Goal: Information Seeking & Learning: Find specific fact

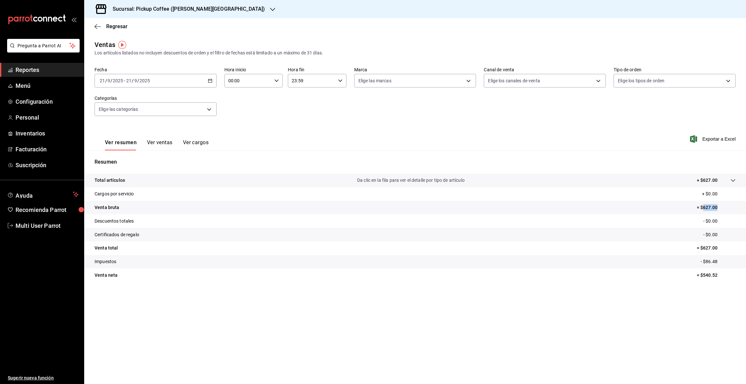
drag, startPoint x: 0, startPoint y: 0, endPoint x: 217, endPoint y: 10, distance: 217.0
click at [270, 10] on icon "button" at bounding box center [272, 9] width 5 height 5
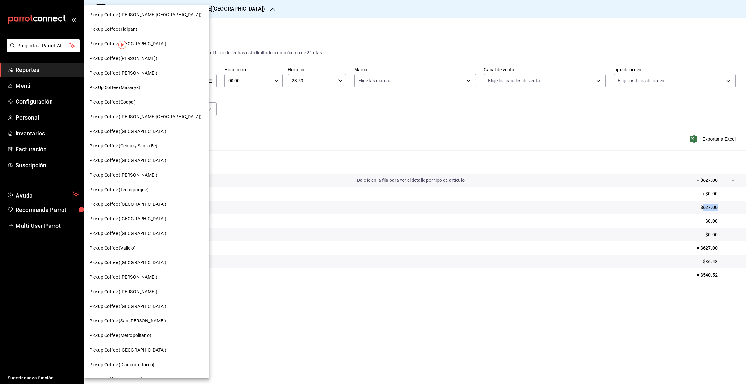
click at [131, 159] on span "Pickup Coffee ([GEOGRAPHIC_DATA])" at bounding box center [127, 160] width 77 height 7
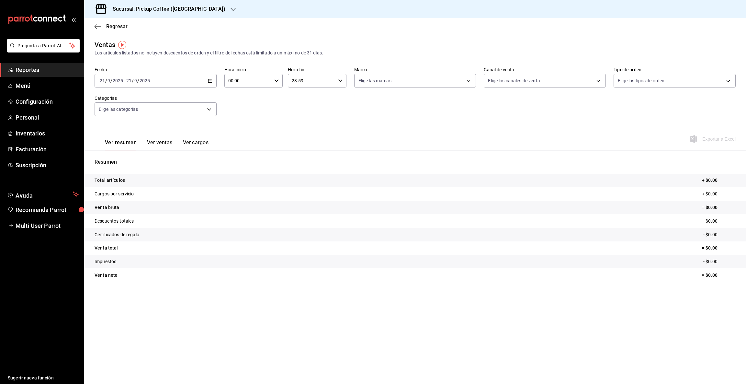
click at [209, 81] on icon "button" at bounding box center [210, 80] width 5 height 5
click at [125, 159] on span "Rango de fechas" at bounding box center [125, 158] width 50 height 7
click at [226, 104] on icon "button" at bounding box center [227, 104] width 2 height 4
click at [180, 180] on abbr "26" at bounding box center [180, 180] width 4 height 5
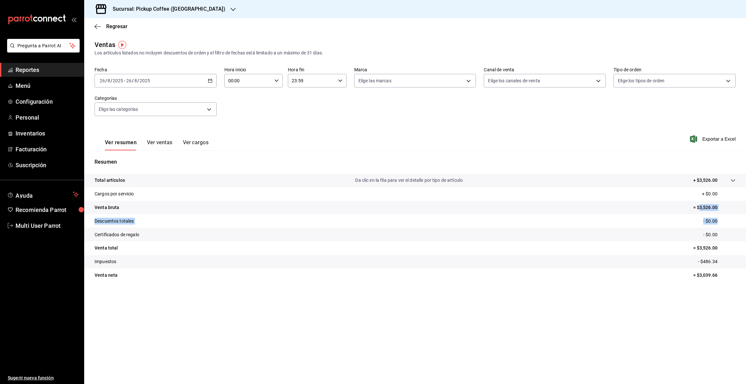
drag, startPoint x: 700, startPoint y: 206, endPoint x: 732, endPoint y: 214, distance: 32.6
click at [732, 214] on tbody "Total artículos Da clic en la fila para ver el detalle por tipo de artículo + $…" at bounding box center [415, 228] width 662 height 108
click at [714, 214] on tr "Descuentos totales - $0.00" at bounding box center [415, 221] width 662 height 14
drag, startPoint x: 699, startPoint y: 206, endPoint x: 718, endPoint y: 212, distance: 20.0
click at [718, 212] on tr "Venta bruta = $3,526.00" at bounding box center [415, 208] width 662 height 14
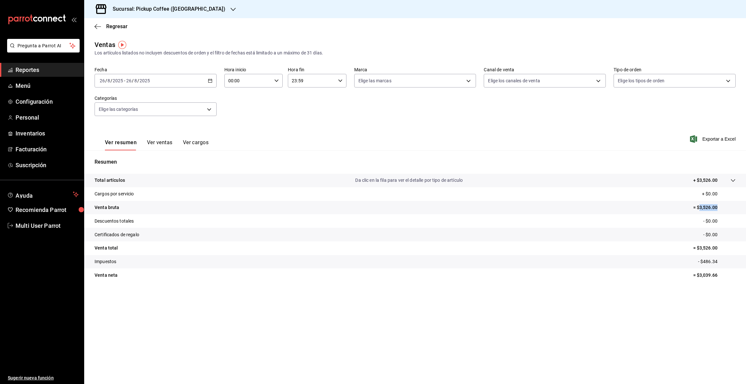
copy p "3,526.00"
click at [212, 81] on \(Stroke\) "button" at bounding box center [210, 81] width 4 height 4
click at [193, 183] on button "27" at bounding box center [192, 181] width 11 height 12
drag, startPoint x: 699, startPoint y: 206, endPoint x: 743, endPoint y: 211, distance: 44.9
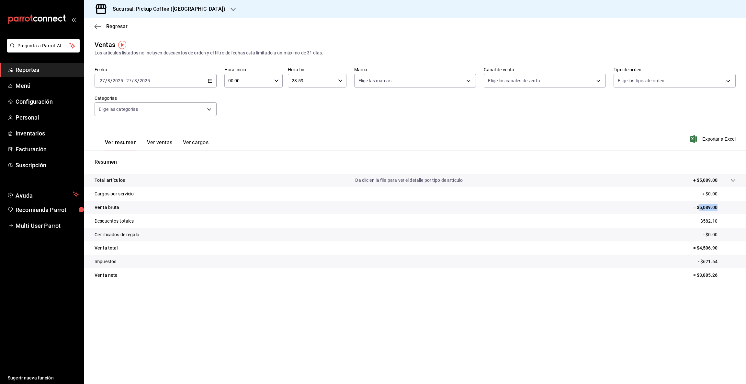
click at [743, 211] on tr "Venta bruta = $5,089.00" at bounding box center [415, 208] width 662 height 14
copy p "5,089.00"
click at [211, 78] on icon "button" at bounding box center [210, 80] width 5 height 5
click at [202, 181] on abbr "28" at bounding box center [203, 180] width 4 height 5
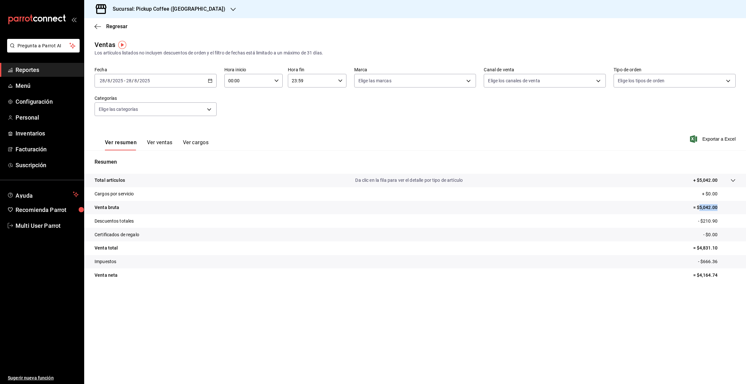
drag, startPoint x: 698, startPoint y: 208, endPoint x: 725, endPoint y: 206, distance: 26.9
click at [725, 206] on p "= $5,042.00" at bounding box center [715, 207] width 42 height 7
copy p "5,042.00"
click at [209, 80] on \(Stroke\) "button" at bounding box center [210, 80] width 4 height 0
click at [212, 181] on button "29" at bounding box center [215, 181] width 11 height 12
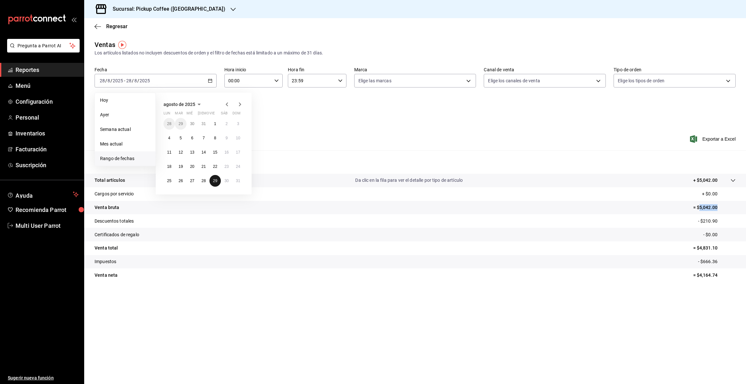
click at [212, 180] on button "29" at bounding box center [215, 181] width 11 height 12
drag, startPoint x: 699, startPoint y: 205, endPoint x: 720, endPoint y: 209, distance: 21.9
click at [720, 209] on p "= $4,633.00" at bounding box center [715, 207] width 42 height 7
copy p "4,633.00"
click at [209, 81] on icon "button" at bounding box center [210, 80] width 5 height 5
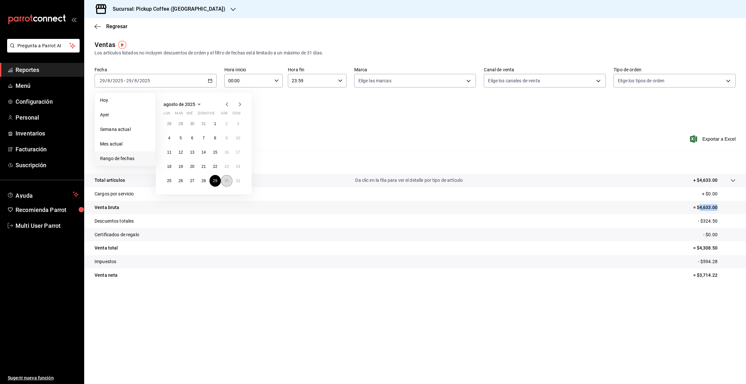
click at [228, 182] on abbr "30" at bounding box center [226, 180] width 4 height 5
drag, startPoint x: 700, startPoint y: 206, endPoint x: 717, endPoint y: 209, distance: 17.2
click at [717, 209] on p "= $3,347.00" at bounding box center [715, 207] width 42 height 7
copy p "3,347.00"
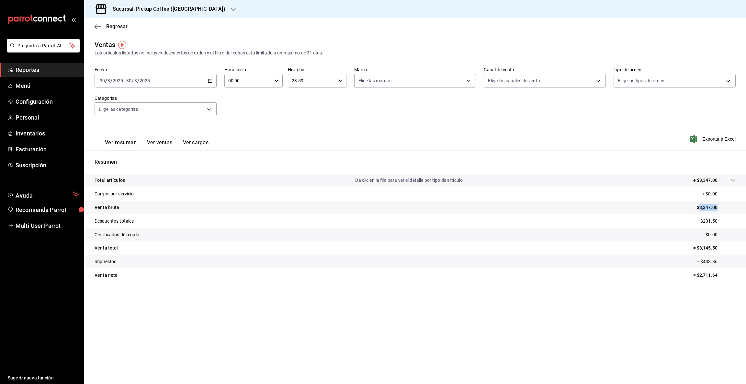
click at [210, 80] on icon "button" at bounding box center [210, 80] width 5 height 5
click at [238, 181] on abbr "31" at bounding box center [238, 180] width 4 height 5
click at [231, 8] on icon "button" at bounding box center [233, 9] width 5 height 5
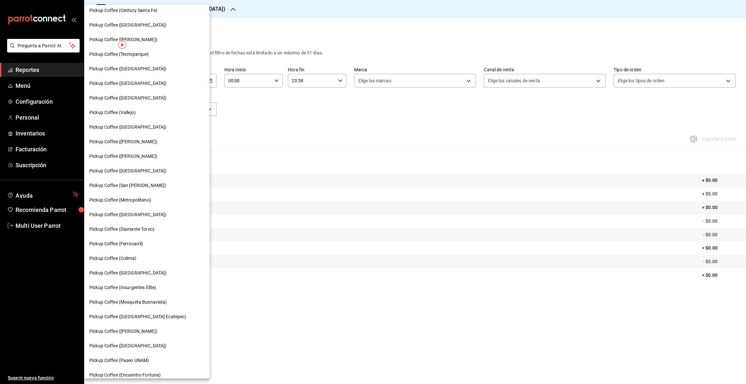
scroll to position [138, 0]
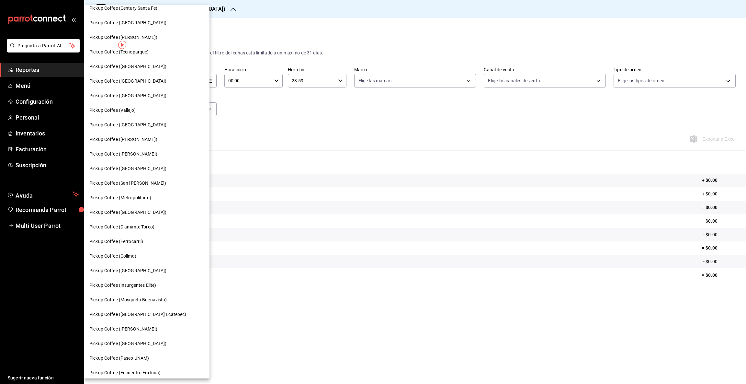
click at [142, 268] on span "Pickup Coffee ([GEOGRAPHIC_DATA])" at bounding box center [127, 270] width 77 height 7
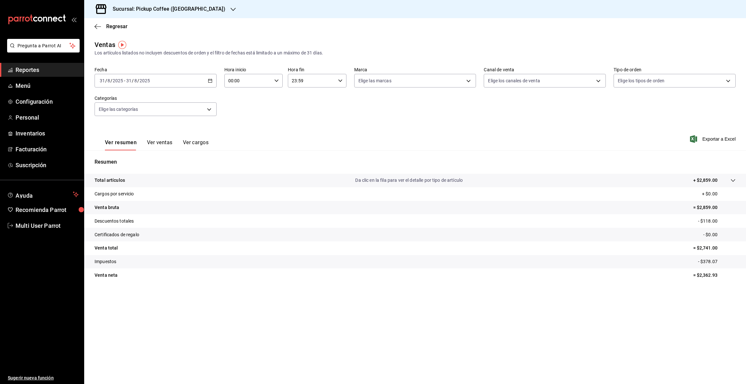
click at [211, 80] on icon "button" at bounding box center [210, 80] width 5 height 5
click at [123, 162] on span "Rango de fechas" at bounding box center [125, 158] width 50 height 7
click at [227, 103] on icon "button" at bounding box center [227, 104] width 2 height 4
click at [180, 181] on abbr "26" at bounding box center [180, 180] width 4 height 5
click at [181, 181] on abbr "26" at bounding box center [180, 180] width 4 height 5
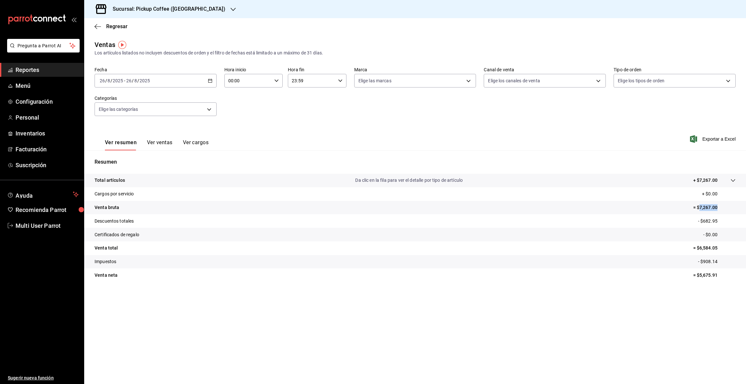
drag, startPoint x: 699, startPoint y: 205, endPoint x: 746, endPoint y: 208, distance: 47.1
click at [746, 208] on tr "Venta bruta = $7,267.00" at bounding box center [415, 208] width 662 height 14
copy p "7,267.00"
click at [681, 224] on tr "Descuentos totales - $682.95" at bounding box center [415, 221] width 662 height 14
drag, startPoint x: 700, startPoint y: 206, endPoint x: 730, endPoint y: 206, distance: 29.8
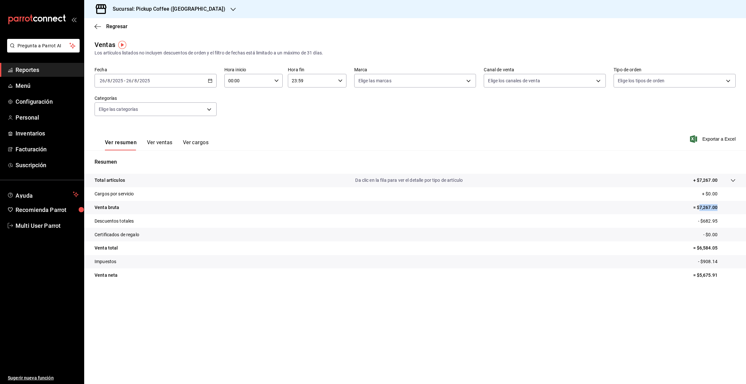
click at [730, 206] on p "= $7,267.00" at bounding box center [715, 207] width 42 height 7
copy p "7,267.00"
click at [209, 79] on icon "button" at bounding box center [210, 80] width 5 height 5
click at [194, 178] on button "27" at bounding box center [192, 181] width 11 height 12
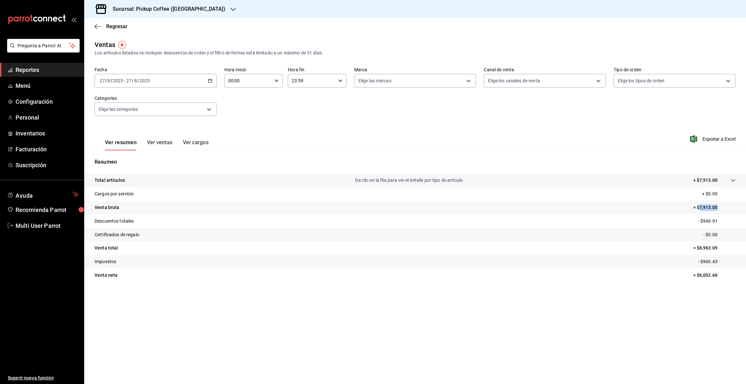
drag, startPoint x: 699, startPoint y: 206, endPoint x: 726, endPoint y: 203, distance: 27.0
click at [724, 206] on p "= $7,913.00" at bounding box center [715, 207] width 42 height 7
copy p "7,913.00"
click at [211, 82] on icon "button" at bounding box center [210, 80] width 5 height 5
click at [202, 179] on abbr "28" at bounding box center [203, 180] width 4 height 5
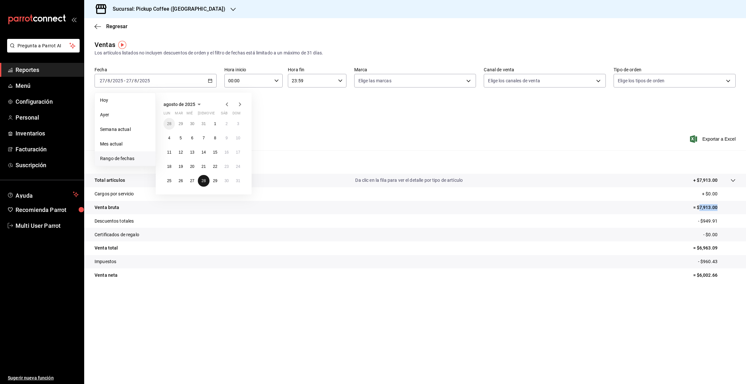
click at [203, 179] on abbr "28" at bounding box center [203, 180] width 4 height 5
drag, startPoint x: 698, startPoint y: 206, endPoint x: 746, endPoint y: 202, distance: 47.4
click at [740, 206] on tr "Venta bruta = $6,460.00" at bounding box center [415, 208] width 662 height 14
copy p "6,460.00"
click at [210, 78] on icon "button" at bounding box center [210, 80] width 5 height 5
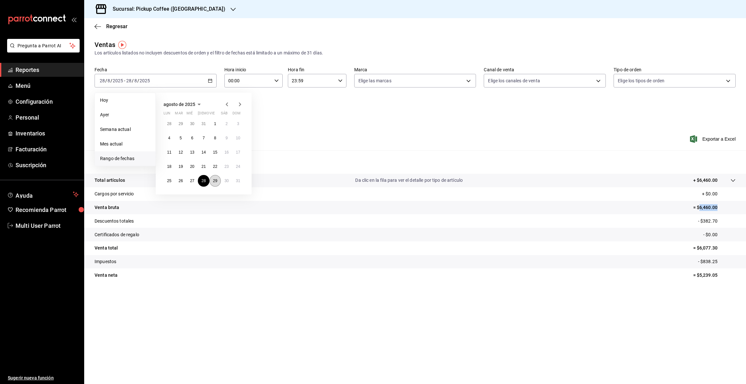
click at [215, 178] on abbr "29" at bounding box center [215, 180] width 4 height 5
drag, startPoint x: 699, startPoint y: 205, endPoint x: 738, endPoint y: 206, distance: 38.6
click at [738, 206] on tr "Venta bruta = $6,431.00" at bounding box center [415, 208] width 662 height 14
copy p "6,431.00"
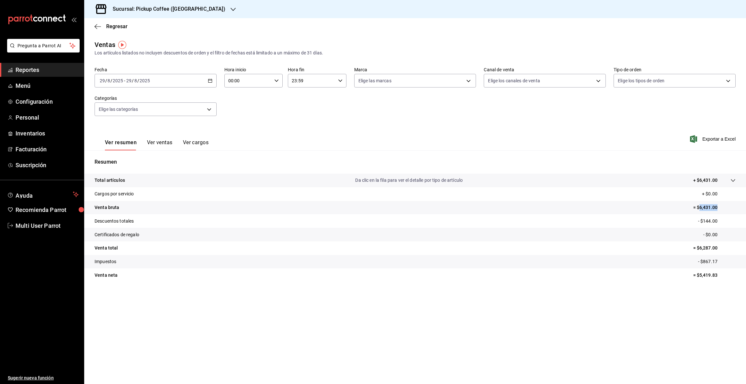
click at [210, 80] on icon "button" at bounding box center [210, 80] width 5 height 5
click at [227, 181] on abbr "30" at bounding box center [226, 180] width 4 height 5
drag, startPoint x: 699, startPoint y: 208, endPoint x: 721, endPoint y: 206, distance: 21.5
click at [721, 206] on p "= $7,243.00" at bounding box center [715, 207] width 42 height 7
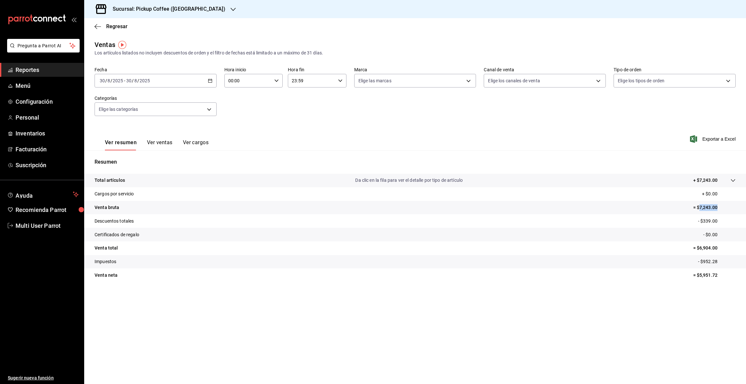
click at [211, 81] on icon "button" at bounding box center [210, 80] width 5 height 5
click at [236, 182] on button "31" at bounding box center [238, 181] width 11 height 12
click at [236, 182] on abbr "31" at bounding box center [238, 180] width 4 height 5
drag, startPoint x: 700, startPoint y: 206, endPoint x: 719, endPoint y: 203, distance: 19.7
click at [719, 203] on tr "Venta bruta = $2,859.00" at bounding box center [415, 208] width 662 height 14
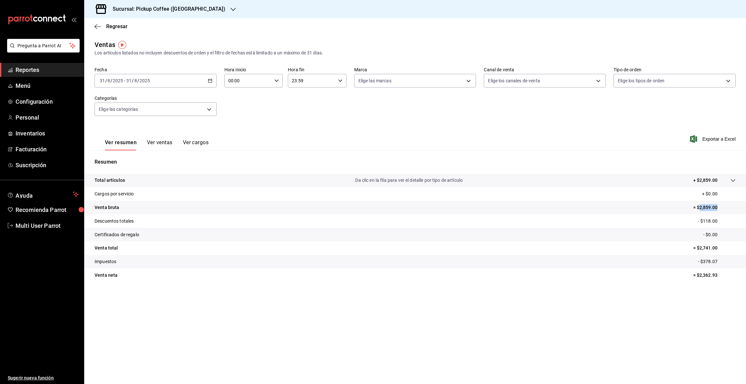
click at [231, 7] on icon "button" at bounding box center [233, 9] width 5 height 5
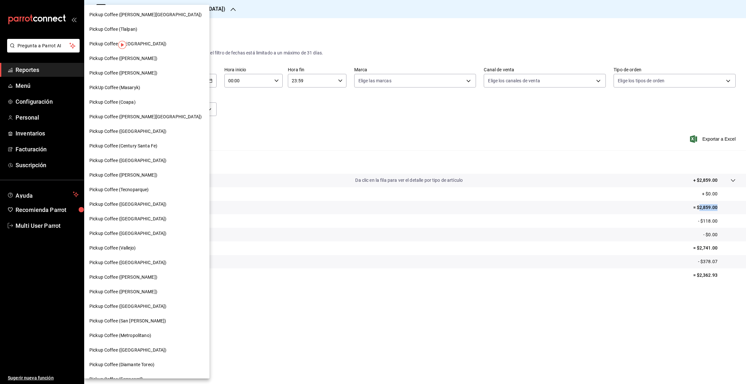
click at [139, 247] on div "Pickup Coffee (Vallejo)" at bounding box center [146, 248] width 115 height 7
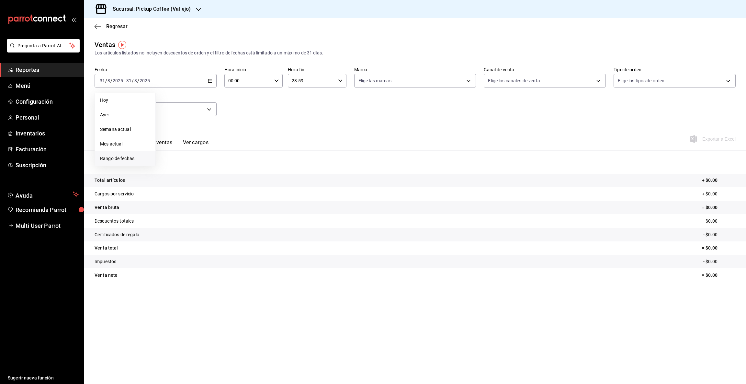
click at [109, 157] on span "Rango de fechas" at bounding box center [125, 158] width 50 height 7
click at [226, 104] on icon "button" at bounding box center [227, 104] width 2 height 4
click at [183, 179] on button "26" at bounding box center [180, 181] width 11 height 12
click at [184, 179] on button "26" at bounding box center [180, 181] width 11 height 12
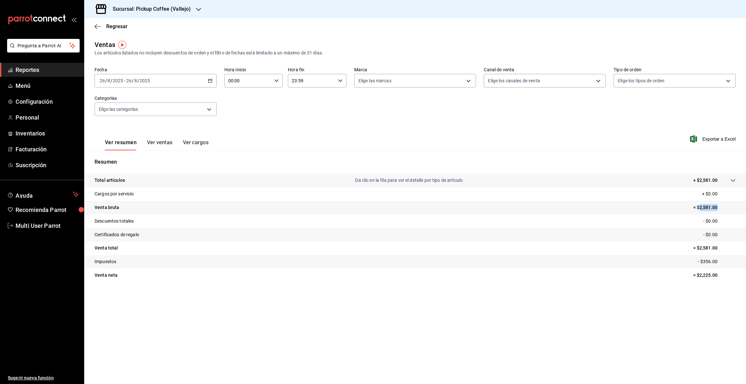
drag, startPoint x: 699, startPoint y: 206, endPoint x: 746, endPoint y: 209, distance: 46.5
click at [746, 209] on tr "Venta bruta = $2,581.00" at bounding box center [415, 208] width 662 height 14
click at [211, 80] on icon "button" at bounding box center [210, 80] width 5 height 5
click at [190, 180] on button "27" at bounding box center [192, 181] width 11 height 12
click at [191, 180] on abbr "27" at bounding box center [192, 180] width 4 height 5
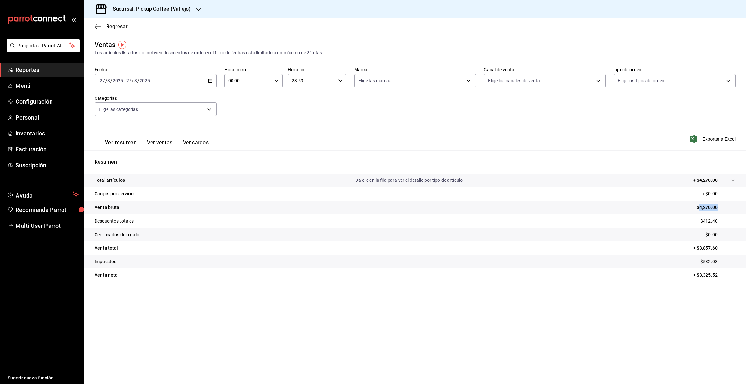
drag, startPoint x: 699, startPoint y: 205, endPoint x: 734, endPoint y: 210, distance: 35.0
click at [732, 210] on p "= $4,270.00" at bounding box center [715, 207] width 42 height 7
click at [211, 79] on icon "button" at bounding box center [210, 80] width 5 height 5
click at [201, 179] on abbr "28" at bounding box center [203, 180] width 4 height 5
click at [203, 179] on abbr "28" at bounding box center [203, 180] width 4 height 5
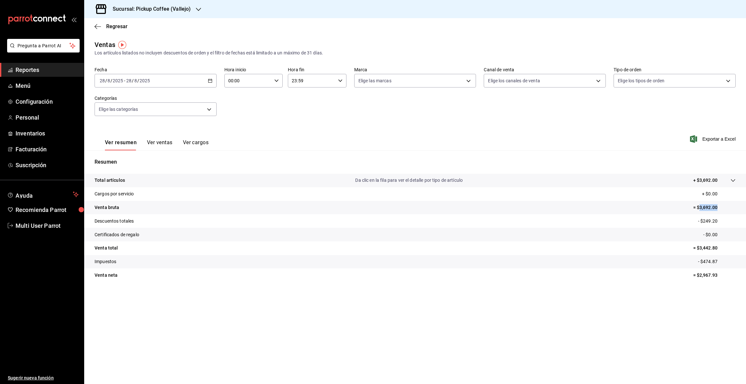
drag, startPoint x: 700, startPoint y: 205, endPoint x: 731, endPoint y: 202, distance: 30.7
click at [731, 202] on tr "Venta bruta = $3,692.00" at bounding box center [415, 208] width 662 height 14
click at [212, 81] on \(Stroke\) "button" at bounding box center [210, 81] width 4 height 4
click at [215, 181] on abbr "29" at bounding box center [215, 180] width 4 height 5
click at [216, 181] on abbr "29" at bounding box center [215, 180] width 4 height 5
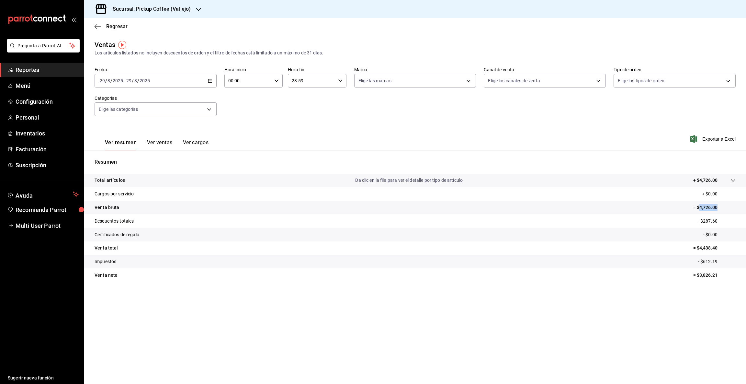
drag, startPoint x: 699, startPoint y: 207, endPoint x: 722, endPoint y: 203, distance: 22.7
click at [722, 203] on tr "Venta bruta = $4,726.00" at bounding box center [415, 208] width 662 height 14
click at [209, 80] on icon "button" at bounding box center [210, 80] width 5 height 5
click at [227, 180] on abbr "30" at bounding box center [226, 180] width 4 height 5
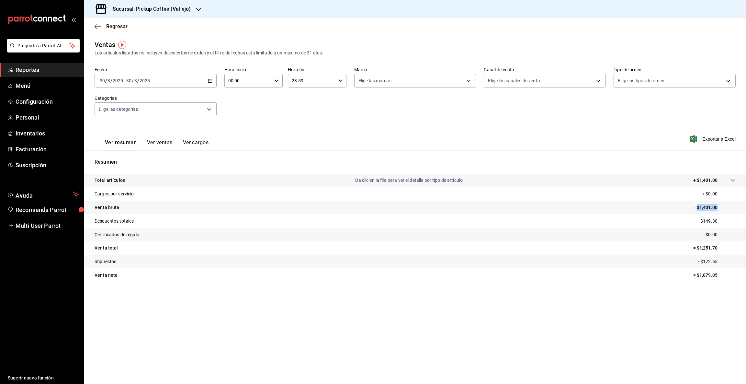
drag, startPoint x: 698, startPoint y: 207, endPoint x: 727, endPoint y: 207, distance: 28.5
click at [727, 207] on p "= $1,401.00" at bounding box center [715, 207] width 42 height 7
click at [697, 206] on p "= $1,401.00" at bounding box center [715, 207] width 42 height 7
drag, startPoint x: 699, startPoint y: 206, endPoint x: 745, endPoint y: 206, distance: 46.0
click at [745, 206] on tr "Venta bruta = $1,401.00" at bounding box center [415, 208] width 662 height 14
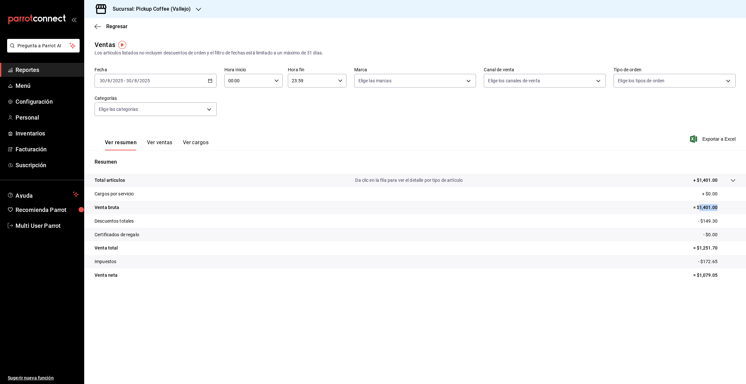
click at [210, 80] on icon "button" at bounding box center [210, 80] width 5 height 5
click at [238, 178] on abbr "31" at bounding box center [238, 180] width 4 height 5
click at [199, 8] on icon "button" at bounding box center [198, 9] width 5 height 5
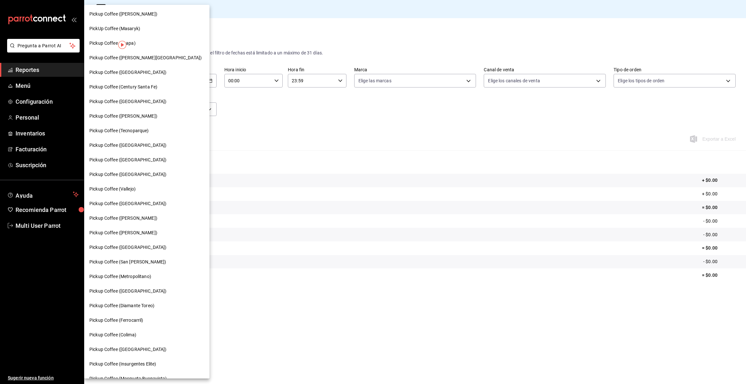
scroll to position [113, 0]
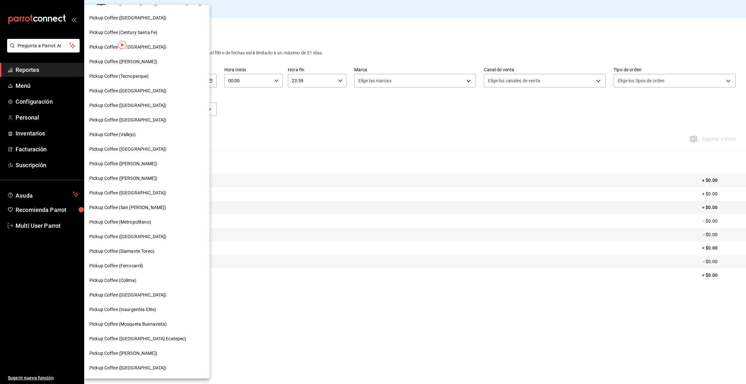
click at [157, 350] on span "Pickup Coffee ([PERSON_NAME])" at bounding box center [123, 353] width 68 height 7
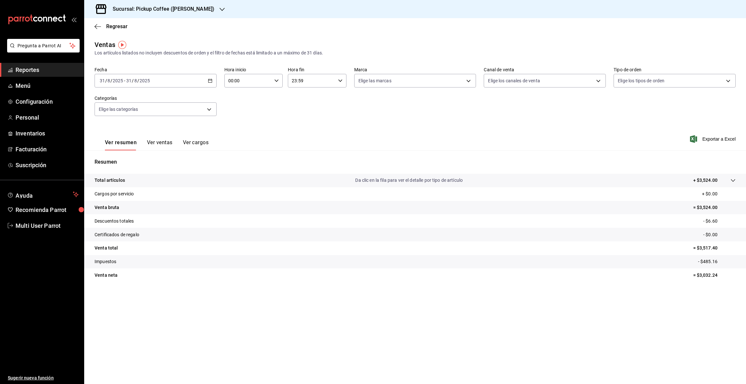
click at [209, 81] on icon "button" at bounding box center [210, 80] width 5 height 5
click at [139, 159] on span "Rango de fechas" at bounding box center [125, 158] width 50 height 7
click at [226, 103] on icon "button" at bounding box center [227, 104] width 8 height 8
click at [182, 178] on abbr "26" at bounding box center [180, 180] width 4 height 5
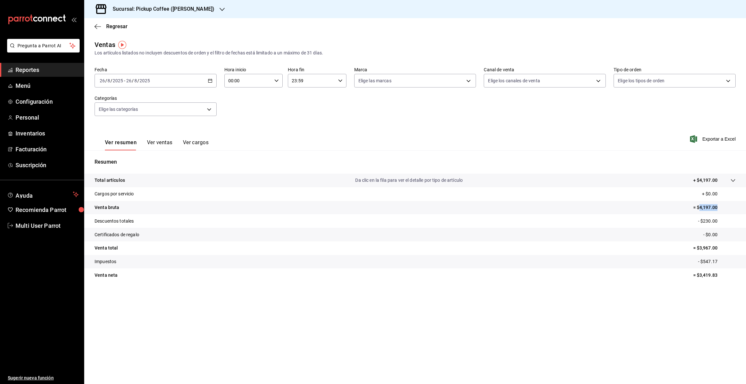
drag, startPoint x: 699, startPoint y: 206, endPoint x: 740, endPoint y: 201, distance: 40.4
click at [740, 201] on tr "Venta bruta = $4,197.00" at bounding box center [415, 208] width 662 height 14
click at [212, 78] on icon "button" at bounding box center [210, 80] width 5 height 5
click at [193, 182] on abbr "27" at bounding box center [192, 180] width 4 height 5
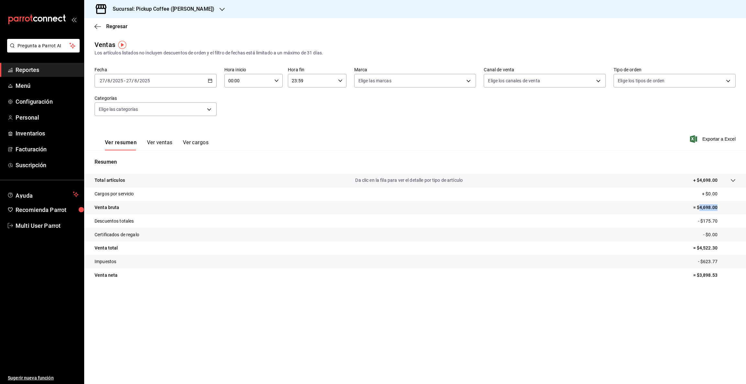
drag, startPoint x: 700, startPoint y: 206, endPoint x: 740, endPoint y: 207, distance: 39.5
click at [740, 207] on tr "Venta bruta = $4,698.00" at bounding box center [415, 208] width 662 height 14
click at [208, 82] on \(Stroke\) "button" at bounding box center [210, 81] width 4 height 4
click at [201, 179] on button "28" at bounding box center [203, 181] width 11 height 12
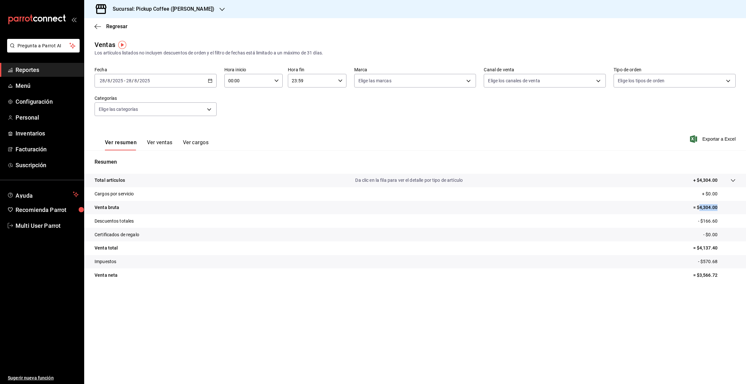
drag, startPoint x: 699, startPoint y: 206, endPoint x: 732, endPoint y: 208, distance: 32.5
click at [732, 208] on p "= $4,304.00" at bounding box center [715, 207] width 42 height 7
click at [208, 82] on icon "button" at bounding box center [210, 80] width 5 height 5
click at [215, 182] on abbr "29" at bounding box center [215, 180] width 4 height 5
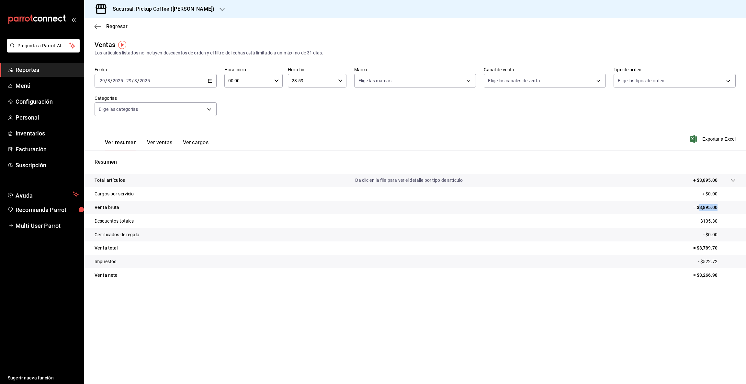
drag, startPoint x: 699, startPoint y: 206, endPoint x: 740, endPoint y: 205, distance: 41.5
click at [740, 205] on tr "Venta bruta = $3,895.00" at bounding box center [415, 208] width 662 height 14
click at [210, 82] on icon "button" at bounding box center [210, 80] width 5 height 5
click at [226, 179] on abbr "30" at bounding box center [226, 180] width 4 height 5
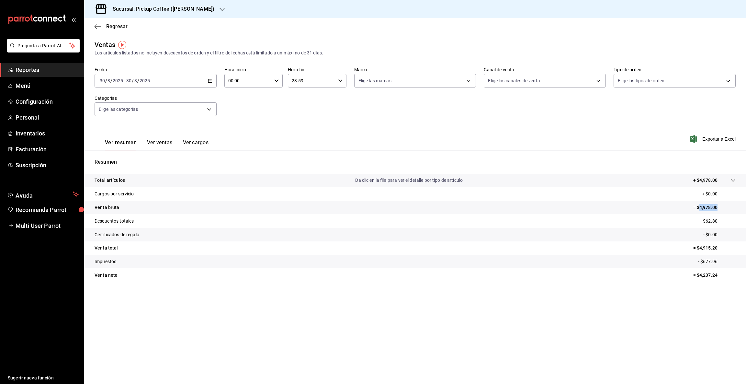
drag, startPoint x: 699, startPoint y: 209, endPoint x: 729, endPoint y: 208, distance: 30.5
click at [729, 208] on p "= $4,978.00" at bounding box center [715, 207] width 42 height 7
click at [209, 81] on icon "button" at bounding box center [210, 80] width 5 height 5
click at [240, 180] on button "31" at bounding box center [238, 181] width 11 height 12
click at [238, 180] on abbr "31" at bounding box center [238, 180] width 4 height 5
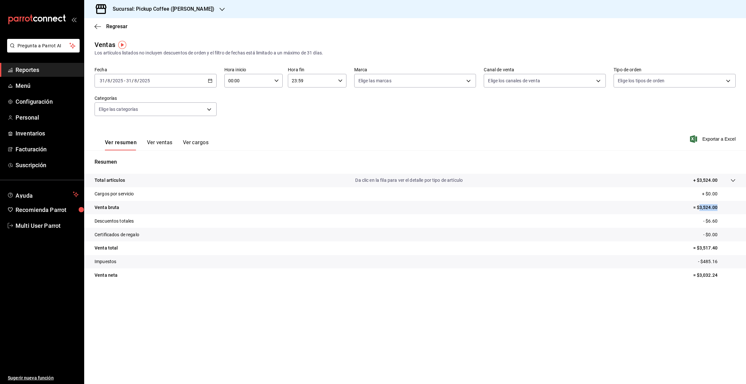
drag, startPoint x: 700, startPoint y: 204, endPoint x: 720, endPoint y: 202, distance: 20.2
click at [720, 202] on tr "Venta bruta = $3,524.00" at bounding box center [415, 208] width 662 height 14
click at [227, 8] on div "Sucursal: Pickup Coffee ([PERSON_NAME])" at bounding box center [158, 9] width 138 height 18
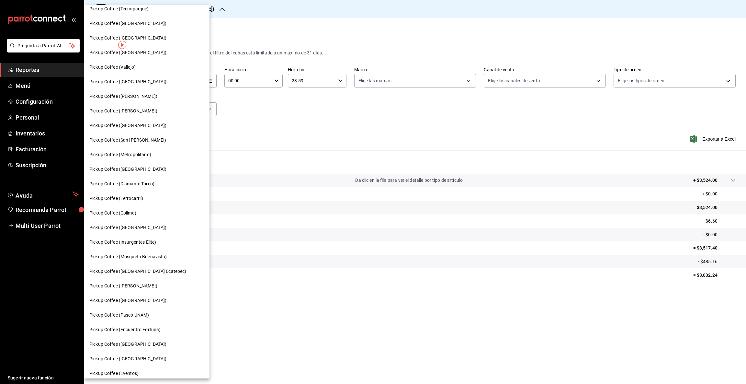
scroll to position [185, 0]
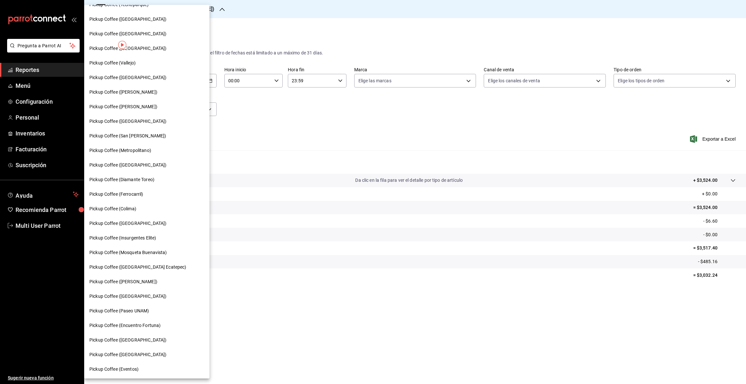
click at [152, 357] on div "Pickup Coffee ([GEOGRAPHIC_DATA])" at bounding box center [146, 354] width 115 height 7
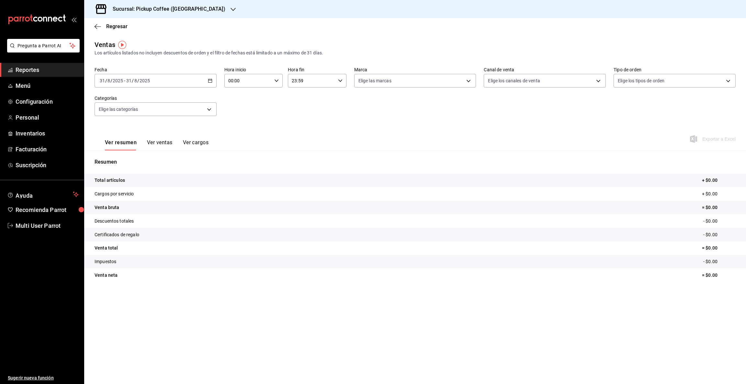
click at [211, 83] on div "[DATE] [DATE] - [DATE] [DATE]" at bounding box center [156, 81] width 122 height 14
click at [142, 157] on span "Rango de fechas" at bounding box center [125, 158] width 50 height 7
click at [224, 104] on icon "button" at bounding box center [227, 104] width 8 height 8
click at [183, 183] on button "26" at bounding box center [180, 181] width 11 height 12
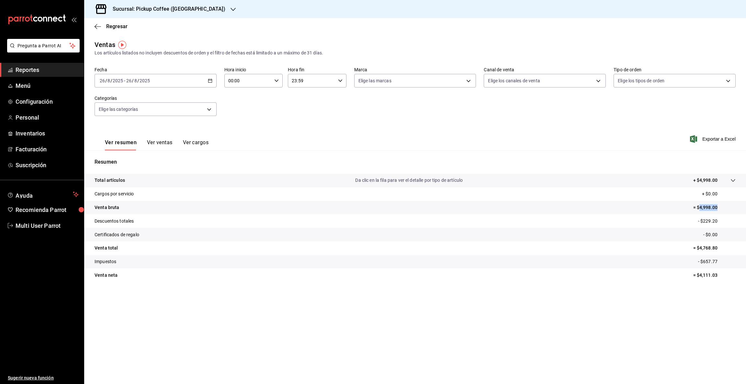
drag, startPoint x: 700, startPoint y: 207, endPoint x: 731, endPoint y: 207, distance: 31.4
click at [731, 207] on p "= $4,998.00" at bounding box center [715, 207] width 42 height 7
click at [211, 80] on icon "button" at bounding box center [210, 80] width 5 height 5
click at [193, 183] on button "27" at bounding box center [192, 181] width 11 height 12
click at [194, 183] on button "27" at bounding box center [192, 181] width 11 height 12
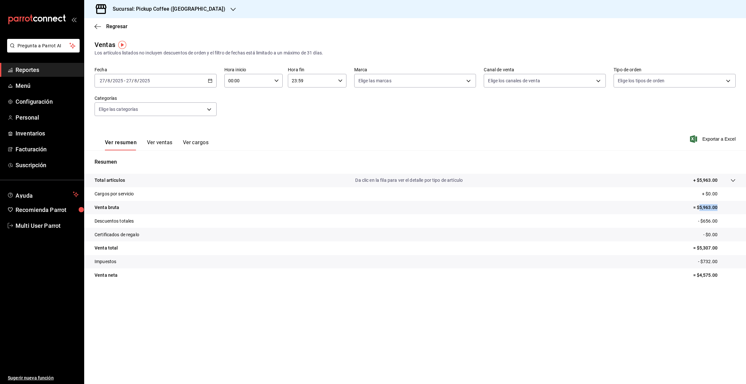
drag, startPoint x: 699, startPoint y: 206, endPoint x: 732, endPoint y: 204, distance: 33.4
click at [732, 204] on p "= $5,963.00" at bounding box center [715, 207] width 42 height 7
click at [209, 79] on icon "button" at bounding box center [210, 80] width 5 height 5
click at [203, 181] on abbr "28" at bounding box center [203, 180] width 4 height 5
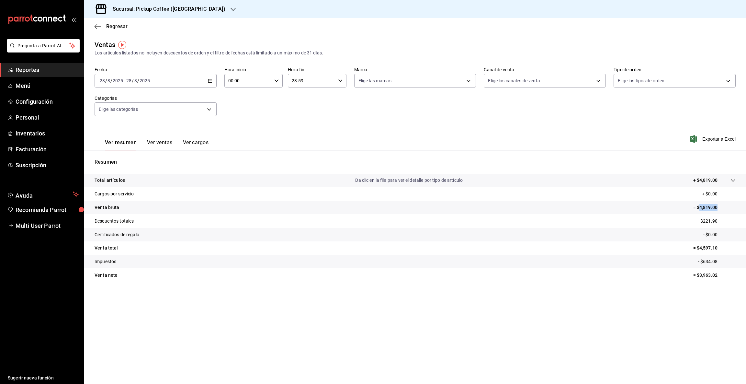
drag, startPoint x: 699, startPoint y: 207, endPoint x: 729, endPoint y: 206, distance: 29.5
click at [728, 206] on p "= $4,819.00" at bounding box center [715, 207] width 42 height 7
click at [212, 80] on \(Stroke\) "button" at bounding box center [210, 81] width 4 height 4
click at [215, 181] on abbr "29" at bounding box center [215, 180] width 4 height 5
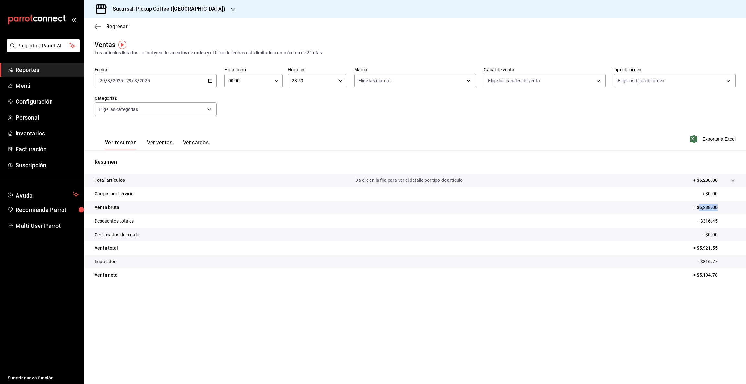
drag, startPoint x: 699, startPoint y: 206, endPoint x: 739, endPoint y: 206, distance: 39.9
click at [739, 206] on tr "Venta bruta = $6,238.00" at bounding box center [415, 208] width 662 height 14
click at [210, 81] on icon "button" at bounding box center [210, 80] width 5 height 5
click at [225, 180] on abbr "30" at bounding box center [226, 180] width 4 height 5
click at [226, 181] on abbr "30" at bounding box center [226, 180] width 4 height 5
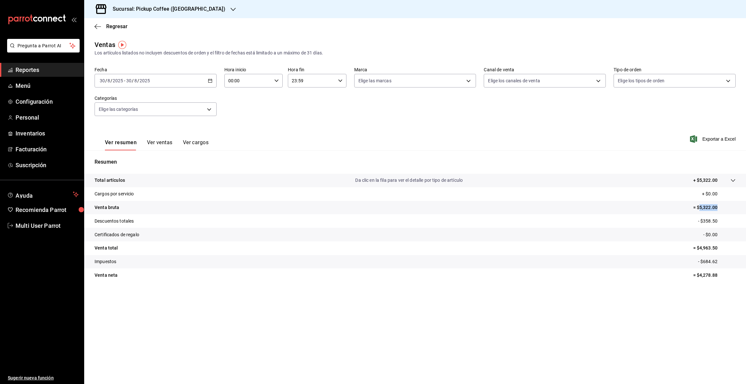
drag, startPoint x: 701, startPoint y: 205, endPoint x: 731, endPoint y: 208, distance: 30.9
click at [731, 208] on p "= $5,322.00" at bounding box center [715, 207] width 42 height 7
click at [209, 81] on icon "button" at bounding box center [210, 80] width 5 height 5
click at [238, 179] on abbr "31" at bounding box center [238, 180] width 4 height 5
click at [237, 179] on abbr "31" at bounding box center [238, 180] width 4 height 5
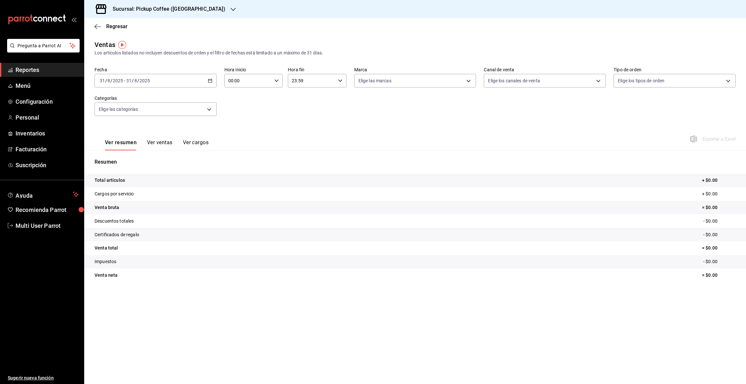
click at [231, 9] on icon "button" at bounding box center [233, 9] width 5 height 5
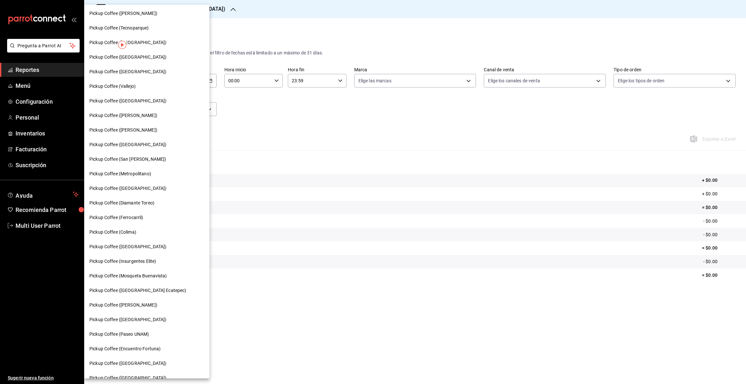
scroll to position [185, 0]
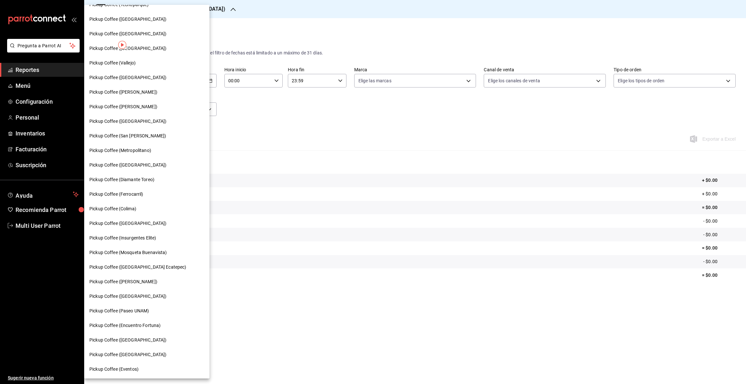
click at [123, 208] on span "Pickup Coffee (Colima)" at bounding box center [112, 208] width 47 height 7
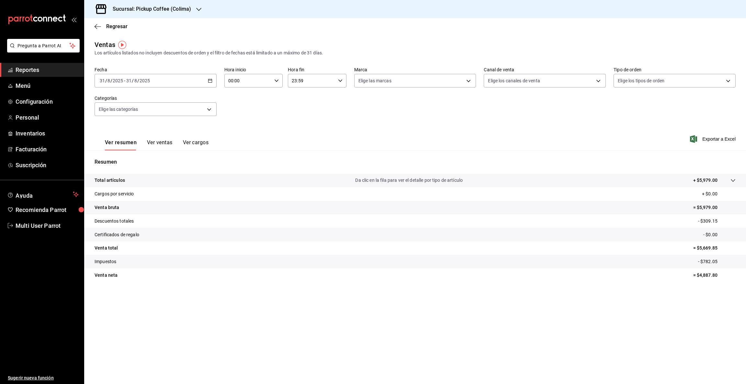
click at [209, 77] on div "[DATE] [DATE] - [DATE] [DATE]" at bounding box center [156, 81] width 122 height 14
click at [117, 159] on span "Rango de fechas" at bounding box center [125, 158] width 50 height 7
click at [226, 102] on icon "button" at bounding box center [227, 104] width 8 height 8
click at [181, 180] on abbr "26" at bounding box center [180, 180] width 4 height 5
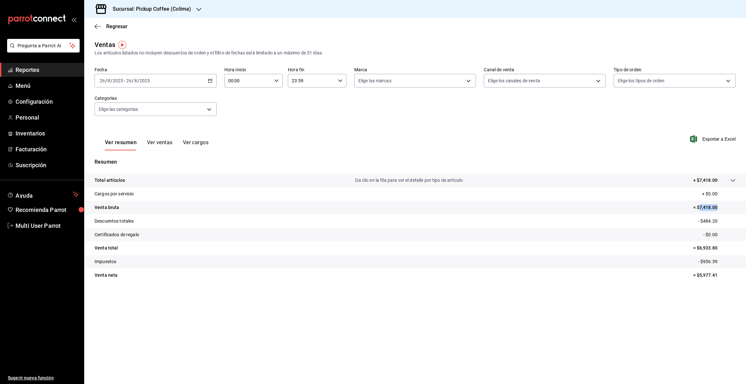
drag, startPoint x: 699, startPoint y: 206, endPoint x: 746, endPoint y: 206, distance: 46.6
click at [746, 206] on tr "Venta bruta = $7,418.00" at bounding box center [415, 208] width 662 height 14
click at [209, 79] on icon "button" at bounding box center [210, 80] width 5 height 5
click at [190, 180] on button "27" at bounding box center [192, 181] width 11 height 12
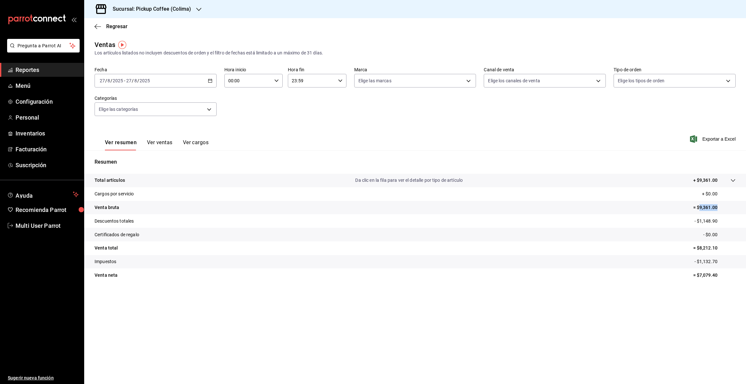
drag, startPoint x: 699, startPoint y: 206, endPoint x: 746, endPoint y: 208, distance: 47.0
click at [746, 208] on tr "Venta bruta = $9,361.00" at bounding box center [415, 208] width 662 height 14
click at [211, 80] on icon "button" at bounding box center [210, 80] width 5 height 5
click at [203, 181] on abbr "28" at bounding box center [203, 180] width 4 height 5
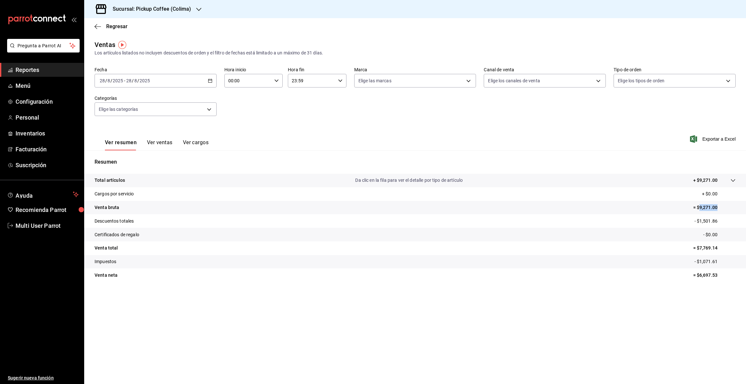
drag, startPoint x: 700, startPoint y: 206, endPoint x: 723, endPoint y: 207, distance: 23.0
click at [723, 207] on p "= $9,271.00" at bounding box center [715, 207] width 42 height 7
click at [207, 79] on div "[DATE] [DATE] - [DATE] [DATE]" at bounding box center [156, 81] width 122 height 14
click at [213, 182] on abbr "29" at bounding box center [215, 180] width 4 height 5
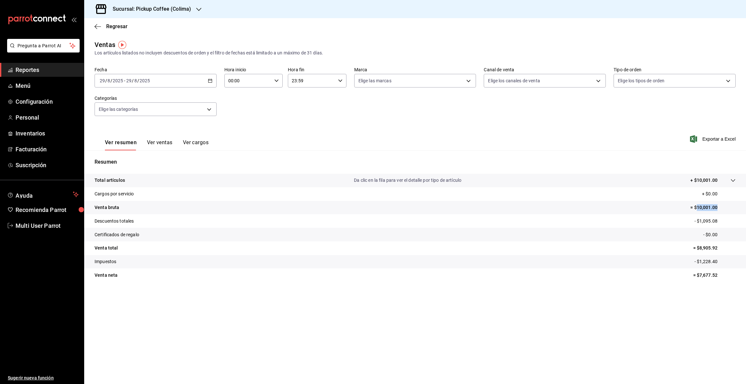
drag, startPoint x: 696, startPoint y: 205, endPoint x: 732, endPoint y: 204, distance: 35.6
click at [732, 204] on p "= $10,001.00" at bounding box center [713, 207] width 45 height 7
click at [211, 80] on icon "button" at bounding box center [210, 80] width 5 height 5
click at [225, 182] on abbr "30" at bounding box center [226, 180] width 4 height 5
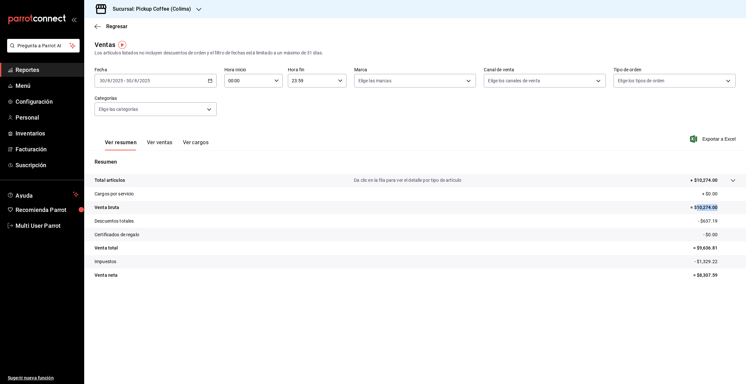
drag, startPoint x: 697, startPoint y: 206, endPoint x: 746, endPoint y: 207, distance: 48.6
click at [746, 207] on tr "Venta bruta = $10,274.00" at bounding box center [415, 208] width 662 height 14
click at [209, 80] on icon "button" at bounding box center [210, 80] width 5 height 5
click at [238, 184] on button "31" at bounding box center [238, 181] width 11 height 12
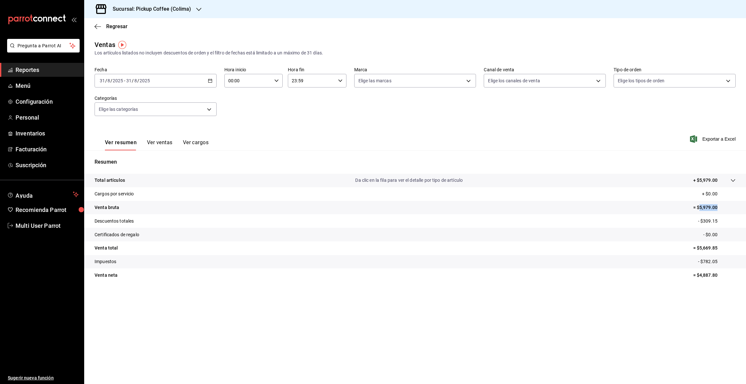
drag, startPoint x: 699, startPoint y: 206, endPoint x: 730, endPoint y: 204, distance: 30.5
click at [730, 204] on p "= $5,979.00" at bounding box center [715, 207] width 42 height 7
click at [200, 9] on icon "button" at bounding box center [198, 9] width 5 height 5
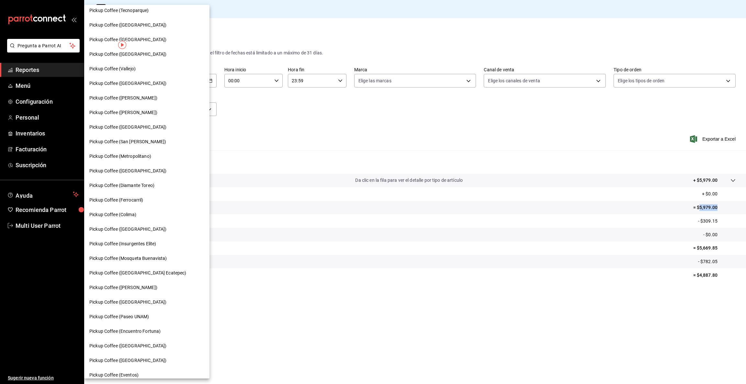
scroll to position [185, 0]
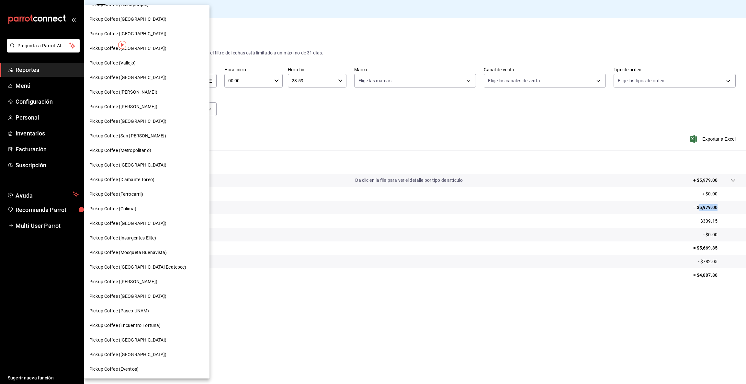
click at [158, 325] on span "Pickup Coffee (Encuentro Fortuna)" at bounding box center [124, 325] width 71 height 7
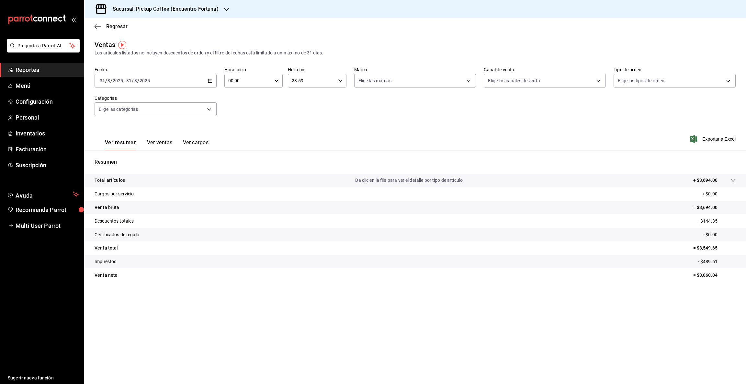
click at [209, 82] on icon "button" at bounding box center [210, 80] width 5 height 5
click at [126, 159] on span "Rango de fechas" at bounding box center [125, 158] width 50 height 7
click at [225, 104] on icon "button" at bounding box center [227, 104] width 8 height 8
click at [182, 179] on abbr "26" at bounding box center [180, 180] width 4 height 5
click at [182, 178] on abbr "26" at bounding box center [180, 180] width 4 height 5
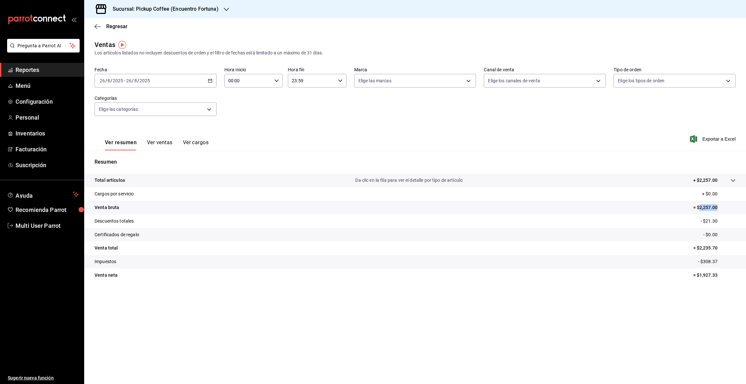
drag, startPoint x: 699, startPoint y: 205, endPoint x: 733, endPoint y: 208, distance: 34.1
click at [733, 208] on p "= $2,257.00" at bounding box center [715, 207] width 42 height 7
click at [210, 80] on \(Stroke\) "button" at bounding box center [210, 80] width 4 height 0
click at [193, 181] on abbr "27" at bounding box center [192, 180] width 4 height 5
click at [194, 181] on abbr "27" at bounding box center [192, 180] width 4 height 5
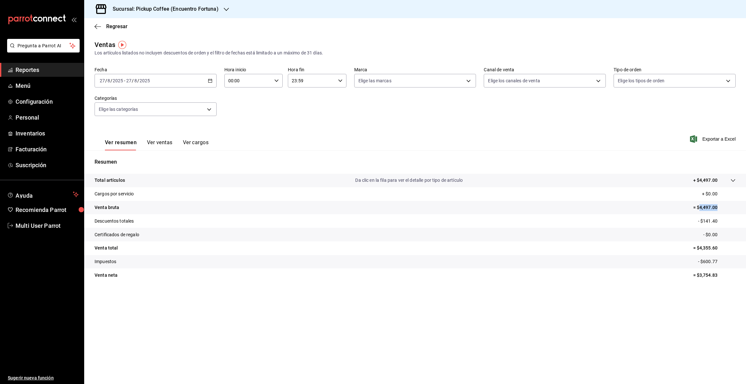
drag, startPoint x: 698, startPoint y: 207, endPoint x: 732, endPoint y: 204, distance: 33.5
click at [732, 204] on p "= $4,497.00" at bounding box center [715, 207] width 42 height 7
click at [211, 80] on icon "button" at bounding box center [210, 80] width 5 height 5
click at [204, 181] on abbr "28" at bounding box center [203, 180] width 4 height 5
click at [205, 181] on abbr "28" at bounding box center [203, 180] width 4 height 5
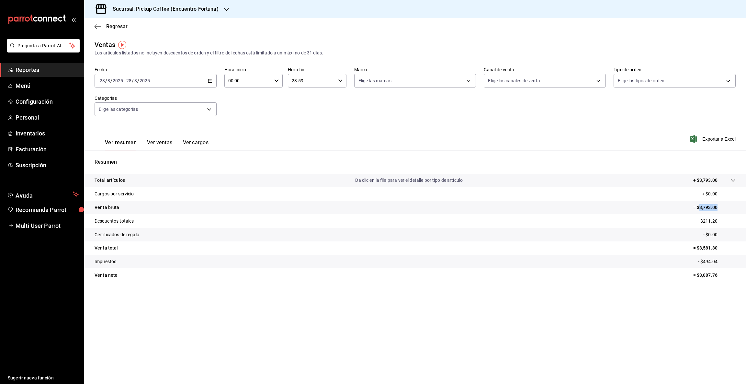
drag, startPoint x: 699, startPoint y: 206, endPoint x: 731, endPoint y: 202, distance: 31.3
click at [731, 202] on tr "Venta bruta = $3,793.00" at bounding box center [415, 208] width 662 height 14
click at [211, 81] on icon "button" at bounding box center [210, 80] width 5 height 5
click at [215, 183] on button "29" at bounding box center [215, 181] width 11 height 12
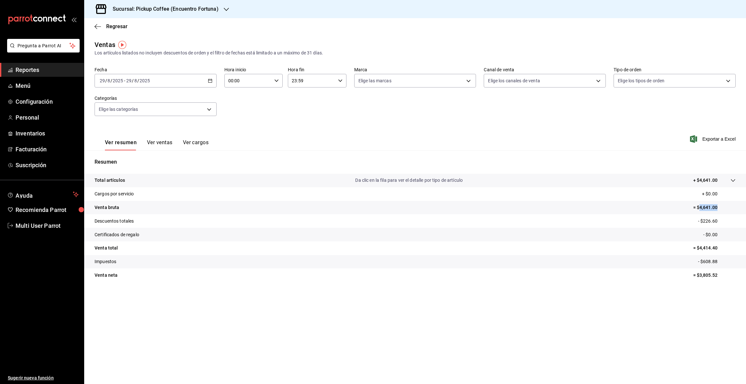
drag, startPoint x: 700, startPoint y: 206, endPoint x: 742, endPoint y: 205, distance: 42.1
click at [742, 205] on tr "Venta bruta = $4,641.00" at bounding box center [415, 208] width 662 height 14
click at [212, 80] on \(Stroke\) "button" at bounding box center [210, 80] width 4 height 0
click at [226, 181] on abbr "30" at bounding box center [226, 180] width 4 height 5
click at [227, 181] on abbr "30" at bounding box center [226, 180] width 4 height 5
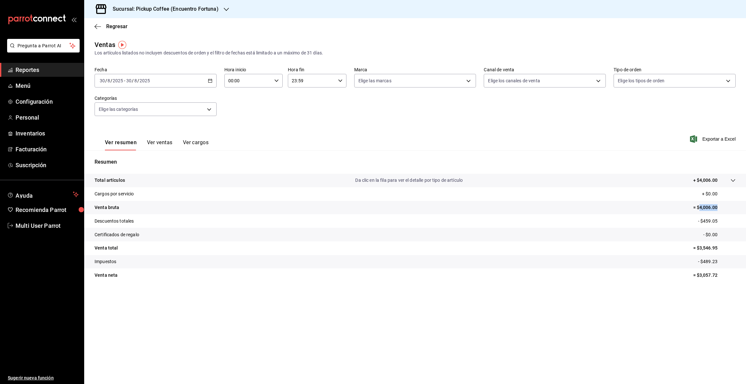
drag, startPoint x: 699, startPoint y: 206, endPoint x: 746, endPoint y: 207, distance: 46.3
click at [746, 207] on tr "Venta bruta = $4,006.00" at bounding box center [415, 208] width 662 height 14
click at [211, 82] on icon "button" at bounding box center [210, 80] width 5 height 5
click at [238, 181] on abbr "31" at bounding box center [238, 180] width 4 height 5
click at [239, 181] on abbr "31" at bounding box center [238, 180] width 4 height 5
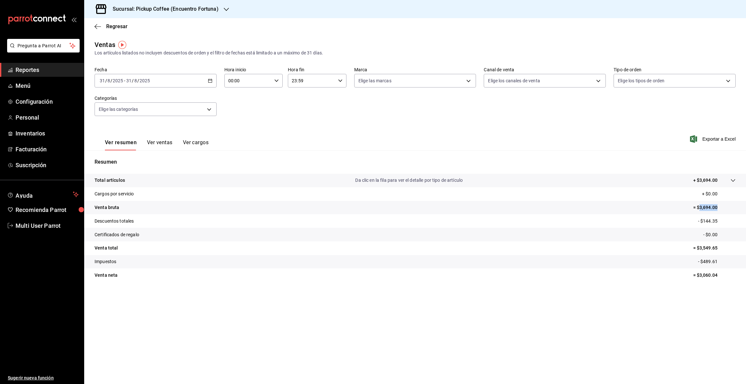
drag, startPoint x: 699, startPoint y: 207, endPoint x: 746, endPoint y: 207, distance: 46.3
click at [746, 207] on tr "Venta bruta = $3,694.00" at bounding box center [415, 208] width 662 height 14
click at [227, 7] on icon "button" at bounding box center [226, 9] width 5 height 5
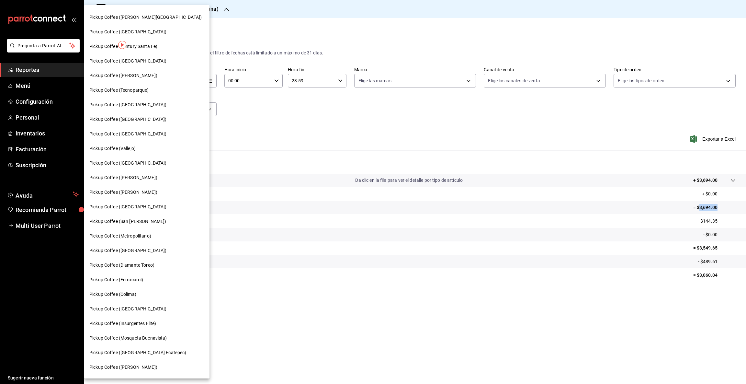
scroll to position [98, 0]
click at [130, 88] on span "Pickup Coffee (Tecnoparque)" at bounding box center [119, 91] width 60 height 7
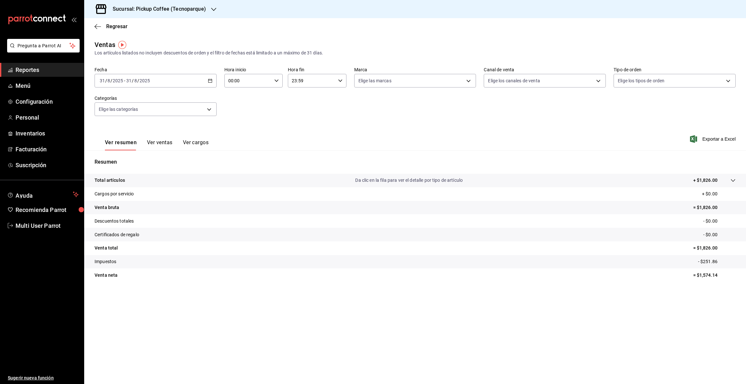
click at [209, 80] on icon "button" at bounding box center [210, 80] width 5 height 5
click at [132, 157] on span "Rango de fechas" at bounding box center [125, 158] width 50 height 7
click at [226, 102] on icon "button" at bounding box center [227, 104] width 8 height 8
click at [180, 182] on abbr "26" at bounding box center [180, 180] width 4 height 5
click at [181, 182] on abbr "26" at bounding box center [180, 180] width 4 height 5
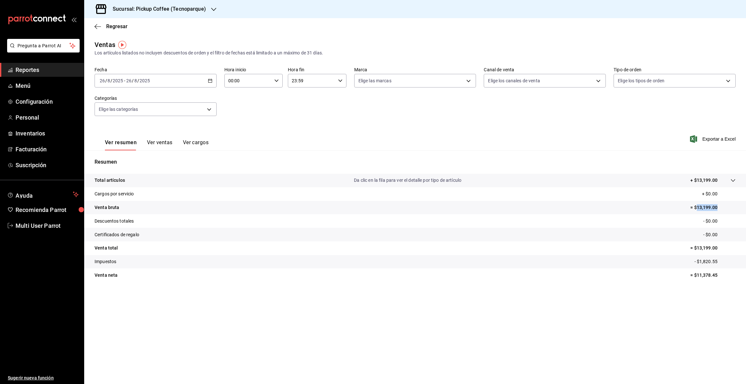
drag, startPoint x: 696, startPoint y: 205, endPoint x: 732, endPoint y: 206, distance: 35.3
click at [732, 206] on p "= $13,199.00" at bounding box center [713, 207] width 45 height 7
click at [211, 80] on \(Stroke\) "button" at bounding box center [210, 80] width 4 height 0
click at [191, 182] on button "27" at bounding box center [192, 181] width 11 height 12
click at [191, 182] on abbr "27" at bounding box center [192, 180] width 4 height 5
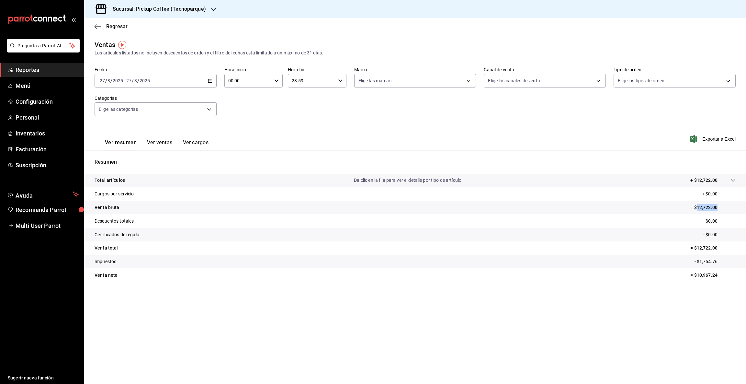
drag, startPoint x: 697, startPoint y: 204, endPoint x: 722, endPoint y: 204, distance: 24.9
click at [722, 204] on p "= $12,722.00" at bounding box center [713, 207] width 45 height 7
click at [208, 82] on \(Stroke\) "button" at bounding box center [210, 81] width 4 height 4
click at [203, 179] on abbr "28" at bounding box center [203, 180] width 4 height 5
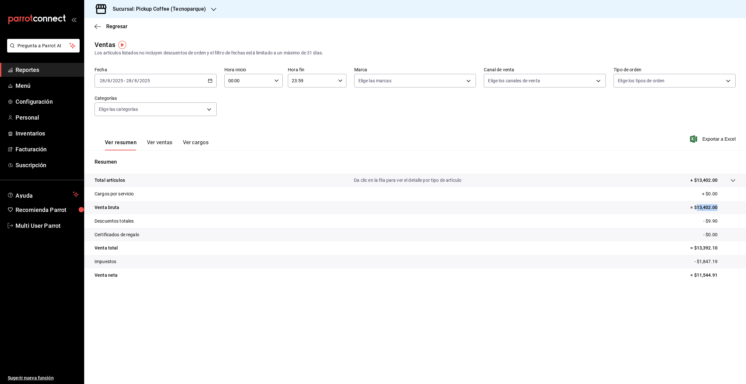
drag, startPoint x: 696, startPoint y: 204, endPoint x: 739, endPoint y: 207, distance: 42.8
click at [738, 207] on tr "Venta bruta = $13,402.00" at bounding box center [415, 208] width 662 height 14
click at [211, 80] on icon "button" at bounding box center [210, 80] width 5 height 5
click at [217, 182] on abbr "29" at bounding box center [215, 180] width 4 height 5
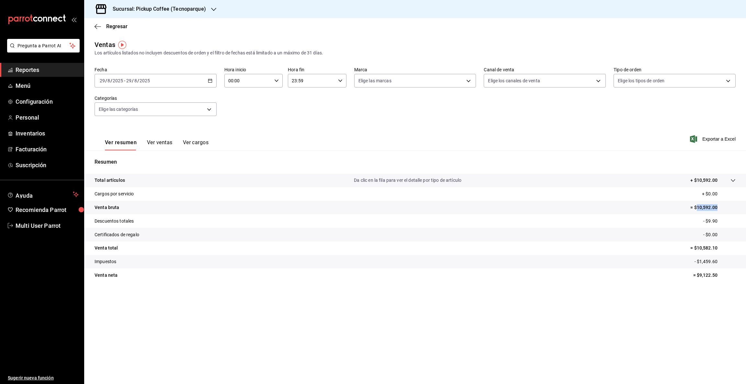
drag, startPoint x: 696, startPoint y: 207, endPoint x: 746, endPoint y: 210, distance: 49.3
click at [746, 210] on tr "Venta bruta = $10,592.00" at bounding box center [415, 208] width 662 height 14
click at [211, 82] on icon "button" at bounding box center [210, 80] width 5 height 5
click at [225, 181] on abbr "30" at bounding box center [226, 180] width 4 height 5
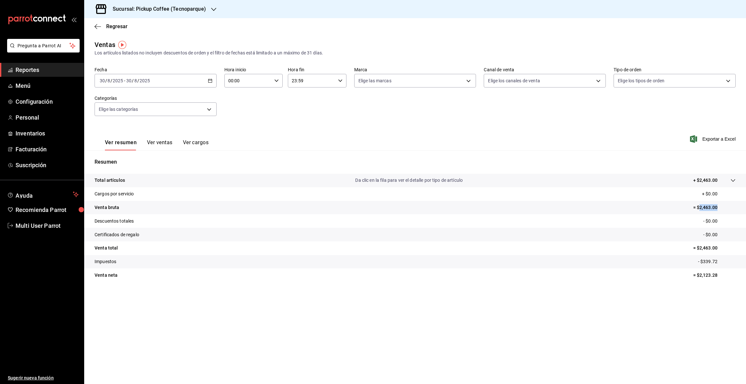
drag, startPoint x: 700, startPoint y: 205, endPoint x: 746, endPoint y: 212, distance: 46.1
click at [746, 212] on tr "Venta bruta = $2,463.00" at bounding box center [415, 208] width 662 height 14
click at [209, 81] on icon "button" at bounding box center [210, 80] width 5 height 5
click at [237, 183] on button "31" at bounding box center [238, 181] width 11 height 12
click at [238, 183] on button "31" at bounding box center [238, 181] width 11 height 12
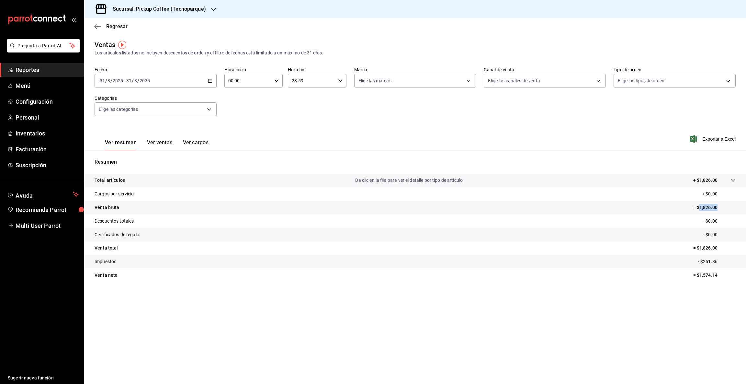
drag, startPoint x: 699, startPoint y: 205, endPoint x: 729, endPoint y: 205, distance: 30.1
click at [729, 205] on p "= $1,826.00" at bounding box center [715, 207] width 42 height 7
click at [213, 10] on icon "button" at bounding box center [213, 9] width 5 height 5
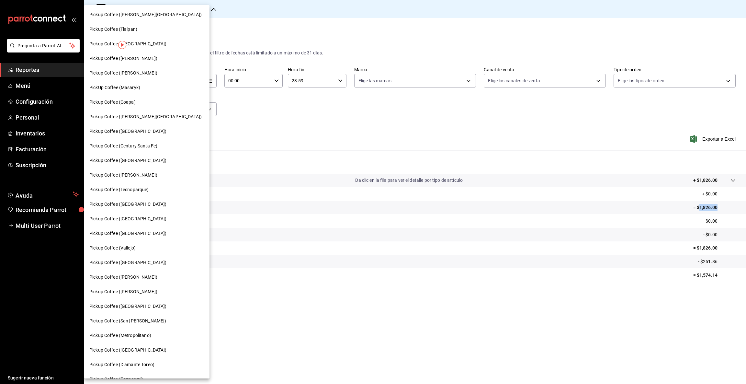
click at [128, 276] on span "Pickup Coffee ([PERSON_NAME])" at bounding box center [123, 277] width 68 height 7
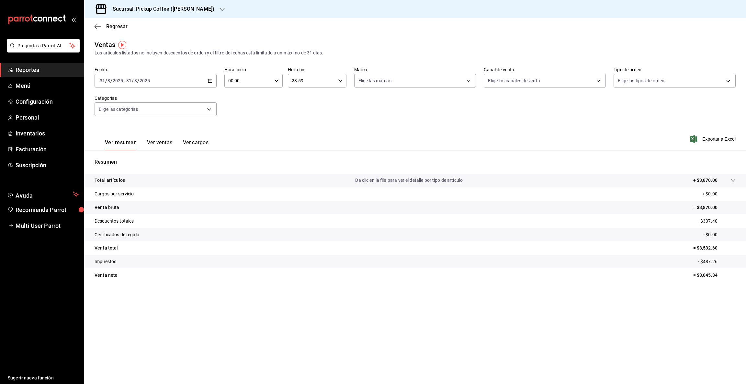
click at [211, 82] on \(Stroke\) "button" at bounding box center [210, 81] width 4 height 4
click at [128, 159] on span "Rango de fechas" at bounding box center [125, 158] width 50 height 7
click at [226, 101] on icon "button" at bounding box center [227, 104] width 8 height 8
click at [181, 181] on abbr "26" at bounding box center [180, 180] width 4 height 5
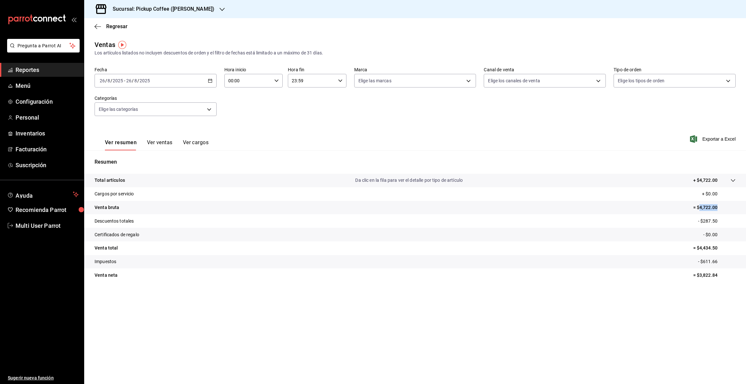
drag, startPoint x: 699, startPoint y: 206, endPoint x: 720, endPoint y: 207, distance: 20.7
click at [720, 207] on p "= $4,722.00" at bounding box center [715, 207] width 42 height 7
click at [211, 82] on \(Stroke\) "button" at bounding box center [210, 81] width 4 height 4
click at [189, 180] on button "27" at bounding box center [192, 181] width 11 height 12
click at [190, 180] on button "27" at bounding box center [192, 181] width 11 height 12
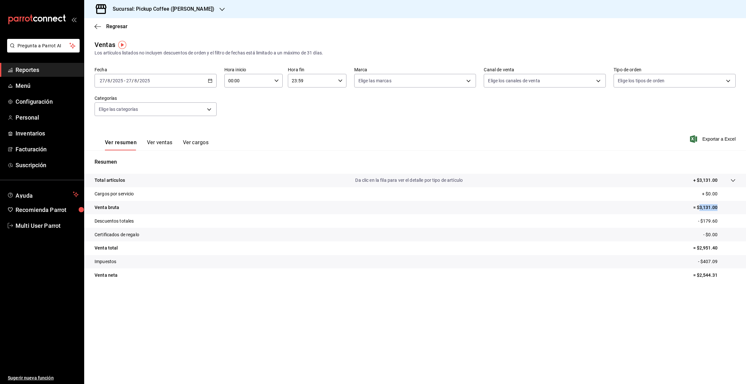
drag, startPoint x: 701, startPoint y: 207, endPoint x: 732, endPoint y: 207, distance: 31.1
click at [732, 207] on p "= $3,131.00" at bounding box center [715, 207] width 42 height 7
click at [209, 82] on icon "button" at bounding box center [210, 80] width 5 height 5
click at [205, 181] on abbr "28" at bounding box center [203, 180] width 4 height 5
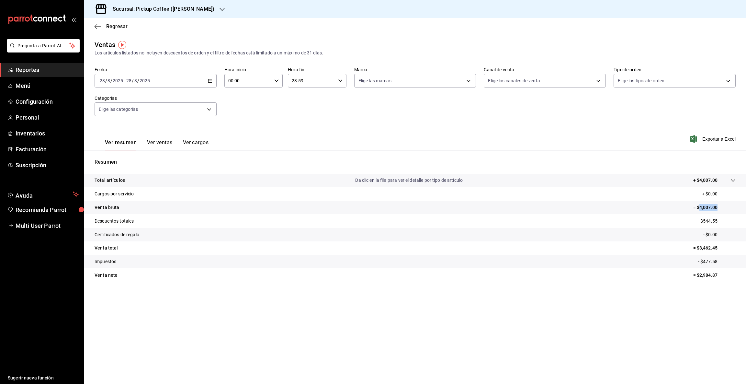
drag, startPoint x: 700, startPoint y: 207, endPoint x: 735, endPoint y: 209, distance: 35.1
click at [735, 209] on p "= $4,007.00" at bounding box center [715, 207] width 42 height 7
click at [209, 78] on div "[DATE] [DATE] - [DATE] [DATE]" at bounding box center [156, 81] width 122 height 14
click at [215, 182] on abbr "29" at bounding box center [215, 180] width 4 height 5
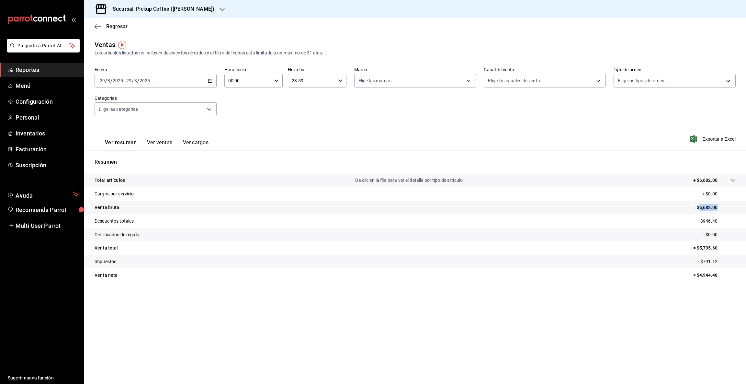
drag, startPoint x: 700, startPoint y: 206, endPoint x: 729, endPoint y: 203, distance: 29.2
click at [729, 203] on tr "Venta bruta = $6,682.00" at bounding box center [415, 208] width 662 height 14
click at [211, 82] on icon "button" at bounding box center [210, 80] width 5 height 5
click at [227, 178] on abbr "30" at bounding box center [226, 180] width 4 height 5
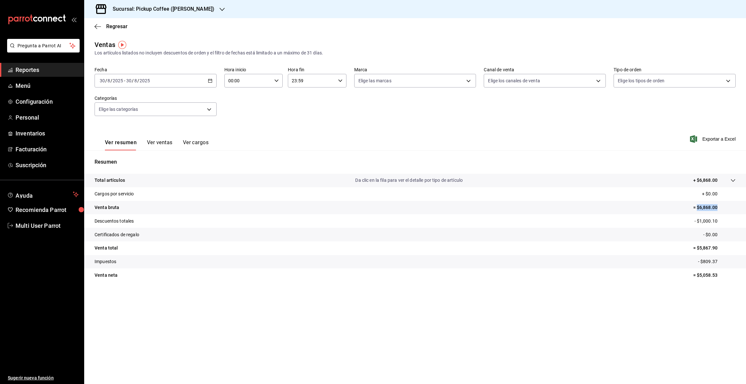
drag, startPoint x: 697, startPoint y: 207, endPoint x: 732, endPoint y: 208, distance: 34.4
click at [732, 208] on p "= $6,868.00" at bounding box center [715, 207] width 42 height 7
click at [210, 80] on icon "button" at bounding box center [210, 80] width 5 height 5
click at [236, 181] on abbr "31" at bounding box center [238, 180] width 4 height 5
click at [240, 182] on abbr "31" at bounding box center [238, 180] width 4 height 5
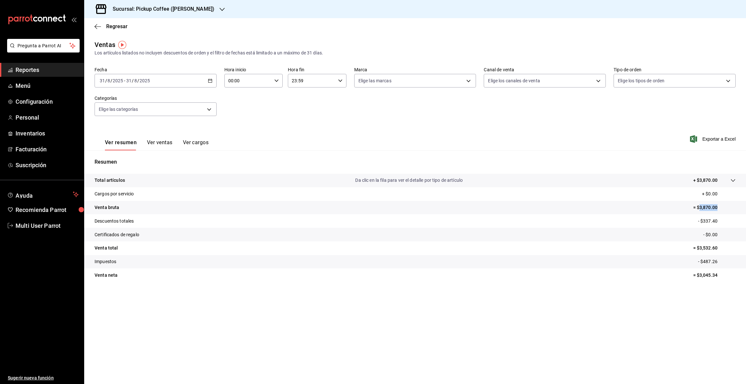
drag, startPoint x: 700, startPoint y: 206, endPoint x: 746, endPoint y: 208, distance: 45.7
click at [746, 208] on tr "Venta bruta = $3,870.00" at bounding box center [415, 208] width 662 height 14
click at [220, 7] on icon "button" at bounding box center [222, 9] width 5 height 5
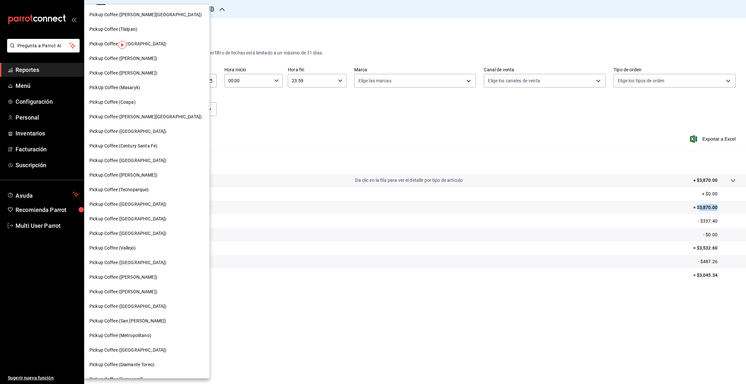
click at [114, 101] on span "Pickup Coffee (Coapa)" at bounding box center [112, 102] width 46 height 7
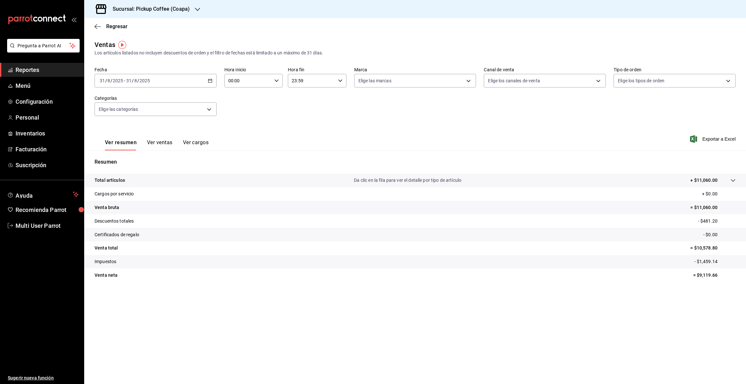
click at [211, 82] on icon "button" at bounding box center [210, 80] width 5 height 5
click at [129, 158] on span "Rango de fechas" at bounding box center [125, 158] width 50 height 7
click at [228, 104] on icon "button" at bounding box center [227, 104] width 8 height 8
click at [182, 180] on abbr "26" at bounding box center [180, 180] width 4 height 5
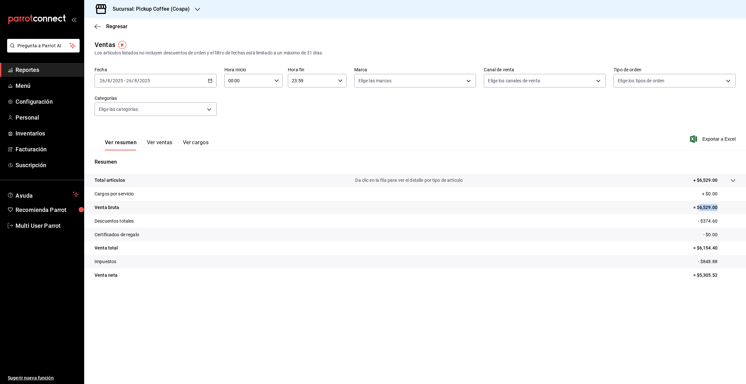
drag, startPoint x: 699, startPoint y: 206, endPoint x: 746, endPoint y: 202, distance: 46.5
click at [746, 202] on tr "Venta bruta = $6,529.00" at bounding box center [415, 208] width 662 height 14
click at [211, 82] on icon "button" at bounding box center [210, 80] width 5 height 5
click at [189, 178] on button "27" at bounding box center [192, 181] width 11 height 12
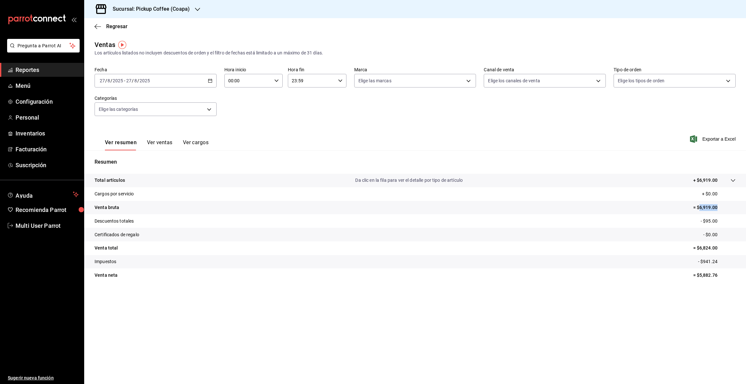
drag, startPoint x: 699, startPoint y: 205, endPoint x: 746, endPoint y: 206, distance: 47.0
click at [746, 206] on tr "Venta bruta = $6,919.00" at bounding box center [415, 208] width 662 height 14
click at [210, 80] on icon "button" at bounding box center [210, 80] width 5 height 5
click at [204, 183] on button "28" at bounding box center [203, 181] width 11 height 12
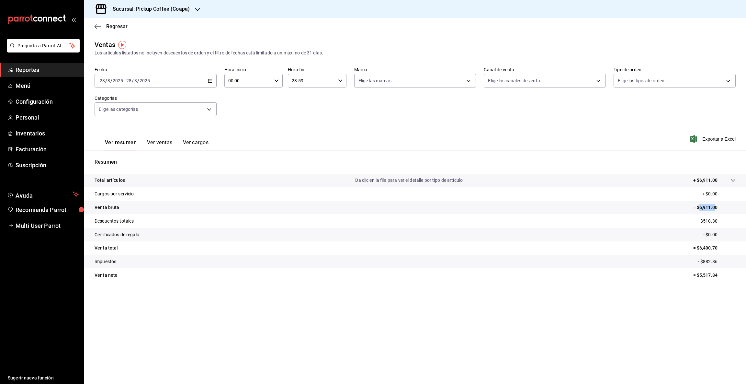
drag, startPoint x: 700, startPoint y: 206, endPoint x: 714, endPoint y: 206, distance: 14.3
click at [714, 206] on p "= $6,911.00" at bounding box center [715, 207] width 42 height 7
drag, startPoint x: 699, startPoint y: 206, endPoint x: 746, endPoint y: 201, distance: 46.6
click at [746, 201] on tr "Venta bruta = $6,911.00" at bounding box center [415, 208] width 662 height 14
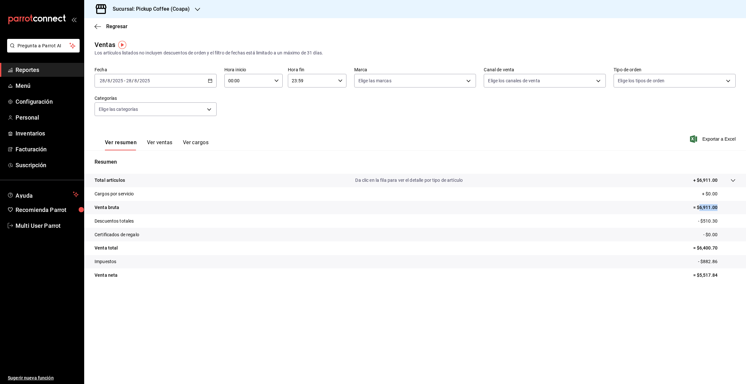
click at [212, 79] on \(Stroke\) "button" at bounding box center [210, 81] width 4 height 4
click at [215, 181] on abbr "29" at bounding box center [215, 180] width 4 height 5
drag, startPoint x: 697, startPoint y: 206, endPoint x: 746, endPoint y: 203, distance: 49.0
click at [746, 203] on tr "Venta bruta = $11,451.00" at bounding box center [415, 208] width 662 height 14
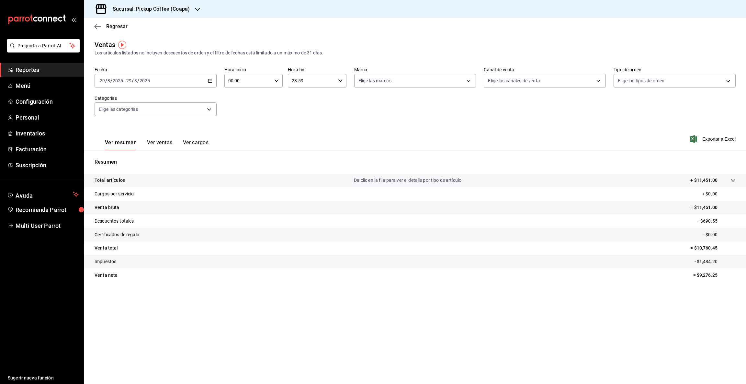
click at [213, 81] on div "[DATE] [DATE] - [DATE] [DATE]" at bounding box center [156, 81] width 122 height 14
click at [228, 179] on abbr "30" at bounding box center [226, 180] width 4 height 5
drag, startPoint x: 700, startPoint y: 206, endPoint x: 746, endPoint y: 207, distance: 45.7
click at [746, 207] on tr "Venta bruta = $8,936.00" at bounding box center [415, 208] width 662 height 14
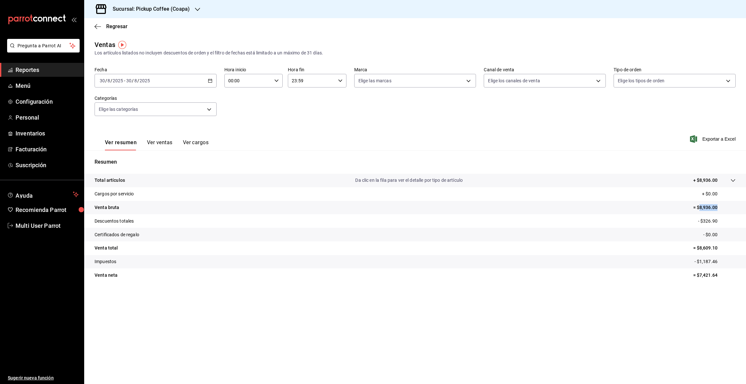
click at [210, 80] on icon "button" at bounding box center [210, 80] width 5 height 5
click at [239, 178] on abbr "31" at bounding box center [238, 180] width 4 height 5
drag, startPoint x: 696, startPoint y: 207, endPoint x: 746, endPoint y: 201, distance: 49.9
click at [746, 201] on tr "Venta bruta = $11,060.00" at bounding box center [415, 208] width 662 height 14
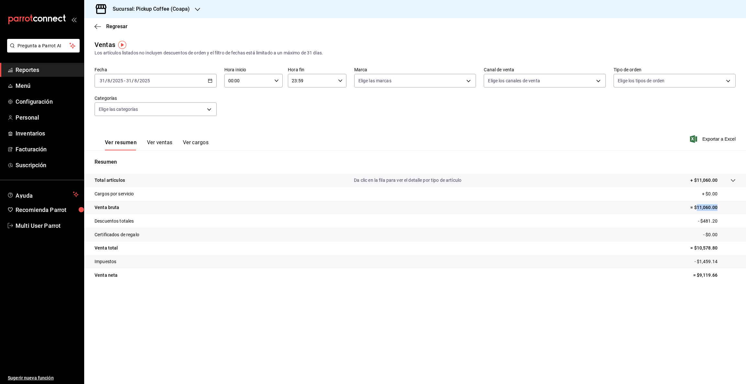
click at [210, 80] on icon "button" at bounding box center [210, 80] width 5 height 5
click at [198, 8] on icon "button" at bounding box center [197, 9] width 5 height 5
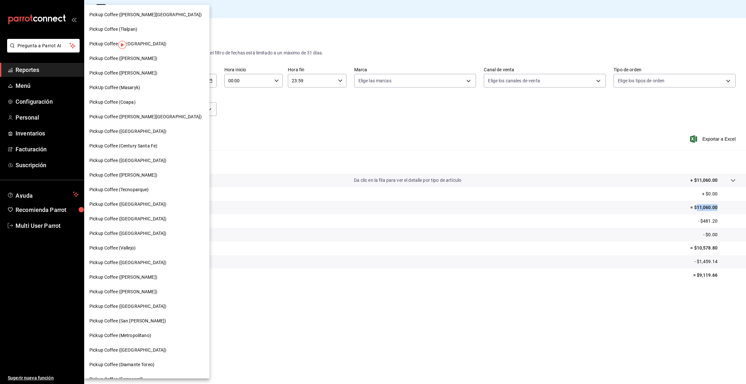
click at [198, 8] on div at bounding box center [373, 192] width 746 height 384
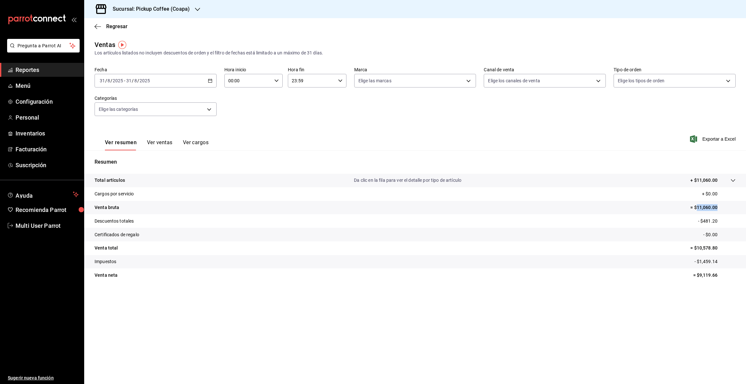
click at [198, 8] on icon "button" at bounding box center [197, 9] width 5 height 5
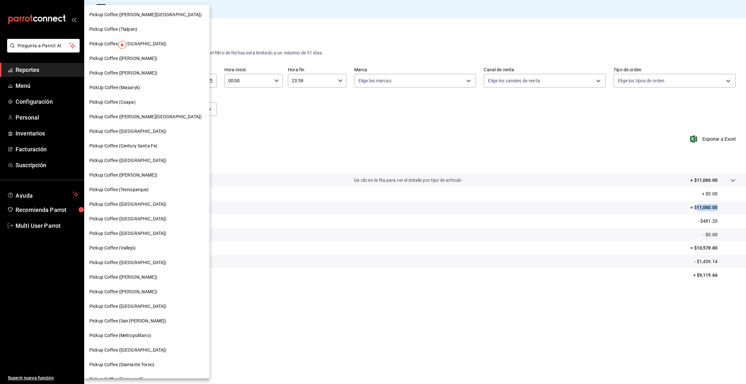
click at [137, 323] on span "Pickup Coffee (San [PERSON_NAME])" at bounding box center [127, 320] width 77 height 7
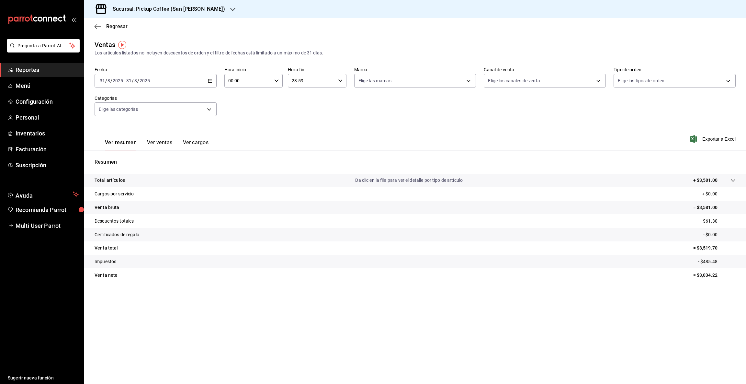
click at [211, 82] on icon "button" at bounding box center [210, 80] width 5 height 5
click at [117, 159] on span "Rango de fechas" at bounding box center [125, 158] width 50 height 7
click at [227, 102] on icon "button" at bounding box center [227, 104] width 8 height 8
click at [179, 179] on abbr "26" at bounding box center [180, 180] width 4 height 5
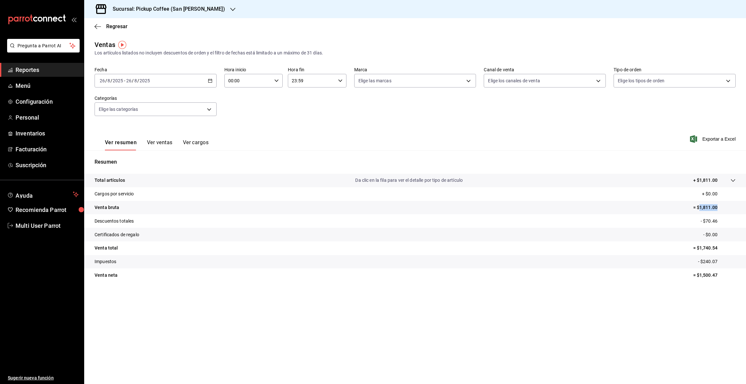
drag, startPoint x: 700, startPoint y: 206, endPoint x: 735, endPoint y: 204, distance: 35.4
click at [735, 204] on p "= $1,811.00" at bounding box center [715, 207] width 42 height 7
click at [208, 82] on \(Stroke\) "button" at bounding box center [210, 81] width 4 height 4
click at [195, 178] on button "27" at bounding box center [192, 181] width 11 height 12
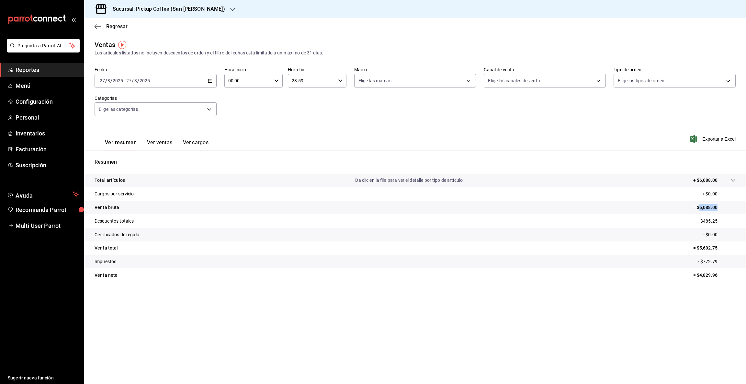
drag, startPoint x: 700, startPoint y: 207, endPoint x: 746, endPoint y: 208, distance: 45.4
click at [746, 208] on tr "Venta bruta = $6,088.00" at bounding box center [415, 208] width 662 height 14
click at [211, 79] on icon "button" at bounding box center [210, 80] width 5 height 5
click at [202, 178] on abbr "28" at bounding box center [203, 180] width 4 height 5
click at [201, 178] on abbr "28" at bounding box center [203, 180] width 4 height 5
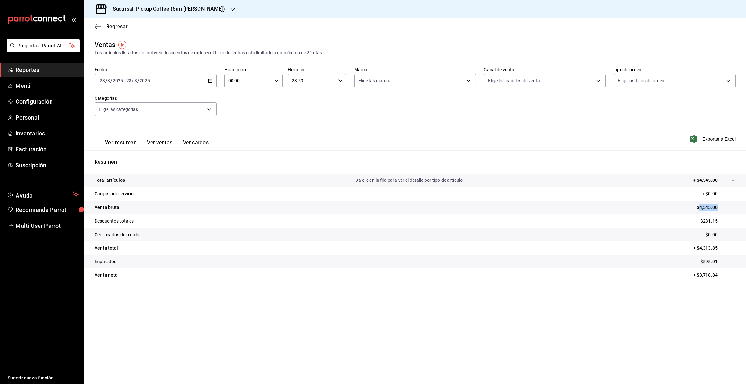
drag, startPoint x: 699, startPoint y: 205, endPoint x: 727, endPoint y: 204, distance: 27.2
click at [727, 204] on p "= $4,545.00" at bounding box center [715, 207] width 42 height 7
click at [208, 80] on icon "button" at bounding box center [210, 80] width 5 height 5
click at [216, 179] on abbr "29" at bounding box center [215, 180] width 4 height 5
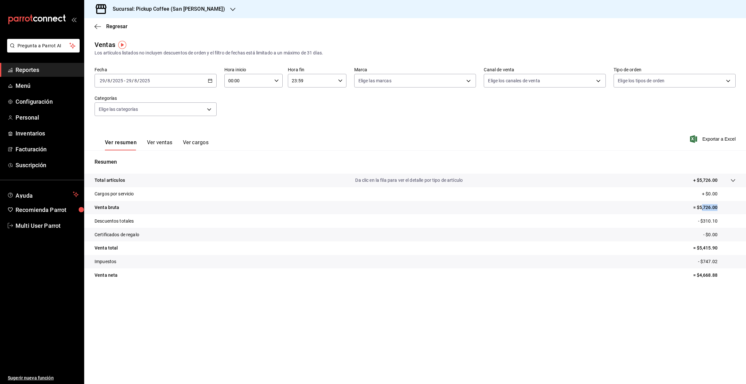
drag, startPoint x: 701, startPoint y: 206, endPoint x: 741, endPoint y: 206, distance: 40.2
click at [741, 206] on tr "Venta bruta = $5,726.00" at bounding box center [415, 208] width 662 height 14
drag, startPoint x: 700, startPoint y: 206, endPoint x: 745, endPoint y: 203, distance: 44.8
click at [745, 203] on tr "Venta bruta = $5,726.00" at bounding box center [415, 208] width 662 height 14
click at [209, 80] on \(Stroke\) "button" at bounding box center [210, 80] width 4 height 0
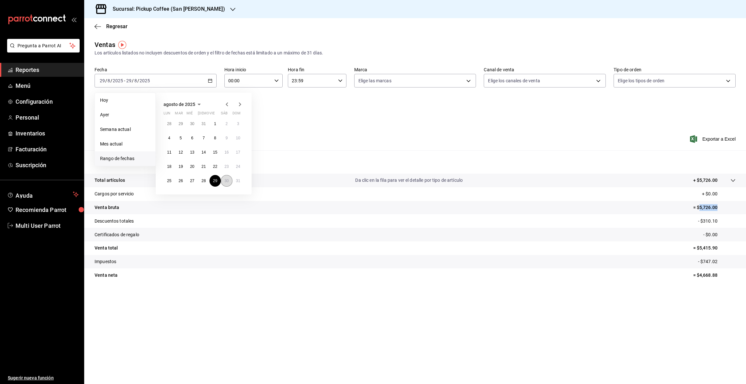
click at [227, 179] on abbr "30" at bounding box center [226, 180] width 4 height 5
drag, startPoint x: 699, startPoint y: 205, endPoint x: 746, endPoint y: 210, distance: 46.6
click at [746, 210] on tr "Venta bruta = $3,403.00" at bounding box center [415, 208] width 662 height 14
click at [209, 81] on icon "button" at bounding box center [210, 80] width 5 height 5
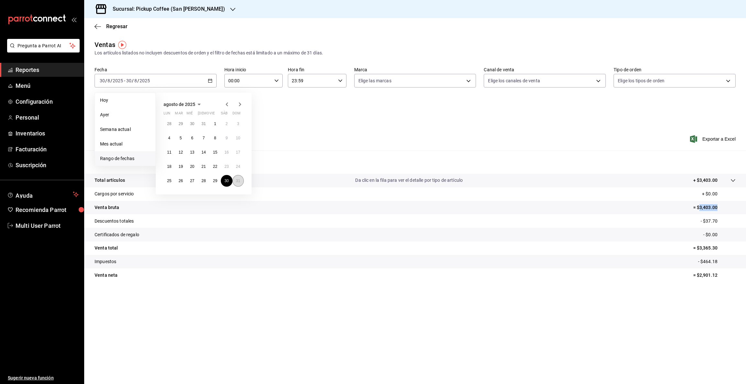
click at [240, 179] on abbr "31" at bounding box center [238, 180] width 4 height 5
drag, startPoint x: 699, startPoint y: 206, endPoint x: 745, endPoint y: 204, distance: 45.7
click at [745, 204] on tr "Venta bruta = $3,581.00" at bounding box center [415, 208] width 662 height 14
click at [230, 8] on icon "button" at bounding box center [232, 9] width 5 height 5
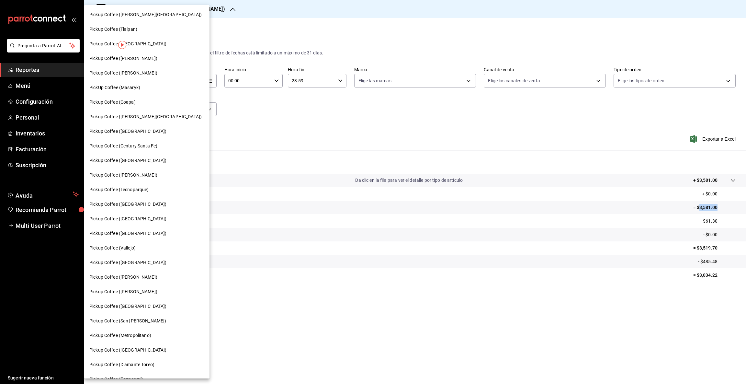
click at [120, 130] on span "Pickup Coffee ([GEOGRAPHIC_DATA])" at bounding box center [127, 131] width 77 height 7
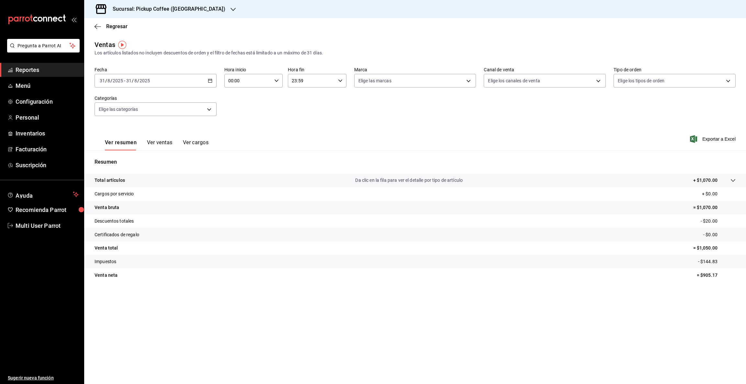
click at [209, 81] on icon "button" at bounding box center [210, 80] width 5 height 5
click at [132, 157] on span "Rango de fechas" at bounding box center [125, 158] width 50 height 7
click at [226, 103] on icon "button" at bounding box center [227, 104] width 8 height 8
click at [179, 181] on abbr "26" at bounding box center [180, 180] width 4 height 5
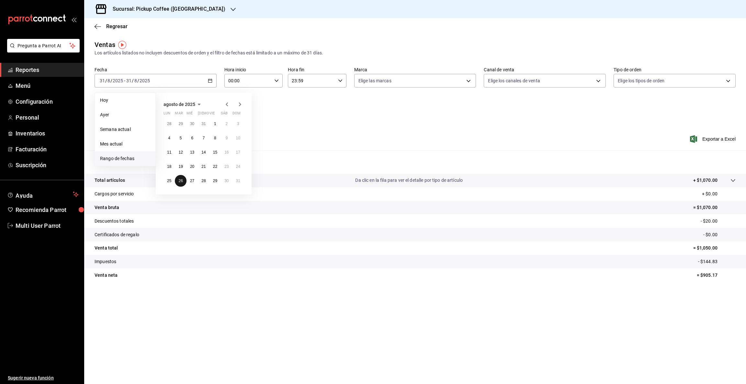
click at [180, 181] on abbr "26" at bounding box center [180, 180] width 4 height 5
drag, startPoint x: 697, startPoint y: 206, endPoint x: 746, endPoint y: 209, distance: 48.3
click at [746, 209] on tr "Venta bruta = $14,639.00" at bounding box center [415, 208] width 662 height 14
click at [211, 82] on \(Stroke\) "button" at bounding box center [210, 81] width 4 height 4
click at [195, 181] on button "27" at bounding box center [192, 181] width 11 height 12
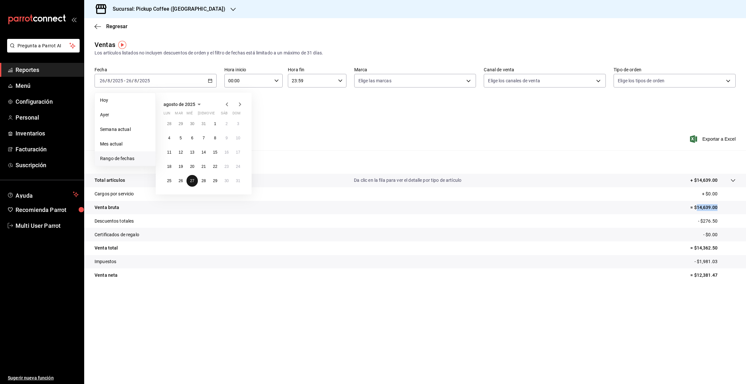
click at [195, 181] on button "27" at bounding box center [192, 181] width 11 height 12
drag, startPoint x: 696, startPoint y: 206, endPoint x: 746, endPoint y: 208, distance: 49.3
click at [746, 208] on tr "Venta bruta = $17,659.00" at bounding box center [415, 208] width 662 height 14
click at [210, 81] on icon "button" at bounding box center [210, 80] width 5 height 5
click at [202, 182] on abbr "28" at bounding box center [203, 180] width 4 height 5
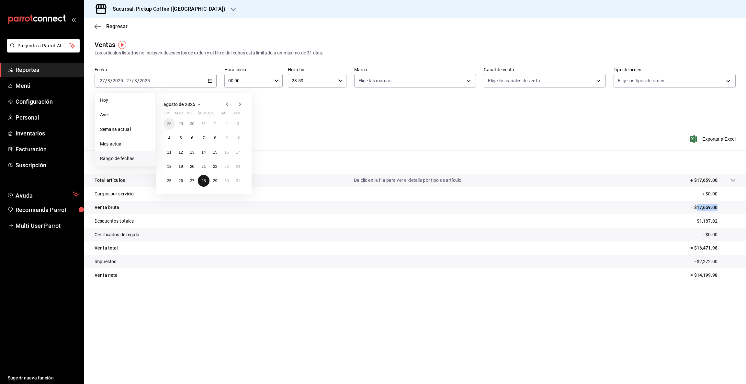
click at [202, 182] on abbr "28" at bounding box center [203, 180] width 4 height 5
drag, startPoint x: 697, startPoint y: 205, endPoint x: 746, endPoint y: 206, distance: 48.3
click at [746, 206] on tr "Venta bruta = $12,026.00" at bounding box center [415, 208] width 662 height 14
click at [210, 80] on icon "button" at bounding box center [210, 80] width 5 height 5
click at [218, 178] on button "29" at bounding box center [215, 181] width 11 height 12
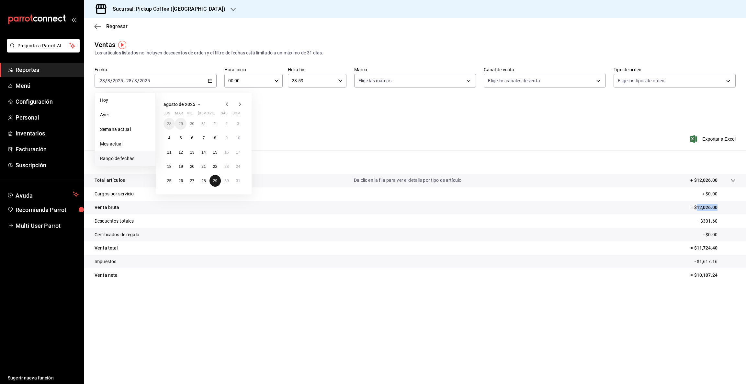
click at [218, 178] on button "29" at bounding box center [215, 181] width 11 height 12
drag, startPoint x: 696, startPoint y: 207, endPoint x: 721, endPoint y: 204, distance: 24.8
click at [721, 204] on p "= $17,182.00" at bounding box center [713, 207] width 45 height 7
click at [211, 80] on icon "button" at bounding box center [210, 80] width 5 height 5
click at [226, 180] on abbr "30" at bounding box center [226, 180] width 4 height 5
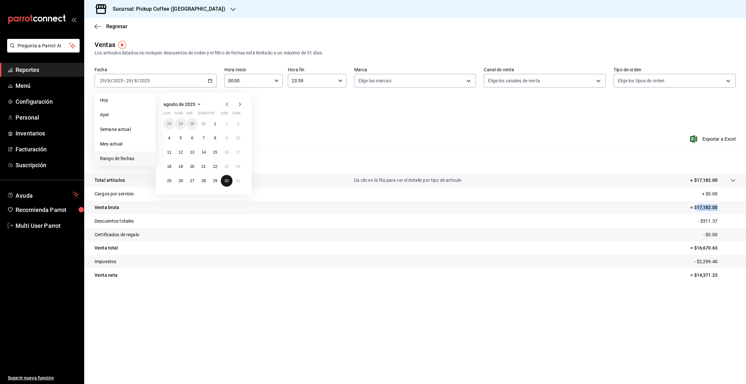
click at [226, 180] on abbr "30" at bounding box center [226, 180] width 4 height 5
drag, startPoint x: 700, startPoint y: 206, endPoint x: 725, endPoint y: 203, distance: 25.1
click at [725, 203] on tr "Venta bruta = $3,378.00" at bounding box center [415, 208] width 662 height 14
click at [211, 82] on \(Stroke\) "button" at bounding box center [210, 81] width 4 height 4
click at [236, 183] on button "31" at bounding box center [238, 181] width 11 height 12
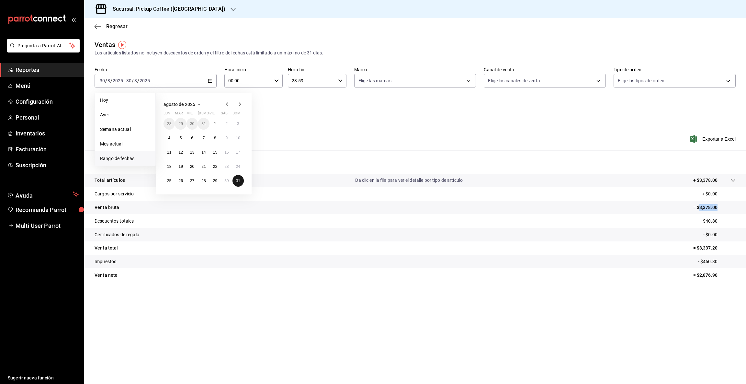
click at [236, 183] on button "31" at bounding box center [238, 181] width 11 height 12
drag, startPoint x: 699, startPoint y: 207, endPoint x: 746, endPoint y: 213, distance: 46.7
click at [746, 213] on tr "Venta bruta = $1,070.00" at bounding box center [415, 208] width 662 height 14
click at [231, 8] on icon "button" at bounding box center [233, 9] width 5 height 5
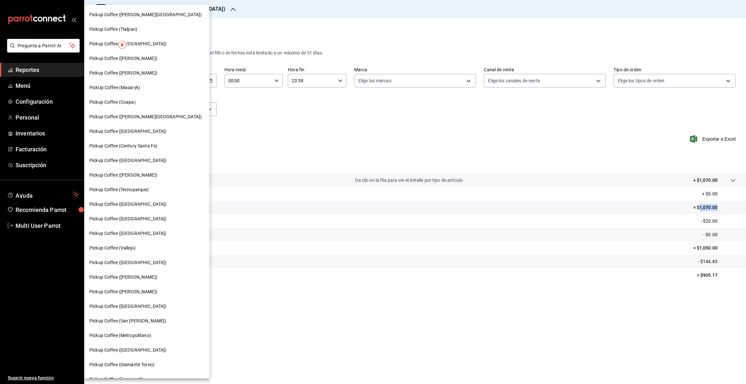
click at [118, 58] on span "Pickup Coffee ([PERSON_NAME])" at bounding box center [123, 58] width 68 height 7
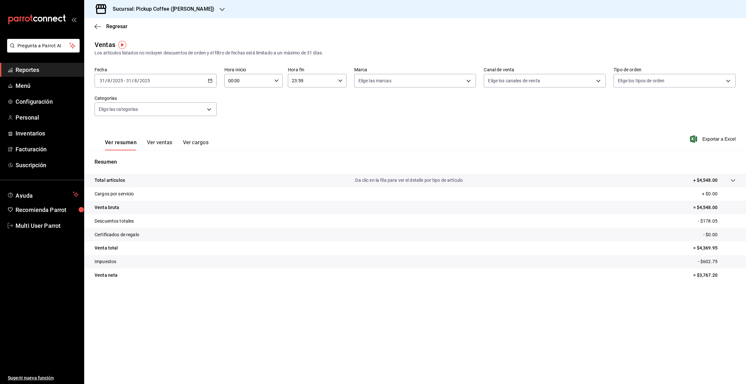
click at [211, 80] on icon "button" at bounding box center [210, 80] width 5 height 5
click at [135, 157] on span "Rango de fechas" at bounding box center [125, 158] width 50 height 7
click at [226, 105] on icon "button" at bounding box center [227, 104] width 2 height 4
click at [182, 182] on abbr "26" at bounding box center [180, 180] width 4 height 5
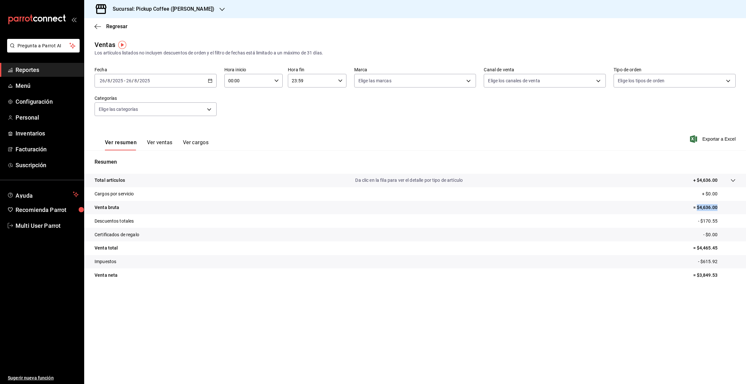
drag, startPoint x: 698, startPoint y: 206, endPoint x: 735, endPoint y: 205, distance: 36.9
click at [735, 205] on p "= $4,636.00" at bounding box center [715, 207] width 42 height 7
click at [697, 208] on p "= $4,636.00" at bounding box center [715, 207] width 42 height 7
drag, startPoint x: 699, startPoint y: 205, endPoint x: 732, endPoint y: 207, distance: 33.1
click at [732, 207] on p "= $4,636.00" at bounding box center [715, 207] width 42 height 7
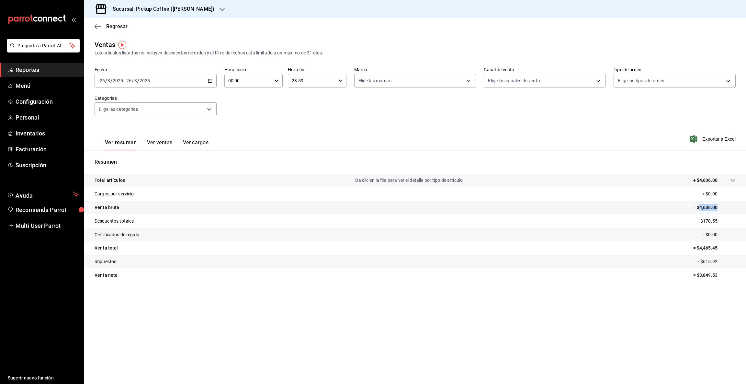
click at [210, 81] on icon "button" at bounding box center [210, 80] width 5 height 5
click at [192, 180] on abbr "27" at bounding box center [192, 180] width 4 height 5
click at [193, 180] on abbr "27" at bounding box center [192, 180] width 4 height 5
drag, startPoint x: 700, startPoint y: 205, endPoint x: 746, endPoint y: 206, distance: 45.7
click at [746, 206] on tr "Venta bruta = $5,098.00" at bounding box center [415, 208] width 662 height 14
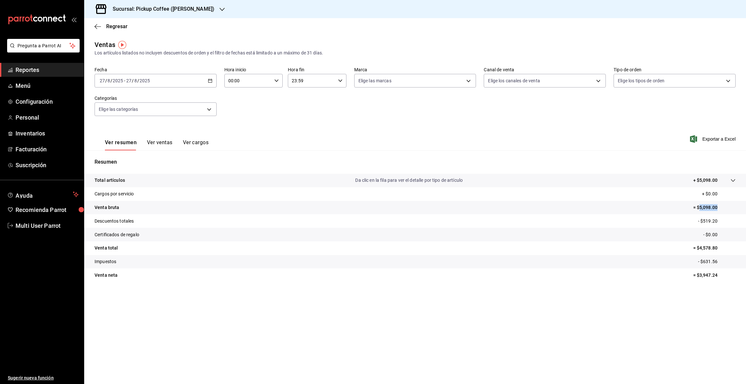
click at [210, 80] on icon "button" at bounding box center [210, 80] width 5 height 5
click at [205, 178] on abbr "28" at bounding box center [203, 180] width 4 height 5
drag, startPoint x: 700, startPoint y: 206, endPoint x: 745, endPoint y: 208, distance: 45.4
click at [745, 208] on tr "Venta bruta = $5,580.00" at bounding box center [415, 208] width 662 height 14
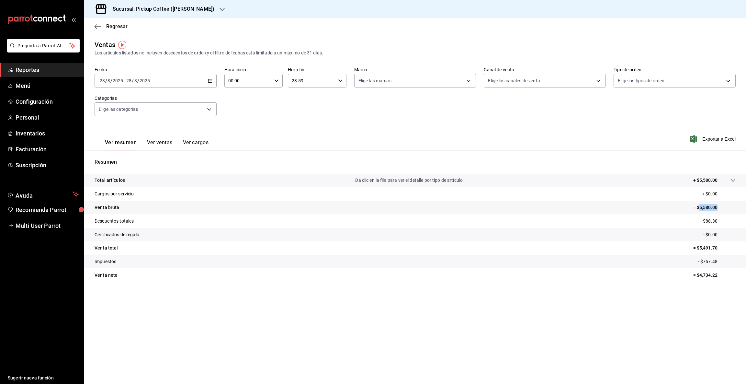
click at [211, 79] on icon "button" at bounding box center [210, 80] width 5 height 5
click at [214, 179] on abbr "29" at bounding box center [215, 180] width 4 height 5
drag, startPoint x: 699, startPoint y: 205, endPoint x: 724, endPoint y: 208, distance: 24.7
click at [724, 208] on p "= $5,871.00" at bounding box center [715, 207] width 42 height 7
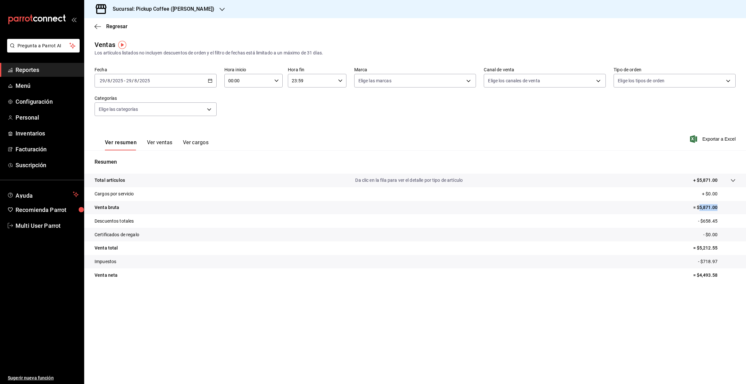
click at [211, 81] on icon "button" at bounding box center [210, 80] width 5 height 5
click at [226, 180] on abbr "30" at bounding box center [226, 180] width 4 height 5
drag, startPoint x: 699, startPoint y: 208, endPoint x: 739, endPoint y: 210, distance: 39.9
click at [739, 210] on tr "Venta bruta = $4,595.00" at bounding box center [415, 208] width 662 height 14
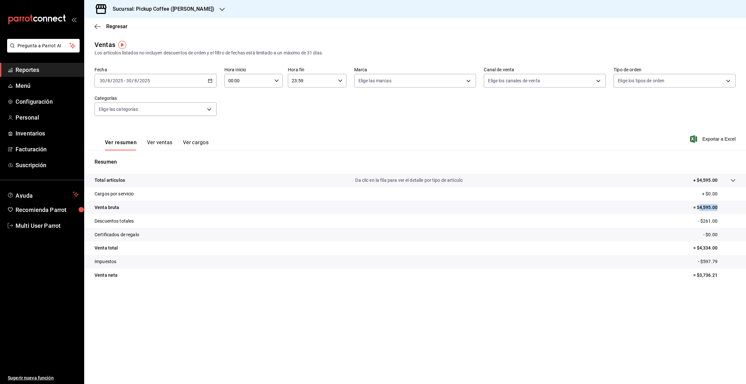
click at [209, 79] on icon "button" at bounding box center [210, 80] width 5 height 5
click at [238, 181] on abbr "31" at bounding box center [238, 180] width 4 height 5
click at [237, 181] on abbr "31" at bounding box center [238, 180] width 4 height 5
drag, startPoint x: 700, startPoint y: 206, endPoint x: 746, endPoint y: 206, distance: 45.7
click at [746, 206] on tr "Venta bruta = $4,548.00" at bounding box center [415, 208] width 662 height 14
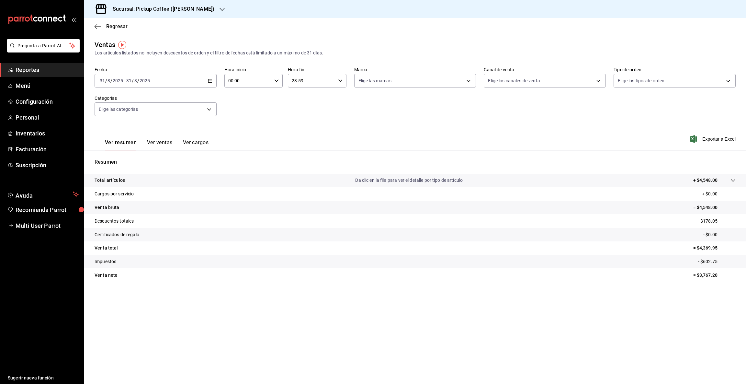
click at [210, 4] on div "Sucursal: Pickup Coffee ([PERSON_NAME])" at bounding box center [158, 9] width 138 height 18
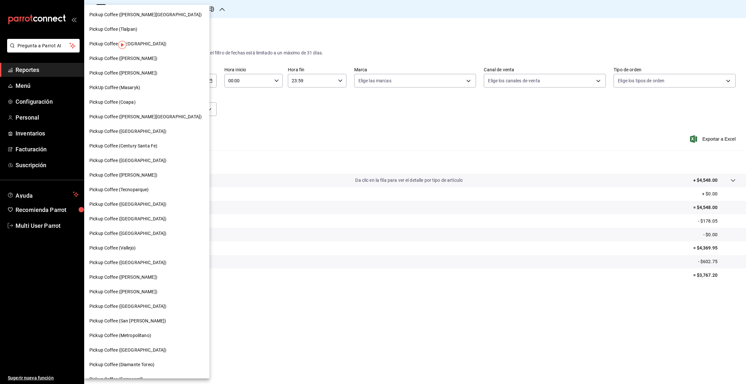
click at [131, 25] on div "Pickup Coffee (Tlalpan)" at bounding box center [146, 29] width 125 height 15
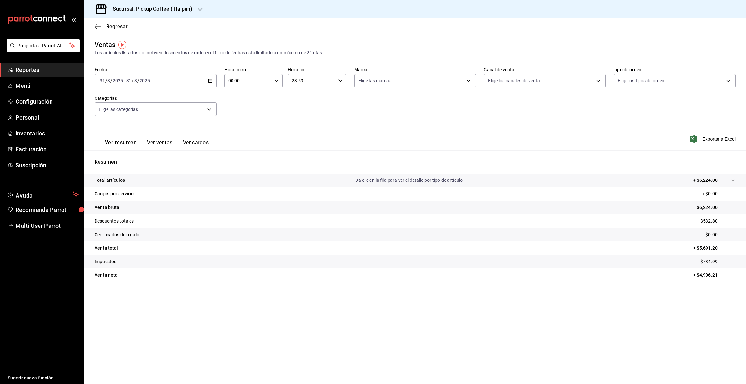
click at [208, 81] on \(Stroke\) "button" at bounding box center [210, 81] width 4 height 4
click at [133, 157] on span "Rango de fechas" at bounding box center [125, 158] width 50 height 7
click at [226, 103] on icon "button" at bounding box center [227, 104] width 2 height 4
click at [180, 181] on abbr "26" at bounding box center [180, 180] width 4 height 5
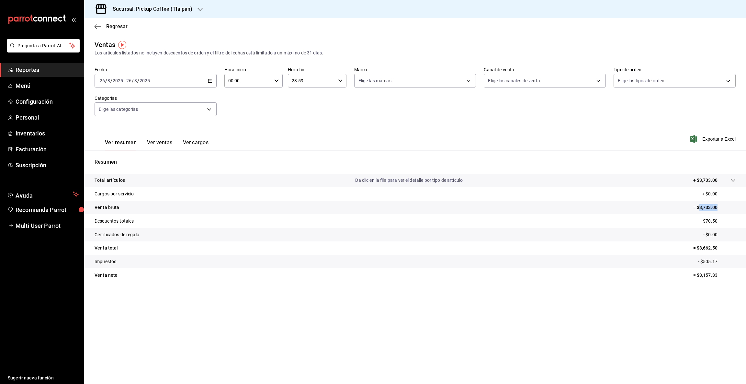
drag, startPoint x: 699, startPoint y: 207, endPoint x: 746, endPoint y: 209, distance: 46.7
click at [746, 209] on tr "Venta bruta = $3,733.00" at bounding box center [415, 208] width 662 height 14
click at [210, 80] on icon "button" at bounding box center [210, 80] width 5 height 5
click at [193, 180] on abbr "27" at bounding box center [192, 180] width 4 height 5
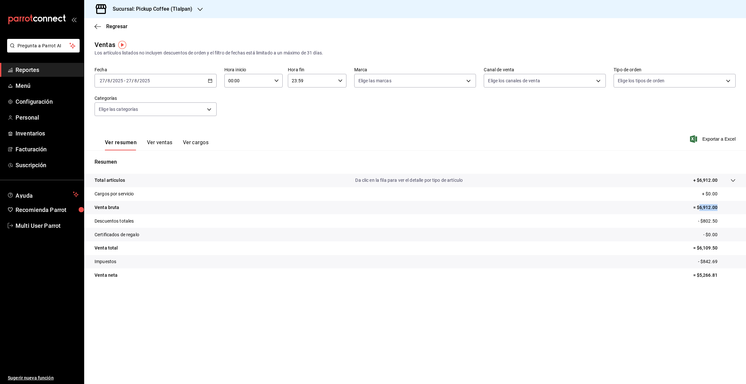
drag, startPoint x: 700, startPoint y: 208, endPoint x: 722, endPoint y: 206, distance: 21.4
click at [722, 206] on p "= $6,912.00" at bounding box center [715, 207] width 42 height 7
click at [209, 80] on \(Stroke\) "button" at bounding box center [210, 80] width 4 height 0
click at [203, 181] on abbr "28" at bounding box center [203, 180] width 4 height 5
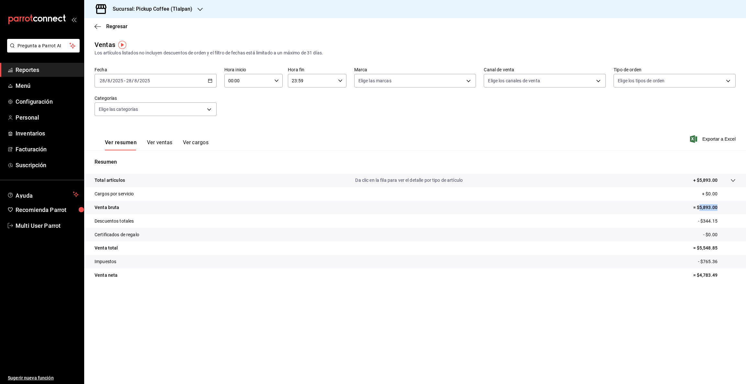
drag, startPoint x: 700, startPoint y: 206, endPoint x: 746, endPoint y: 210, distance: 45.8
click at [746, 210] on tr "Venta bruta = $5,893.00" at bounding box center [415, 208] width 662 height 14
click at [209, 82] on icon "button" at bounding box center [210, 80] width 5 height 5
click at [215, 182] on abbr "29" at bounding box center [215, 180] width 4 height 5
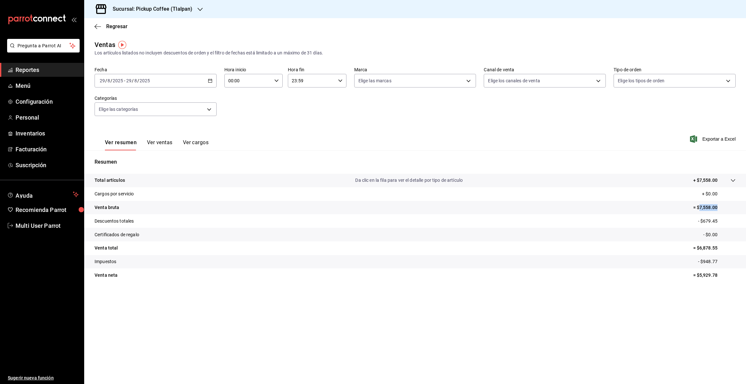
drag, startPoint x: 700, startPoint y: 207, endPoint x: 745, endPoint y: 208, distance: 45.4
click at [745, 208] on tr "Venta bruta = $7,558.00" at bounding box center [415, 208] width 662 height 14
click at [208, 81] on \(Stroke\) "button" at bounding box center [210, 81] width 4 height 4
click at [228, 180] on abbr "30" at bounding box center [226, 180] width 4 height 5
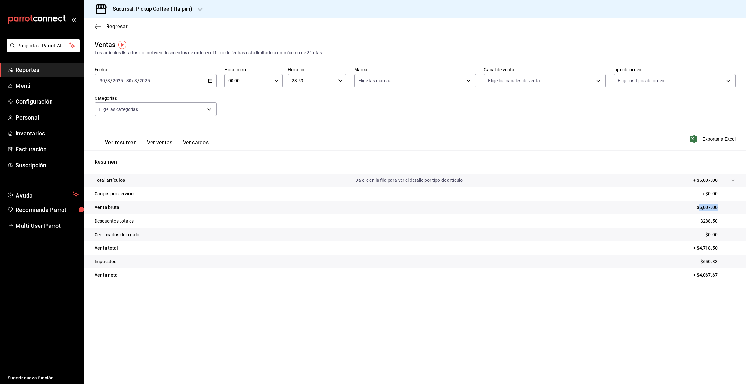
drag, startPoint x: 699, startPoint y: 205, endPoint x: 746, endPoint y: 206, distance: 46.4
click at [746, 206] on tr "Venta bruta = $5,007.00" at bounding box center [415, 208] width 662 height 14
click at [211, 81] on icon "button" at bounding box center [210, 80] width 5 height 5
click at [236, 179] on abbr "31" at bounding box center [238, 180] width 4 height 5
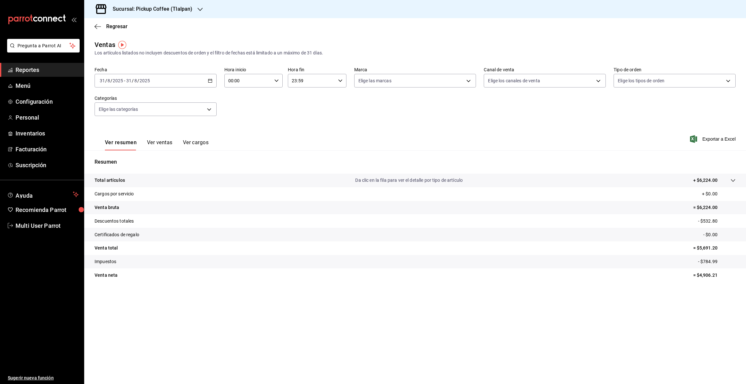
click at [210, 80] on icon "button" at bounding box center [210, 80] width 5 height 5
click at [240, 181] on button "31" at bounding box center [238, 181] width 11 height 12
drag, startPoint x: 698, startPoint y: 206, endPoint x: 738, endPoint y: 208, distance: 39.9
click at [738, 208] on tr "Venta bruta = $6,224.00" at bounding box center [415, 208] width 662 height 14
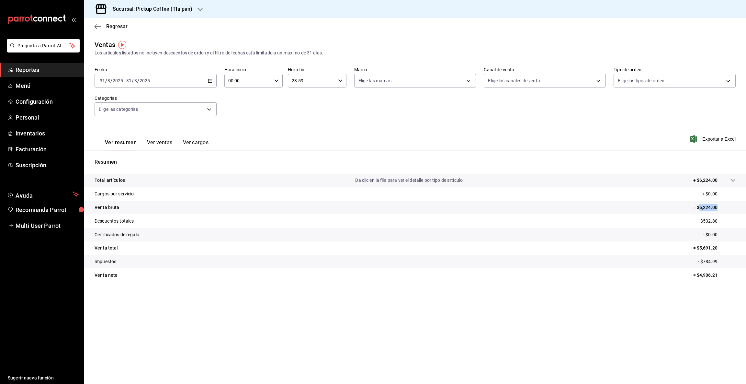
click at [198, 8] on icon "button" at bounding box center [200, 9] width 5 height 5
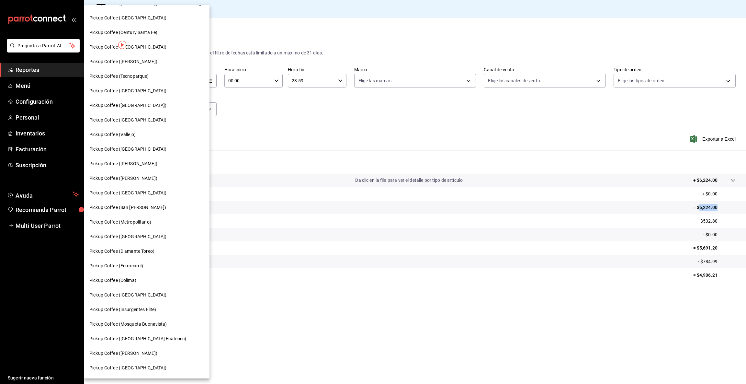
scroll to position [185, 0]
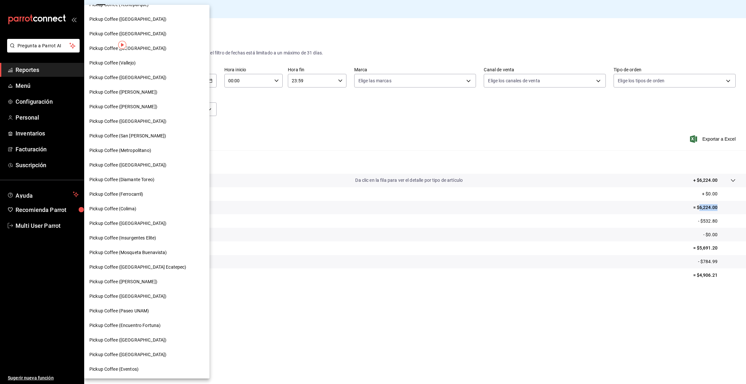
click at [126, 310] on span "Pickup Coffee (Paseo UNAM)" at bounding box center [119, 310] width 60 height 7
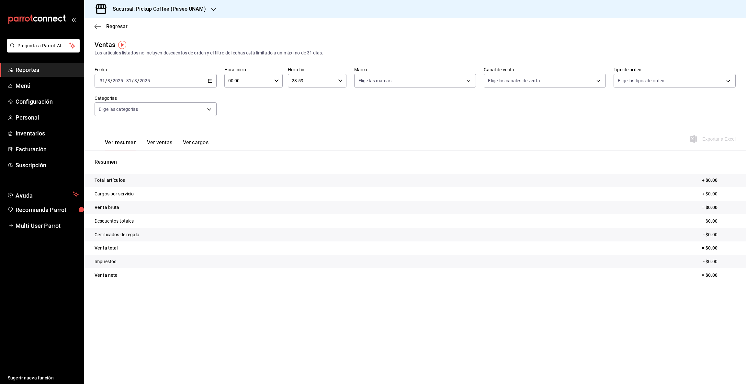
click at [211, 80] on \(Stroke\) "button" at bounding box center [210, 80] width 4 height 0
click at [127, 160] on span "Rango de fechas" at bounding box center [125, 158] width 50 height 7
click at [225, 103] on icon "button" at bounding box center [227, 104] width 8 height 8
click at [181, 181] on abbr "26" at bounding box center [180, 180] width 4 height 5
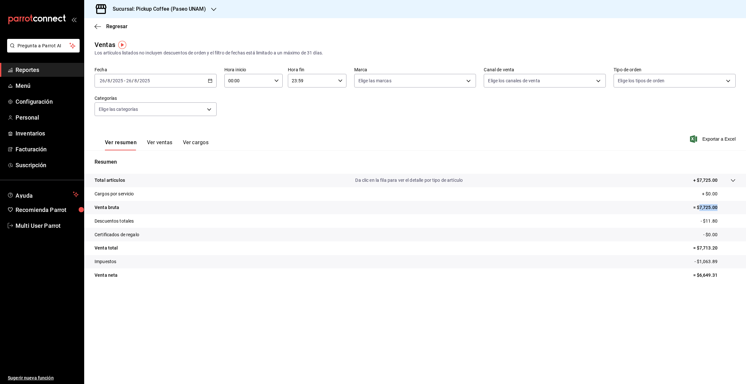
drag, startPoint x: 698, startPoint y: 207, endPoint x: 746, endPoint y: 203, distance: 47.4
click at [746, 203] on tr "Venta bruta = $7,725.00" at bounding box center [415, 208] width 662 height 14
click at [210, 82] on \(Stroke\) "button" at bounding box center [210, 81] width 4 height 4
click at [193, 179] on abbr "27" at bounding box center [192, 180] width 4 height 5
click at [195, 179] on button "27" at bounding box center [192, 181] width 11 height 12
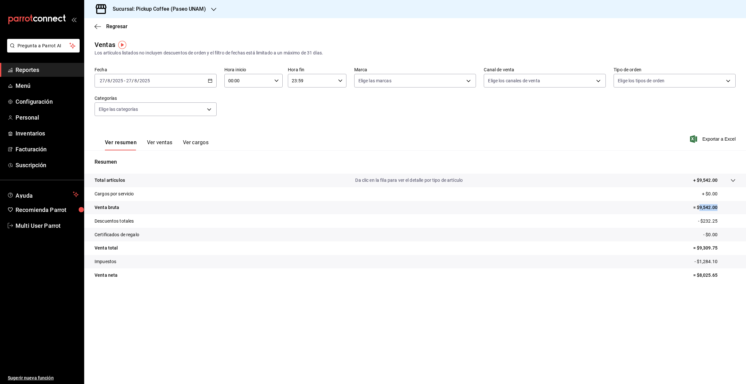
drag, startPoint x: 699, startPoint y: 204, endPoint x: 746, endPoint y: 203, distance: 46.4
click at [746, 203] on tr "Venta bruta = $9,542.00" at bounding box center [415, 208] width 662 height 14
click at [212, 81] on \(Stroke\) "button" at bounding box center [210, 81] width 4 height 4
click at [207, 179] on button "28" at bounding box center [203, 181] width 11 height 12
click at [205, 181] on abbr "28" at bounding box center [203, 180] width 4 height 5
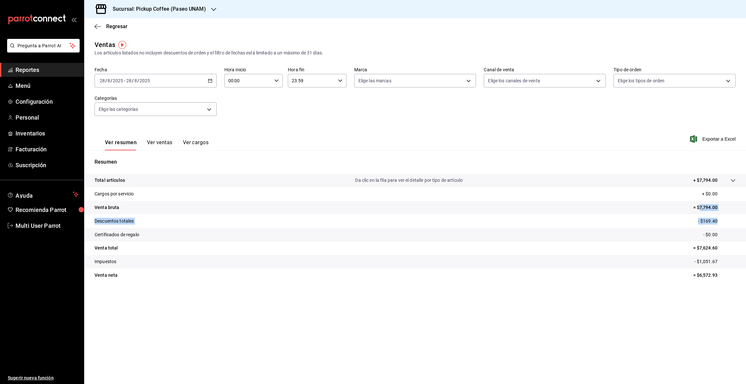
drag, startPoint x: 701, startPoint y: 206, endPoint x: 746, endPoint y: 214, distance: 45.7
click at [746, 214] on tbody "Total artículos Da clic en la fila para ver el detalle por tipo de artículo + $…" at bounding box center [415, 228] width 662 height 108
click at [746, 214] on tr "Descuentos totales - $169.40" at bounding box center [415, 221] width 662 height 14
drag, startPoint x: 700, startPoint y: 206, endPoint x: 727, endPoint y: 205, distance: 26.2
click at [727, 205] on p "= $7,794.00" at bounding box center [715, 207] width 42 height 7
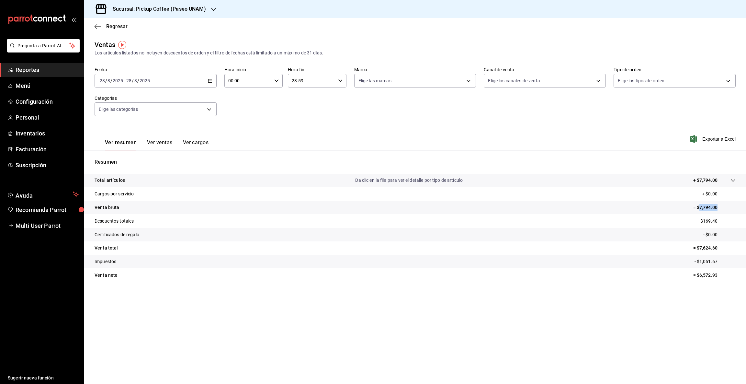
click at [209, 82] on icon "button" at bounding box center [210, 80] width 5 height 5
click at [213, 182] on abbr "29" at bounding box center [215, 180] width 4 height 5
drag, startPoint x: 700, startPoint y: 206, endPoint x: 746, endPoint y: 205, distance: 45.7
click at [746, 205] on tr "Venta bruta = $6,702.00" at bounding box center [415, 208] width 662 height 14
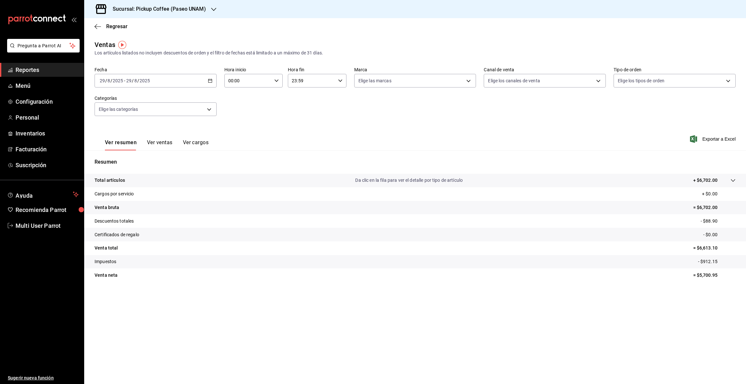
click at [213, 81] on div "[DATE] [DATE] - [DATE] [DATE]" at bounding box center [156, 81] width 122 height 14
click at [228, 180] on abbr "30" at bounding box center [226, 180] width 4 height 5
drag, startPoint x: 699, startPoint y: 206, endPoint x: 746, endPoint y: 207, distance: 46.7
click at [746, 207] on tr "Venta bruta = $2,110.00" at bounding box center [415, 208] width 662 height 14
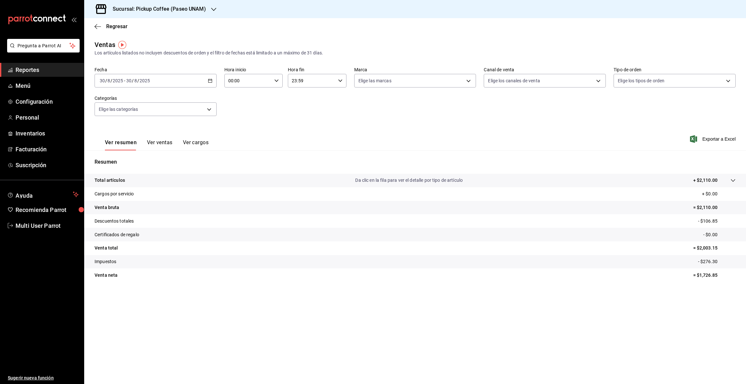
click at [209, 77] on div "[DATE] [DATE] - [DATE] [DATE]" at bounding box center [156, 81] width 122 height 14
click at [239, 181] on abbr "31" at bounding box center [238, 180] width 4 height 5
click at [213, 8] on icon "button" at bounding box center [213, 9] width 5 height 5
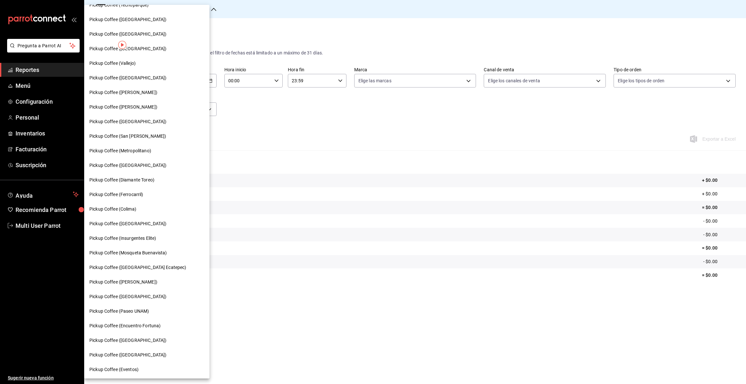
scroll to position [185, 0]
click at [147, 238] on span "Pickup Coffee (Insurgentes Elite)" at bounding box center [122, 238] width 67 height 7
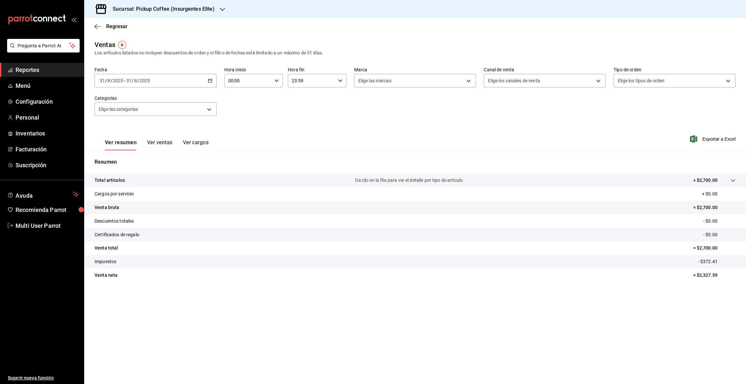
click at [209, 81] on icon "button" at bounding box center [210, 80] width 5 height 5
click at [133, 155] on span "Rango de fechas" at bounding box center [125, 158] width 50 height 7
click at [228, 101] on icon "button" at bounding box center [227, 104] width 8 height 8
click at [182, 180] on abbr "26" at bounding box center [180, 180] width 4 height 5
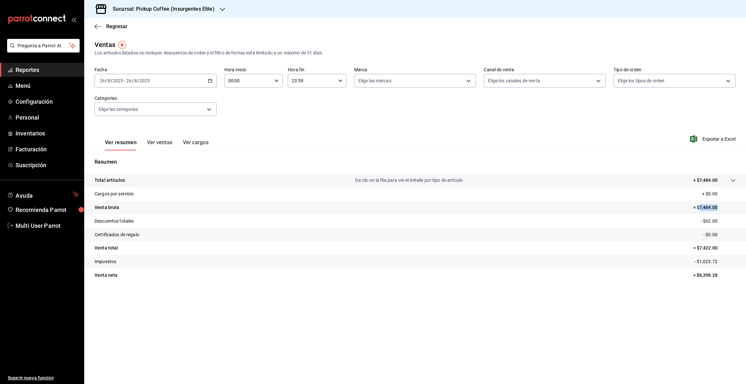
drag, startPoint x: 699, startPoint y: 207, endPoint x: 746, endPoint y: 208, distance: 46.7
click at [746, 208] on tr "Venta bruta = $7,484.00" at bounding box center [415, 208] width 662 height 14
click at [208, 80] on \(Stroke\) "button" at bounding box center [210, 80] width 4 height 0
click at [191, 181] on abbr "27" at bounding box center [192, 180] width 4 height 5
click at [192, 181] on abbr "27" at bounding box center [192, 180] width 4 height 5
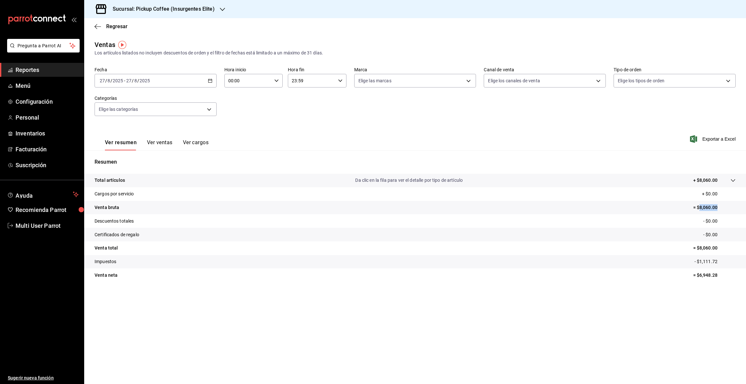
drag, startPoint x: 700, startPoint y: 206, endPoint x: 746, endPoint y: 208, distance: 45.7
click at [746, 208] on tr "Venta bruta = $8,060.00" at bounding box center [415, 208] width 662 height 14
click at [212, 80] on icon "button" at bounding box center [210, 80] width 5 height 5
click at [205, 179] on abbr "28" at bounding box center [203, 180] width 4 height 5
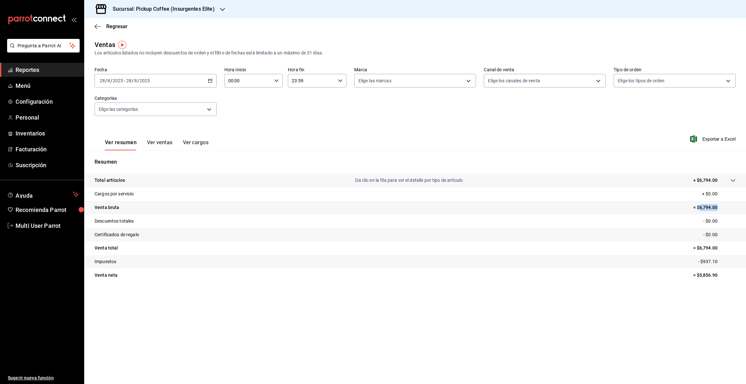
drag, startPoint x: 699, startPoint y: 204, endPoint x: 732, endPoint y: 204, distance: 33.0
click at [732, 204] on p "= $6,794.00" at bounding box center [715, 207] width 42 height 7
click at [210, 79] on icon "button" at bounding box center [210, 80] width 5 height 5
click at [215, 180] on abbr "29" at bounding box center [215, 180] width 4 height 5
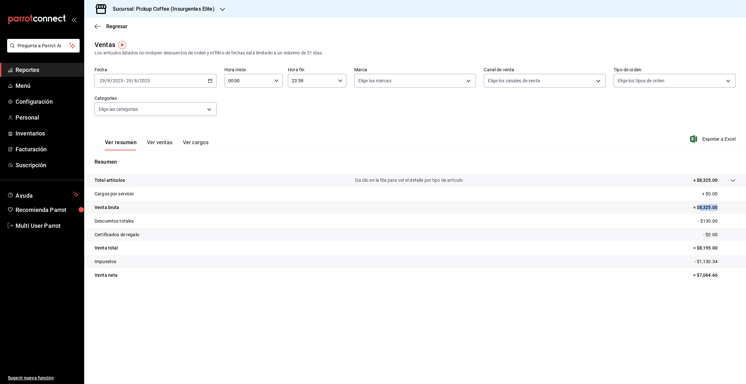
drag, startPoint x: 699, startPoint y: 204, endPoint x: 746, endPoint y: 206, distance: 47.0
click at [746, 206] on tr "Venta bruta = $8,325.00" at bounding box center [415, 208] width 662 height 14
click at [211, 80] on icon "button" at bounding box center [210, 80] width 5 height 5
click at [228, 180] on abbr "30" at bounding box center [226, 180] width 4 height 5
click at [230, 180] on button "30" at bounding box center [226, 181] width 11 height 12
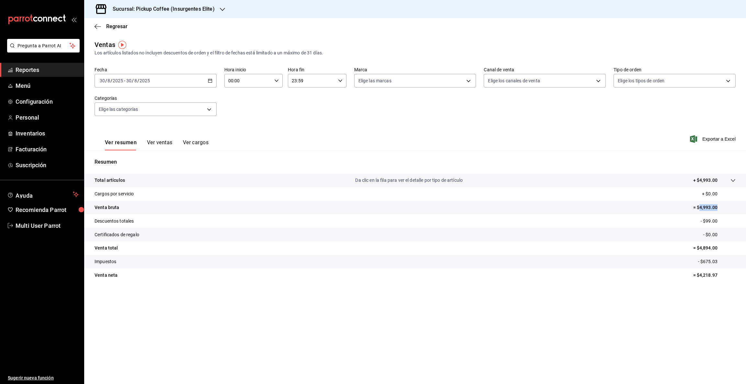
drag, startPoint x: 700, startPoint y: 207, endPoint x: 740, endPoint y: 204, distance: 39.6
click at [740, 204] on tr "Venta bruta = $4,993.00" at bounding box center [415, 208] width 662 height 14
click at [211, 80] on icon "button" at bounding box center [210, 80] width 5 height 5
click at [239, 183] on button "31" at bounding box center [238, 181] width 11 height 12
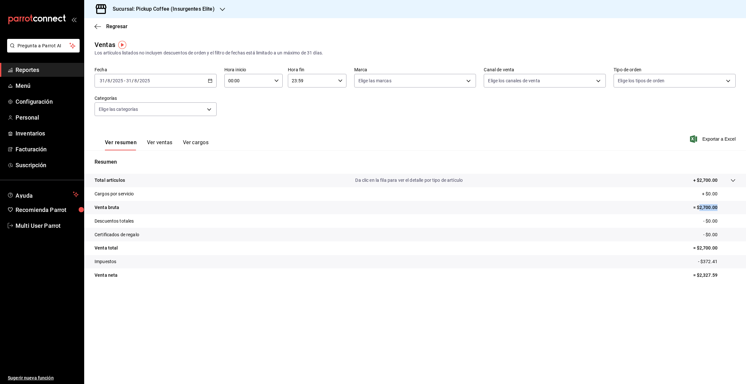
drag, startPoint x: 699, startPoint y: 208, endPoint x: 743, endPoint y: 206, distance: 44.4
click at [743, 206] on tr "Venta bruta = $2,700.00" at bounding box center [415, 208] width 662 height 14
click at [223, 8] on icon "button" at bounding box center [222, 9] width 5 height 5
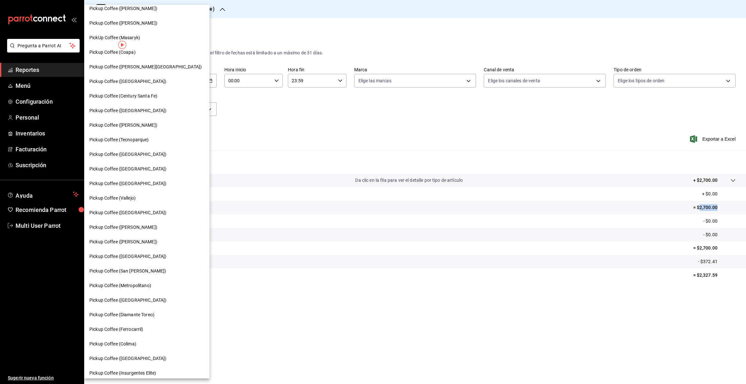
scroll to position [51, 0]
click at [147, 183] on span "Pickup Coffee ([GEOGRAPHIC_DATA])" at bounding box center [127, 182] width 77 height 7
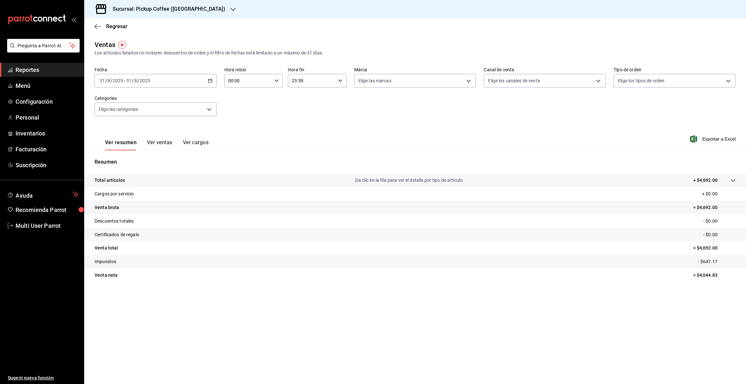
click at [210, 80] on \(Stroke\) "button" at bounding box center [210, 80] width 4 height 0
click at [114, 159] on span "Rango de fechas" at bounding box center [125, 158] width 50 height 7
click at [226, 103] on icon "button" at bounding box center [227, 104] width 2 height 4
click at [181, 179] on abbr "26" at bounding box center [180, 180] width 4 height 5
click at [182, 178] on abbr "26" at bounding box center [180, 180] width 4 height 5
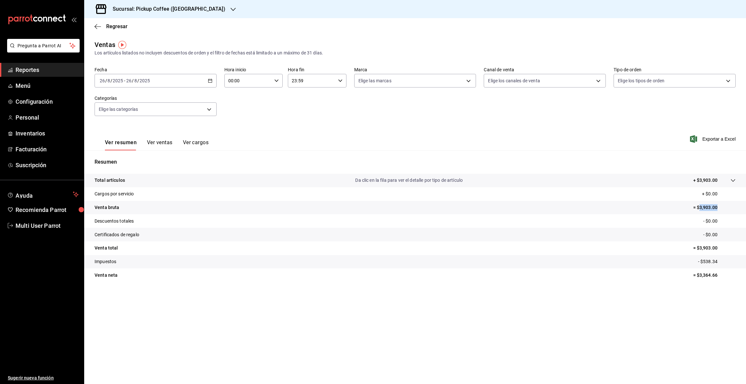
drag, startPoint x: 699, startPoint y: 205, endPoint x: 745, endPoint y: 204, distance: 45.7
click at [745, 204] on tr "Venta bruta = $3,903.00" at bounding box center [415, 208] width 662 height 14
click at [211, 80] on icon "button" at bounding box center [210, 80] width 5 height 5
click at [190, 180] on abbr "27" at bounding box center [192, 180] width 4 height 5
click at [191, 180] on abbr "27" at bounding box center [192, 180] width 4 height 5
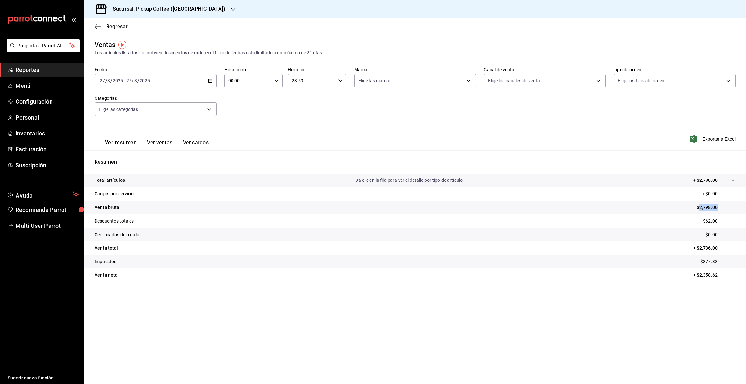
drag, startPoint x: 699, startPoint y: 206, endPoint x: 730, endPoint y: 207, distance: 30.5
click at [730, 207] on p "= $2,798.00" at bounding box center [715, 207] width 42 height 7
click at [211, 82] on \(Stroke\) "button" at bounding box center [210, 81] width 4 height 4
click at [202, 178] on abbr "28" at bounding box center [203, 180] width 4 height 5
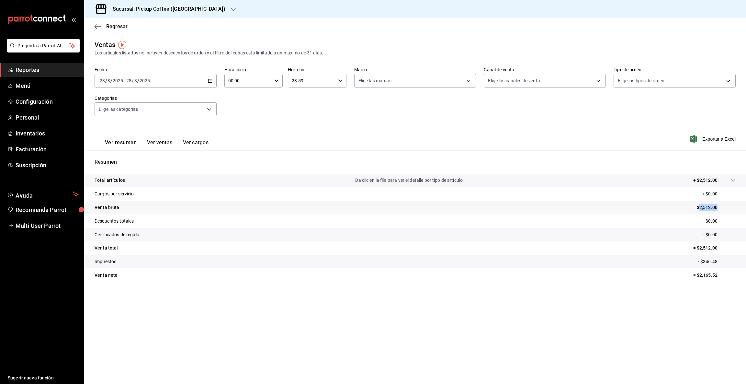
drag, startPoint x: 700, startPoint y: 206, endPoint x: 740, endPoint y: 204, distance: 40.2
click at [740, 204] on tr "Venta bruta = $2,512.00" at bounding box center [415, 208] width 662 height 14
click at [209, 82] on icon "button" at bounding box center [210, 80] width 5 height 5
click at [214, 183] on button "29" at bounding box center [215, 181] width 11 height 12
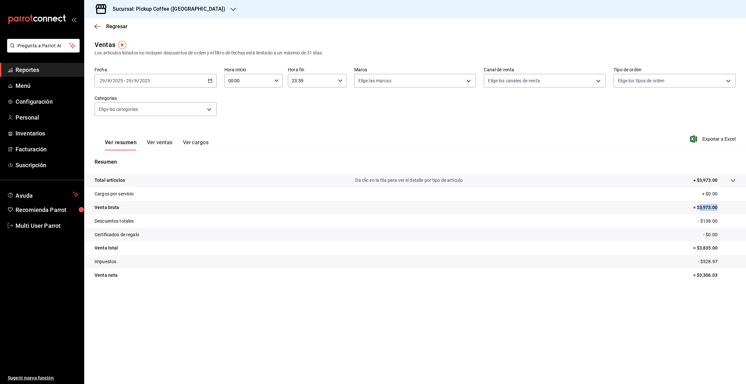
drag, startPoint x: 699, startPoint y: 208, endPoint x: 722, endPoint y: 207, distance: 23.0
click at [722, 207] on p "= $3,973.00" at bounding box center [715, 207] width 42 height 7
click at [207, 81] on div "[DATE] [DATE] - [DATE] [DATE]" at bounding box center [156, 81] width 122 height 14
click at [226, 179] on abbr "30" at bounding box center [226, 180] width 4 height 5
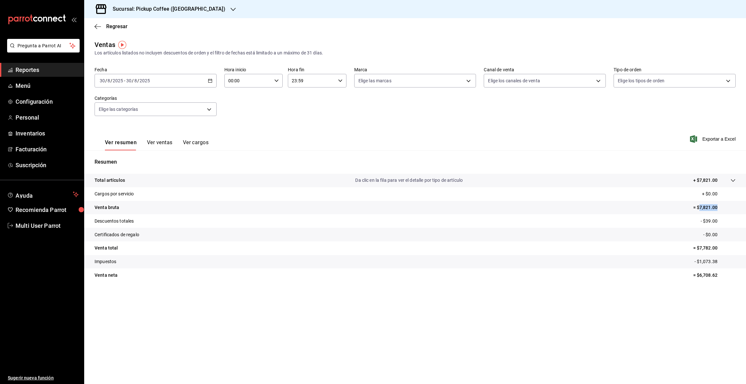
drag, startPoint x: 700, startPoint y: 206, endPoint x: 729, endPoint y: 207, distance: 28.9
click at [729, 207] on p "= $7,821.00" at bounding box center [715, 207] width 42 height 7
click at [210, 81] on icon "button" at bounding box center [210, 80] width 5 height 5
click at [238, 178] on abbr "31" at bounding box center [238, 180] width 4 height 5
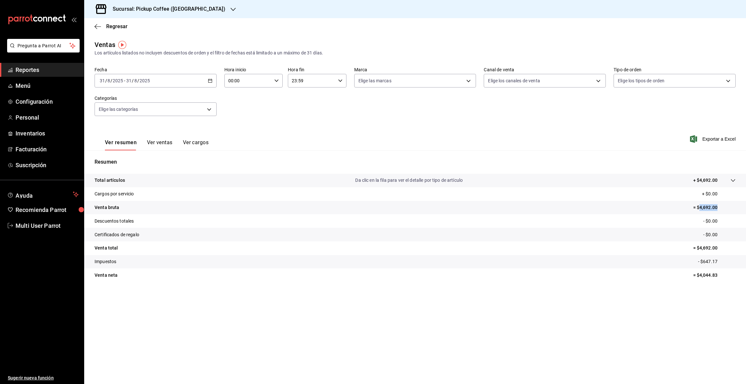
drag, startPoint x: 699, startPoint y: 205, endPoint x: 731, endPoint y: 206, distance: 32.4
click at [731, 206] on p "= $4,692.00" at bounding box center [715, 207] width 42 height 7
click at [231, 7] on icon "button" at bounding box center [233, 9] width 5 height 5
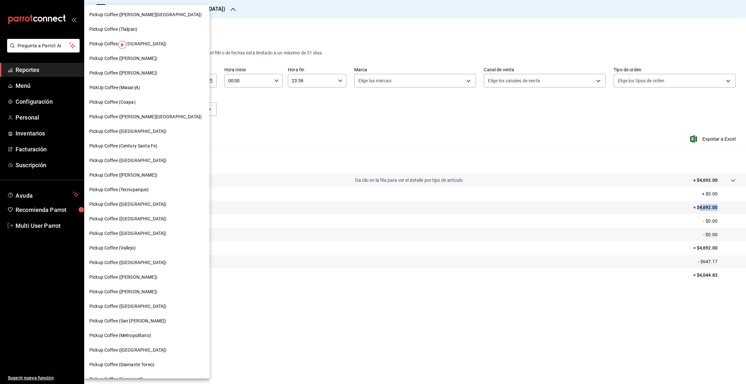
click at [112, 204] on span "Pickup Coffee ([GEOGRAPHIC_DATA])" at bounding box center [127, 204] width 77 height 7
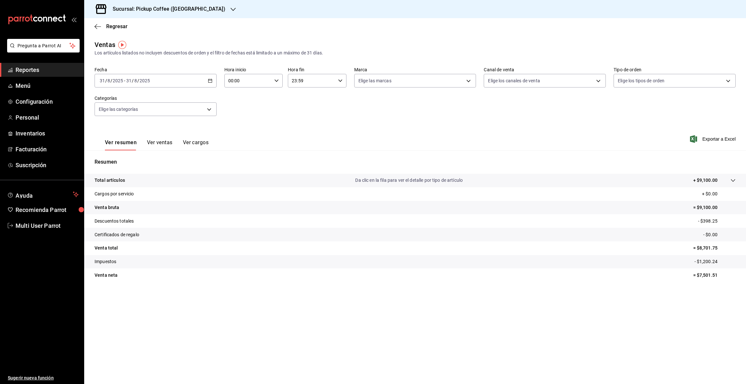
click at [209, 78] on icon "button" at bounding box center [210, 80] width 5 height 5
click at [126, 159] on span "Rango de fechas" at bounding box center [125, 158] width 50 height 7
click at [226, 104] on icon "button" at bounding box center [227, 104] width 8 height 8
click at [181, 179] on abbr "26" at bounding box center [180, 180] width 4 height 5
click at [182, 179] on abbr "26" at bounding box center [180, 180] width 4 height 5
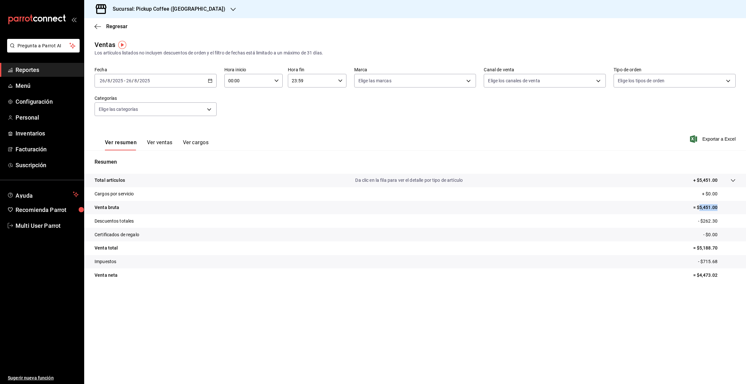
drag, startPoint x: 700, startPoint y: 206, endPoint x: 724, endPoint y: 205, distance: 23.3
click at [726, 205] on p "= $5,451.00" at bounding box center [715, 207] width 42 height 7
click at [193, 179] on abbr "27" at bounding box center [192, 180] width 4 height 5
drag, startPoint x: 699, startPoint y: 207, endPoint x: 738, endPoint y: 204, distance: 38.7
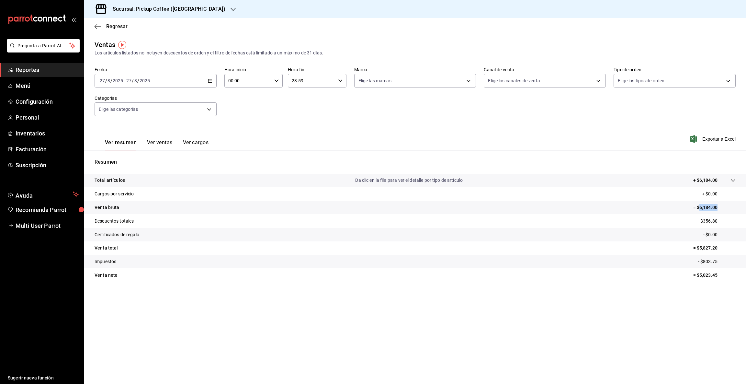
click at [738, 204] on tr "Venta bruta = $6,184.00" at bounding box center [415, 208] width 662 height 14
click at [210, 83] on div "[DATE] [DATE] - [DATE] [DATE]" at bounding box center [156, 81] width 122 height 14
click at [206, 182] on button "28" at bounding box center [203, 181] width 11 height 12
drag, startPoint x: 699, startPoint y: 206, endPoint x: 728, endPoint y: 208, distance: 28.6
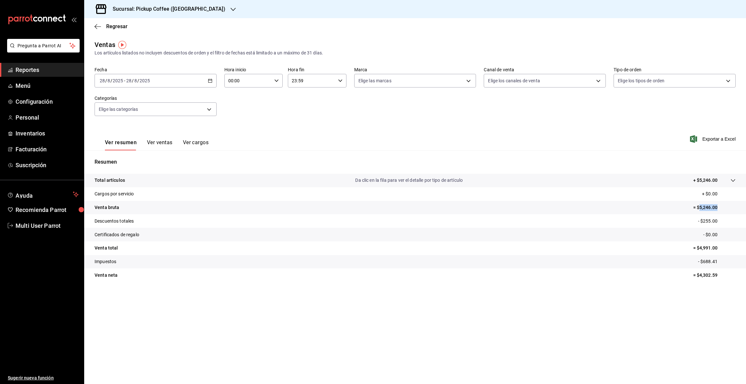
click at [728, 208] on p "= $5,246.00" at bounding box center [715, 207] width 42 height 7
click at [208, 80] on div "[DATE] [DATE] - [DATE] [DATE]" at bounding box center [156, 81] width 122 height 14
click at [214, 180] on abbr "29" at bounding box center [215, 180] width 4 height 5
click at [215, 180] on abbr "29" at bounding box center [215, 180] width 4 height 5
drag, startPoint x: 699, startPoint y: 206, endPoint x: 736, endPoint y: 206, distance: 37.3
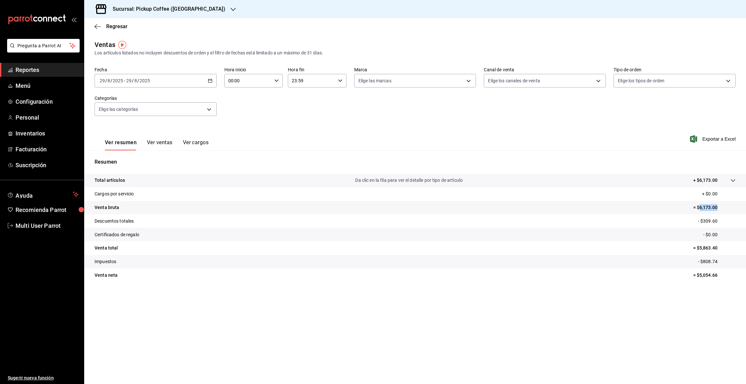
click at [736, 206] on tr "Venta bruta = $6,173.00" at bounding box center [415, 208] width 662 height 14
click at [213, 80] on div "[DATE] [DATE] - [DATE] [DATE]" at bounding box center [156, 81] width 122 height 14
click at [225, 178] on abbr "30" at bounding box center [226, 180] width 4 height 5
click at [226, 178] on abbr "30" at bounding box center [226, 180] width 4 height 5
drag, startPoint x: 700, startPoint y: 204, endPoint x: 737, endPoint y: 205, distance: 37.3
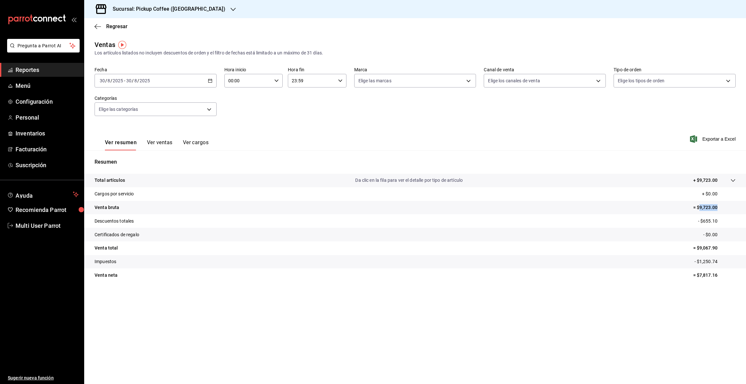
click at [737, 205] on tr "Venta bruta = $9,723.00" at bounding box center [415, 208] width 662 height 14
click at [213, 80] on div "[DATE] [DATE] - [DATE] [DATE]" at bounding box center [156, 81] width 122 height 14
click at [239, 179] on abbr "31" at bounding box center [238, 180] width 4 height 5
drag, startPoint x: 699, startPoint y: 208, endPoint x: 746, endPoint y: 210, distance: 46.7
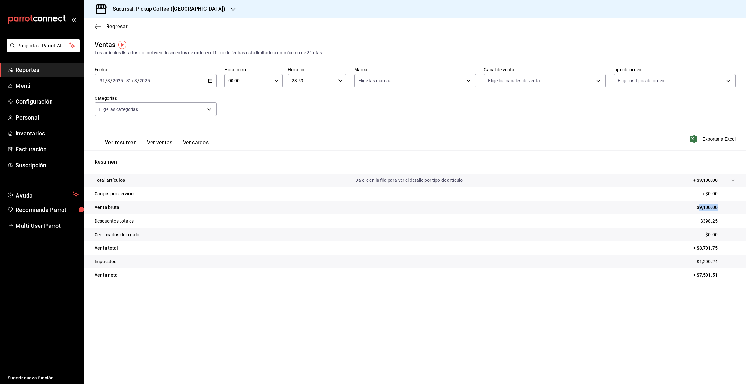
click at [746, 210] on tr "Venta bruta = $9,100.00" at bounding box center [415, 208] width 662 height 14
click at [231, 8] on icon "button" at bounding box center [233, 9] width 5 height 5
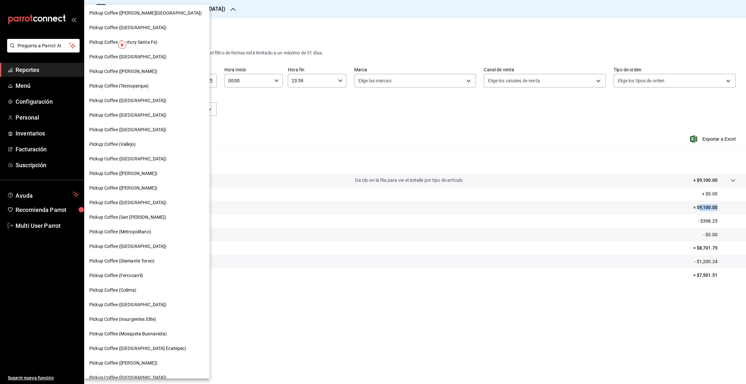
scroll to position [108, 0]
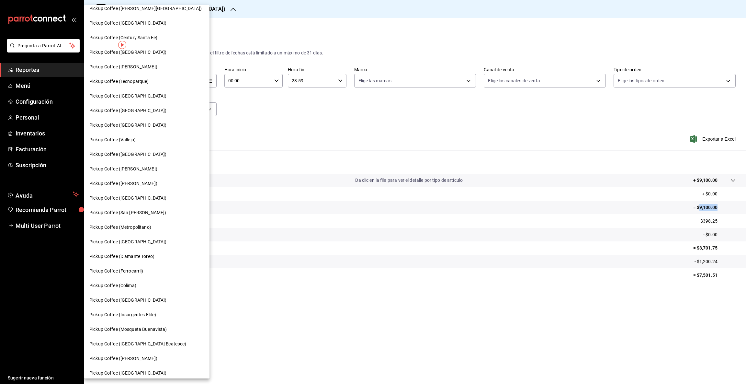
click at [149, 341] on span "Pickup Coffee ([GEOGRAPHIC_DATA] Ecatepec)" at bounding box center [137, 343] width 97 height 7
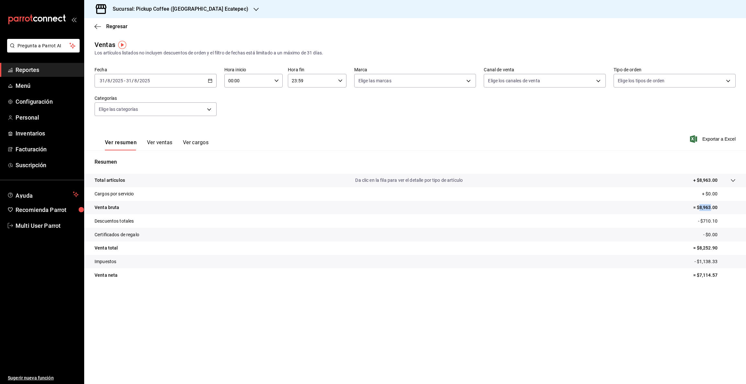
drag, startPoint x: 699, startPoint y: 204, endPoint x: 727, endPoint y: 206, distance: 28.3
click at [727, 206] on p "= $8,963.00" at bounding box center [715, 207] width 42 height 7
click at [210, 82] on \(Stroke\) "button" at bounding box center [210, 81] width 4 height 4
click at [123, 159] on span "Rango de fechas" at bounding box center [125, 158] width 50 height 7
click at [228, 104] on icon "button" at bounding box center [227, 104] width 8 height 8
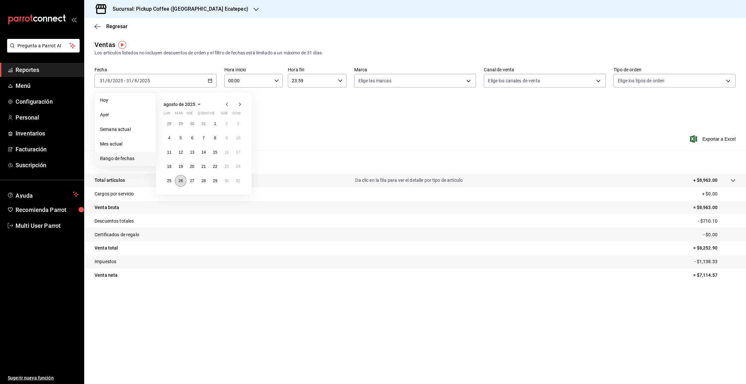
click at [182, 179] on abbr "26" at bounding box center [180, 180] width 4 height 5
drag, startPoint x: 699, startPoint y: 206, endPoint x: 736, endPoint y: 207, distance: 36.6
click at [736, 207] on tr "Venta bruta = $3,949.00" at bounding box center [415, 208] width 662 height 14
click at [193, 178] on button "27" at bounding box center [192, 181] width 11 height 12
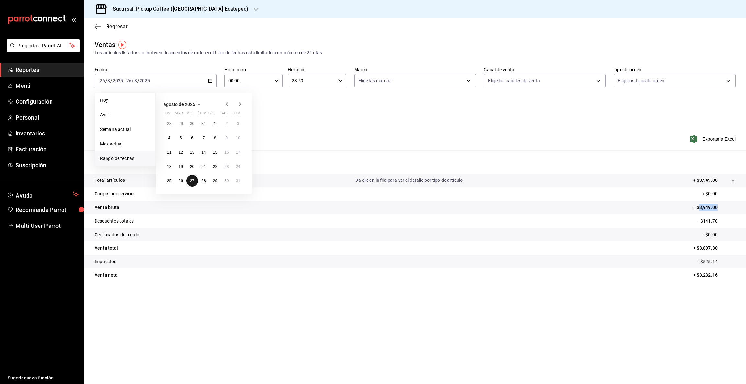
click at [193, 178] on button "27" at bounding box center [192, 181] width 11 height 12
drag, startPoint x: 699, startPoint y: 206, endPoint x: 743, endPoint y: 208, distance: 44.1
click at [743, 208] on tr "Venta bruta = $3,991.00" at bounding box center [415, 208] width 662 height 14
click at [210, 82] on \(Stroke\) "button" at bounding box center [210, 81] width 4 height 4
click at [205, 183] on button "28" at bounding box center [203, 181] width 11 height 12
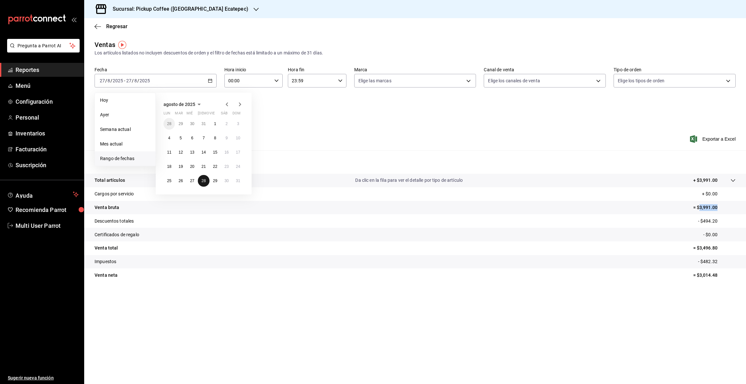
click at [205, 183] on button "28" at bounding box center [203, 181] width 11 height 12
drag, startPoint x: 699, startPoint y: 206, endPoint x: 732, endPoint y: 204, distance: 33.4
click at [732, 204] on p "= $4,279.00" at bounding box center [715, 207] width 42 height 7
click at [211, 82] on \(Stroke\) "button" at bounding box center [210, 81] width 4 height 4
click at [214, 180] on abbr "29" at bounding box center [215, 180] width 4 height 5
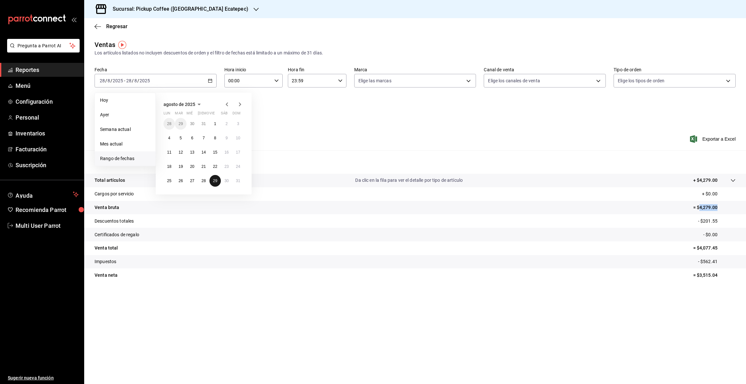
click at [214, 180] on abbr "29" at bounding box center [215, 180] width 4 height 5
drag, startPoint x: 699, startPoint y: 206, endPoint x: 738, endPoint y: 206, distance: 39.2
click at [738, 206] on tr "Venta bruta = $5,865.00" at bounding box center [415, 208] width 662 height 14
click at [212, 78] on icon "button" at bounding box center [210, 80] width 5 height 5
click at [226, 180] on abbr "30" at bounding box center [226, 180] width 4 height 5
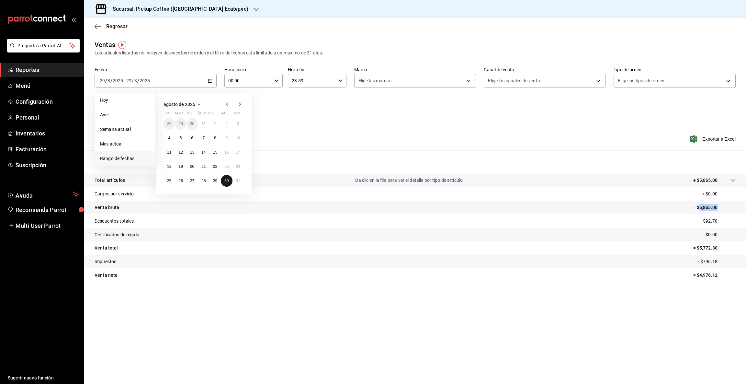
click at [226, 180] on abbr "30" at bounding box center [226, 180] width 4 height 5
drag, startPoint x: 700, startPoint y: 205, endPoint x: 744, endPoint y: 206, distance: 43.4
click at [744, 206] on tr "Venta bruta = $7,262.00" at bounding box center [415, 208] width 662 height 14
click at [210, 80] on \(Stroke\) "button" at bounding box center [210, 80] width 4 height 0
click at [238, 180] on abbr "31" at bounding box center [238, 180] width 4 height 5
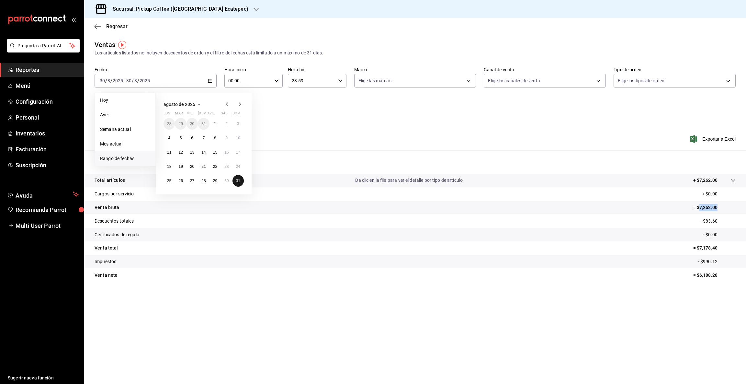
click at [239, 180] on abbr "31" at bounding box center [238, 180] width 4 height 5
drag, startPoint x: 698, startPoint y: 206, endPoint x: 723, endPoint y: 208, distance: 25.0
click at [723, 208] on p "= $8,963.00" at bounding box center [715, 207] width 42 height 7
click at [254, 9] on icon "button" at bounding box center [256, 9] width 5 height 5
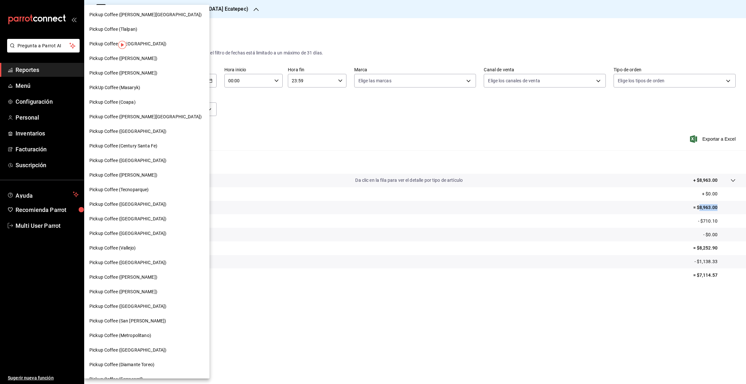
click at [121, 90] on span "PickUp Coffee (Masaryk)" at bounding box center [114, 87] width 51 height 7
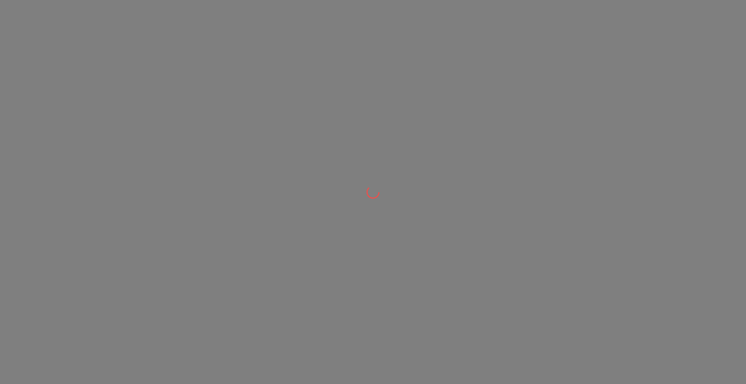
click at [121, 90] on div at bounding box center [373, 192] width 746 height 384
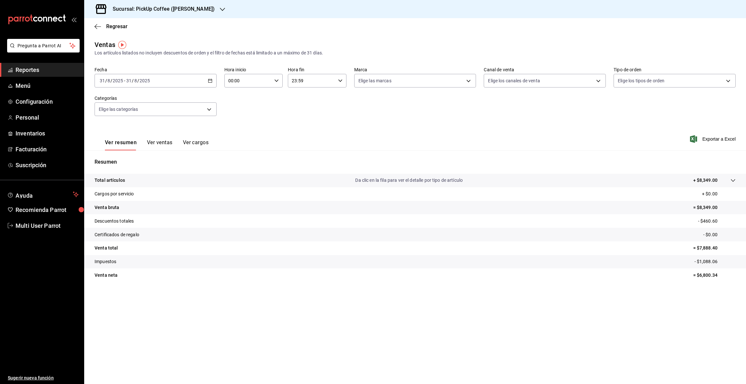
click at [209, 80] on \(Stroke\) "button" at bounding box center [210, 80] width 4 height 0
click at [115, 161] on span "Rango de fechas" at bounding box center [125, 158] width 50 height 7
click at [227, 104] on icon "button" at bounding box center [227, 104] width 2 height 4
click at [184, 181] on button "26" at bounding box center [180, 181] width 11 height 12
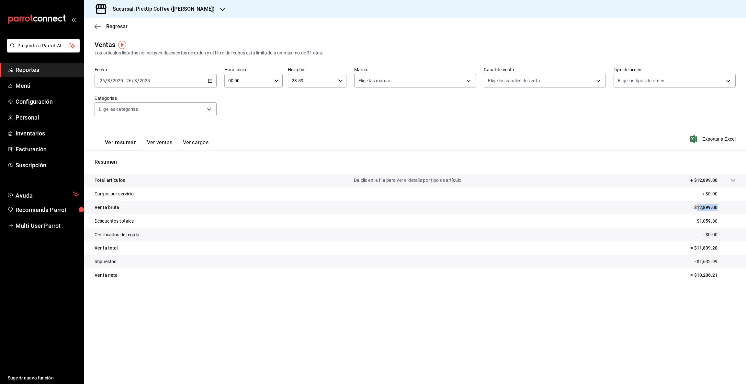
drag, startPoint x: 697, startPoint y: 204, endPoint x: 746, endPoint y: 204, distance: 48.6
click at [746, 204] on tr "Venta bruta = $12,899.00" at bounding box center [415, 208] width 662 height 14
click at [209, 79] on icon "button" at bounding box center [210, 80] width 5 height 5
click at [193, 182] on abbr "27" at bounding box center [192, 180] width 4 height 5
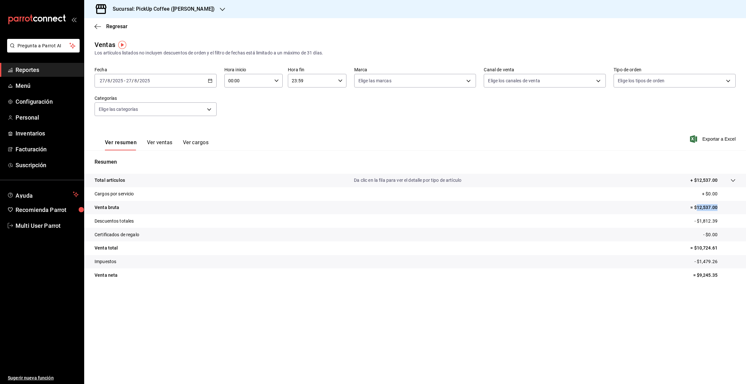
drag, startPoint x: 697, startPoint y: 207, endPoint x: 746, endPoint y: 205, distance: 48.6
click at [746, 205] on tr "Venta bruta = $12,537.00" at bounding box center [415, 208] width 662 height 14
click at [209, 80] on icon "button" at bounding box center [210, 80] width 5 height 5
click at [205, 181] on abbr "28" at bounding box center [203, 180] width 4 height 5
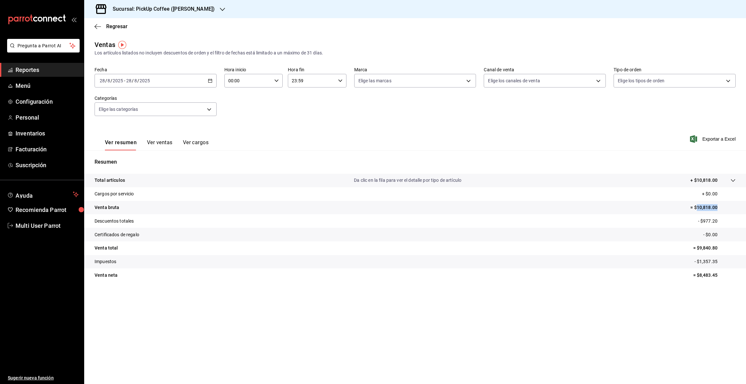
drag, startPoint x: 696, startPoint y: 206, endPoint x: 728, endPoint y: 207, distance: 31.4
click at [728, 207] on p "= $10,818.00" at bounding box center [713, 207] width 45 height 7
click at [209, 78] on icon "button" at bounding box center [210, 80] width 5 height 5
click at [215, 183] on button "29" at bounding box center [215, 181] width 11 height 12
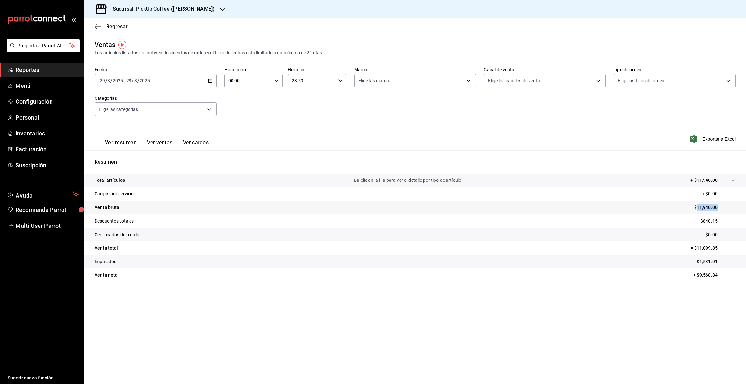
drag, startPoint x: 697, startPoint y: 206, endPoint x: 746, endPoint y: 208, distance: 48.6
click at [746, 208] on tr "Venta bruta = $11,940.00" at bounding box center [415, 208] width 662 height 14
click at [211, 81] on icon "button" at bounding box center [210, 80] width 5 height 5
click at [224, 181] on abbr "30" at bounding box center [226, 180] width 4 height 5
click at [225, 181] on abbr "30" at bounding box center [226, 180] width 4 height 5
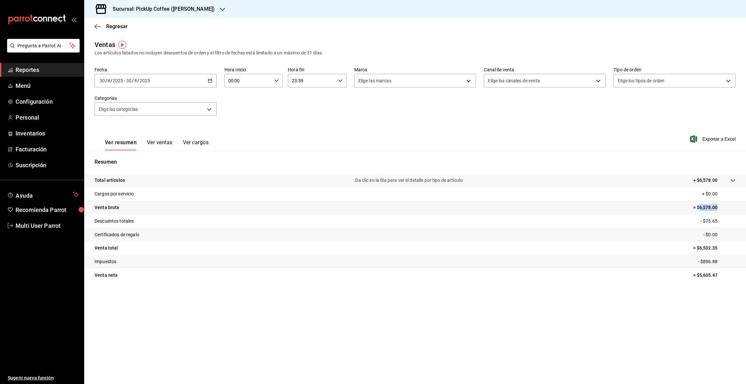
drag, startPoint x: 700, startPoint y: 207, endPoint x: 729, endPoint y: 204, distance: 28.9
click at [729, 204] on p "= $6,578.00" at bounding box center [715, 207] width 42 height 7
click at [212, 80] on \(Stroke\) "button" at bounding box center [210, 81] width 4 height 4
click at [236, 182] on abbr "31" at bounding box center [238, 180] width 4 height 5
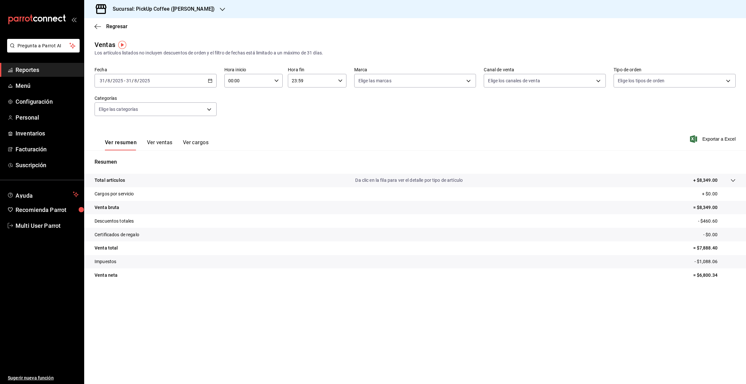
click at [700, 206] on p "= $8,349.00" at bounding box center [715, 207] width 42 height 7
drag, startPoint x: 700, startPoint y: 206, endPoint x: 744, endPoint y: 206, distance: 44.1
click at [744, 206] on tr "Venta bruta = $8,349.00" at bounding box center [415, 208] width 662 height 14
click at [220, 8] on icon "button" at bounding box center [222, 9] width 5 height 5
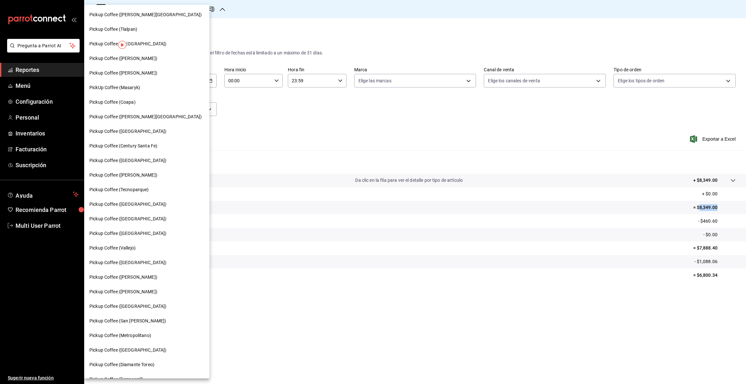
click at [155, 292] on span "Pickup Coffee ([PERSON_NAME])" at bounding box center [123, 291] width 68 height 7
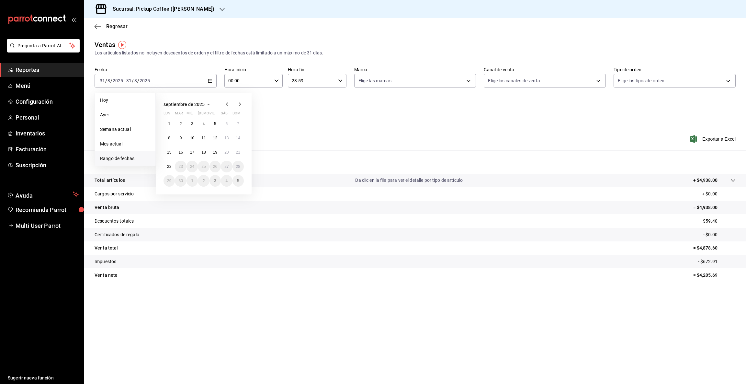
click at [226, 104] on icon "button" at bounding box center [227, 104] width 8 height 8
click at [180, 178] on button "26" at bounding box center [180, 181] width 11 height 12
drag, startPoint x: 700, startPoint y: 206, endPoint x: 746, endPoint y: 202, distance: 45.8
click at [746, 202] on tr "Venta bruta = $5,493.00" at bounding box center [415, 208] width 662 height 14
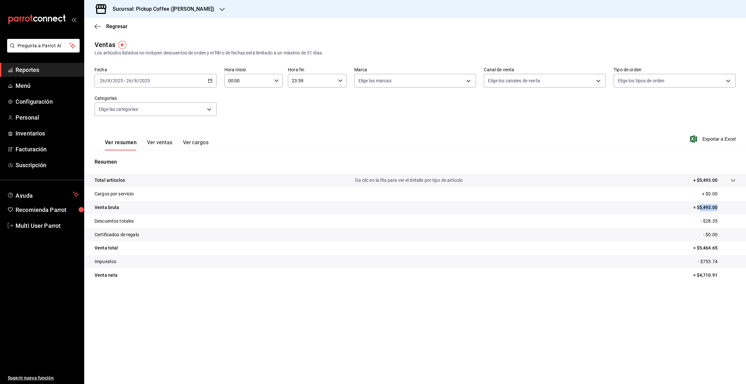
copy p "5,493.00"
click at [210, 79] on icon "button" at bounding box center [210, 80] width 5 height 5
click at [191, 178] on abbr "27" at bounding box center [192, 180] width 4 height 5
drag, startPoint x: 699, startPoint y: 206, endPoint x: 722, endPoint y: 207, distance: 23.0
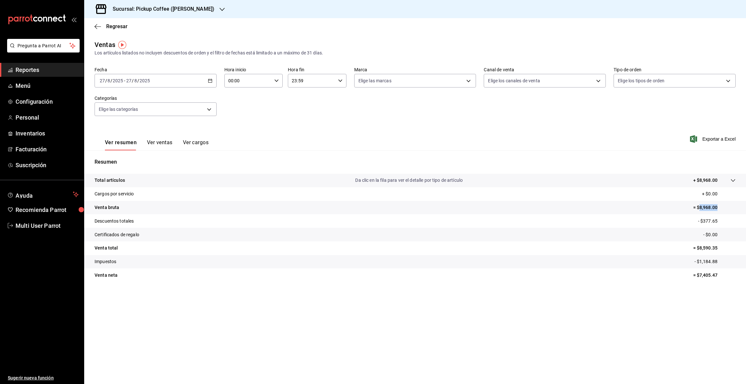
click at [722, 207] on p "= $8,968.00" at bounding box center [715, 207] width 42 height 7
copy p "8,968.00"
click at [209, 81] on icon "button" at bounding box center [210, 80] width 5 height 5
click at [204, 178] on abbr "28" at bounding box center [203, 180] width 4 height 5
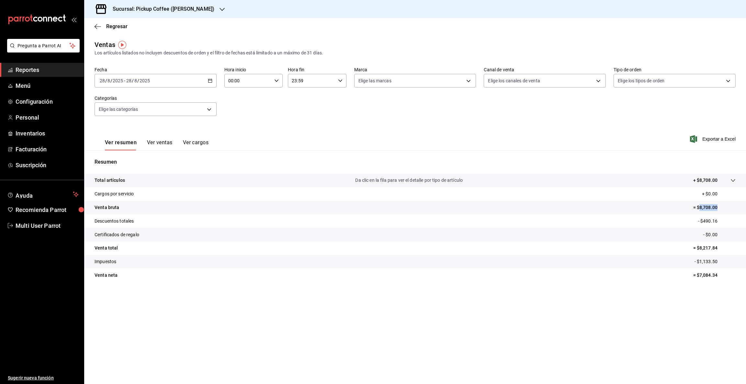
drag, startPoint x: 699, startPoint y: 205, endPoint x: 724, endPoint y: 207, distance: 24.3
click at [724, 207] on p "= $8,708.00" at bounding box center [715, 207] width 42 height 7
copy p "8,708.00"
click at [209, 80] on icon "button" at bounding box center [210, 80] width 5 height 5
click at [212, 180] on button "29" at bounding box center [215, 181] width 11 height 12
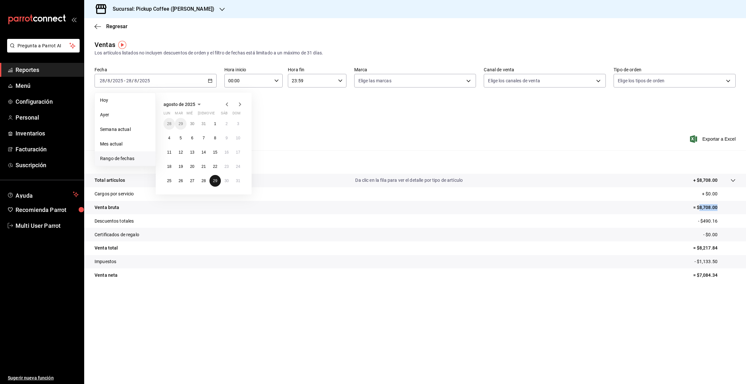
click at [212, 180] on button "29" at bounding box center [215, 181] width 11 height 12
drag, startPoint x: 700, startPoint y: 208, endPoint x: 746, endPoint y: 205, distance: 45.8
click at [746, 205] on tr "Venta bruta = $9,656.00" at bounding box center [415, 208] width 662 height 14
copy p "9,656.00"
click at [210, 81] on icon "button" at bounding box center [210, 80] width 5 height 5
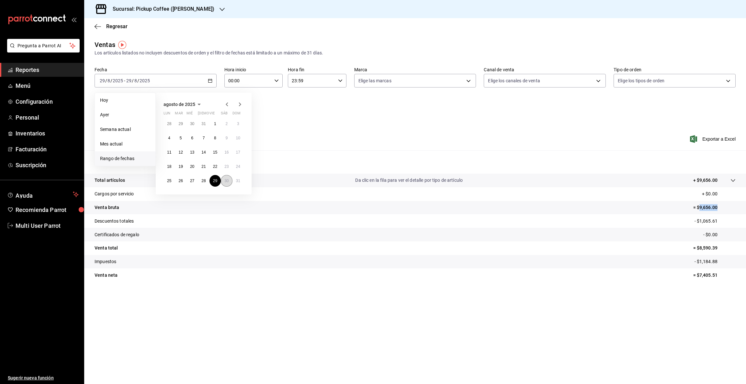
click at [226, 181] on abbr "30" at bounding box center [226, 180] width 4 height 5
drag, startPoint x: 698, startPoint y: 207, endPoint x: 731, endPoint y: 208, distance: 33.0
click at [731, 208] on p "= $9,477.00" at bounding box center [715, 207] width 42 height 7
copy p "9,477.00"
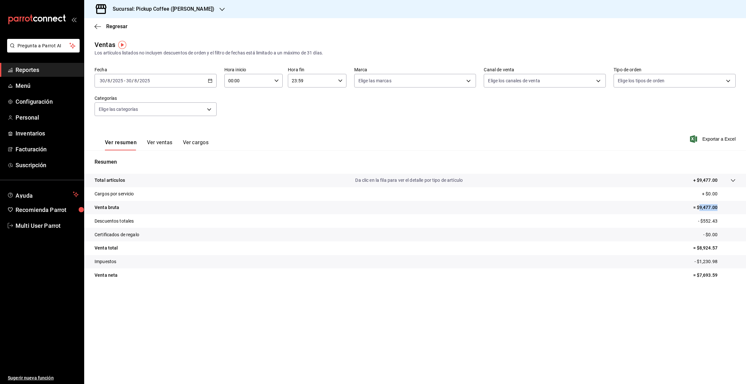
click at [212, 80] on \(Stroke\) "button" at bounding box center [210, 81] width 4 height 4
click at [240, 182] on button "31" at bounding box center [238, 181] width 11 height 12
drag, startPoint x: 699, startPoint y: 207, endPoint x: 745, endPoint y: 206, distance: 46.0
click at [745, 206] on tr "Venta bruta = $4,938.00" at bounding box center [415, 208] width 662 height 14
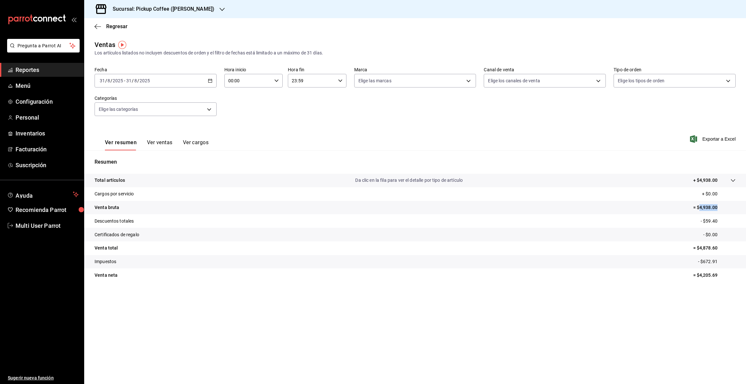
copy p "4,938.00"
click at [220, 10] on icon "button" at bounding box center [222, 9] width 5 height 5
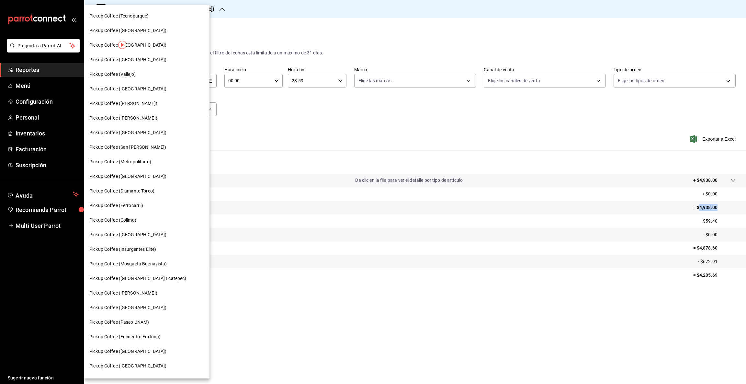
scroll to position [185, 0]
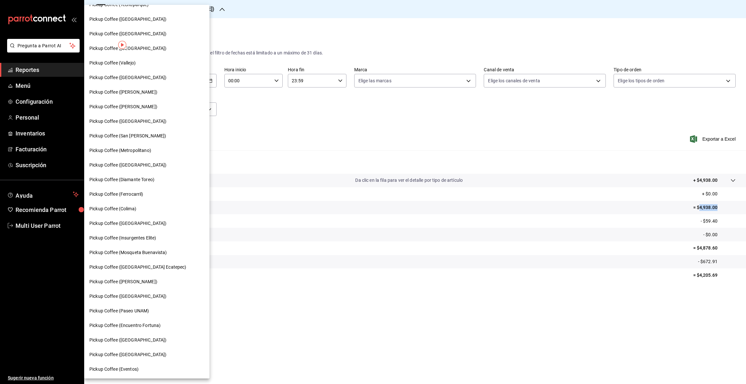
click at [136, 191] on span "Pickup Coffee (Ferrocarril)" at bounding box center [116, 194] width 54 height 7
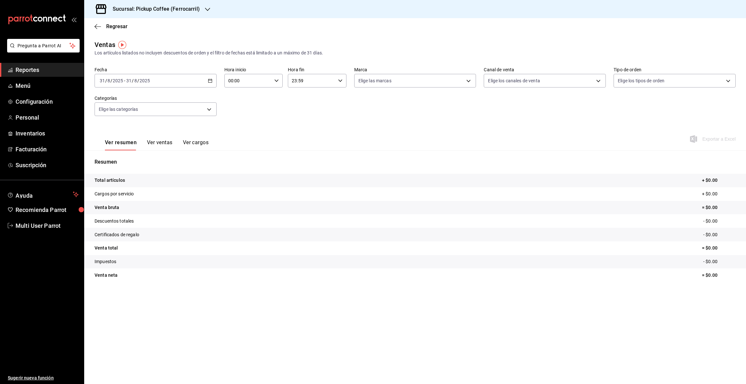
click at [210, 81] on icon "button" at bounding box center [210, 80] width 5 height 5
click at [119, 157] on span "Rango de fechas" at bounding box center [125, 158] width 50 height 7
click at [228, 105] on icon "button" at bounding box center [227, 104] width 8 height 8
click at [178, 181] on button "26" at bounding box center [180, 181] width 11 height 12
click at [179, 181] on abbr "26" at bounding box center [180, 180] width 4 height 5
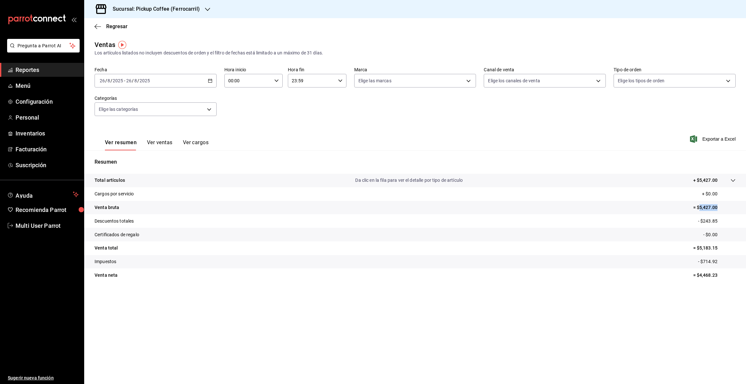
drag, startPoint x: 700, startPoint y: 206, endPoint x: 746, endPoint y: 212, distance: 46.0
click at [746, 212] on tr "Venta bruta = $5,427.00" at bounding box center [415, 208] width 662 height 14
copy p "5,427.00"
click at [209, 82] on \(Stroke\) "button" at bounding box center [210, 81] width 4 height 4
click at [192, 185] on button "27" at bounding box center [192, 181] width 11 height 12
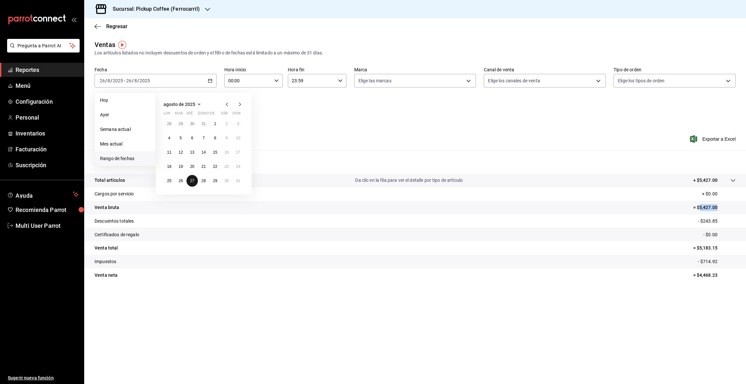
click at [192, 185] on button "27" at bounding box center [192, 181] width 11 height 12
drag, startPoint x: 699, startPoint y: 206, endPoint x: 746, endPoint y: 209, distance: 46.4
click at [746, 209] on tr "Venta bruta = $6,421.00" at bounding box center [415, 208] width 662 height 14
copy p "6,421.00"
click at [208, 80] on \(Stroke\) "button" at bounding box center [210, 81] width 4 height 4
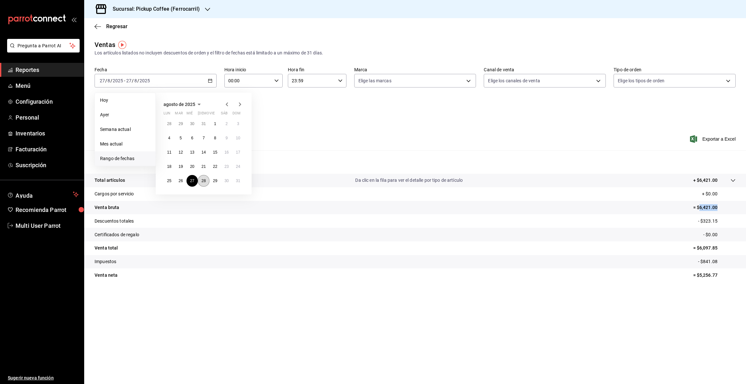
click at [201, 179] on abbr "28" at bounding box center [203, 180] width 4 height 5
drag, startPoint x: 699, startPoint y: 205, endPoint x: 745, endPoint y: 207, distance: 46.0
click at [745, 207] on tr "Venta bruta = $4,899.00" at bounding box center [415, 208] width 662 height 14
copy p "4,899.00"
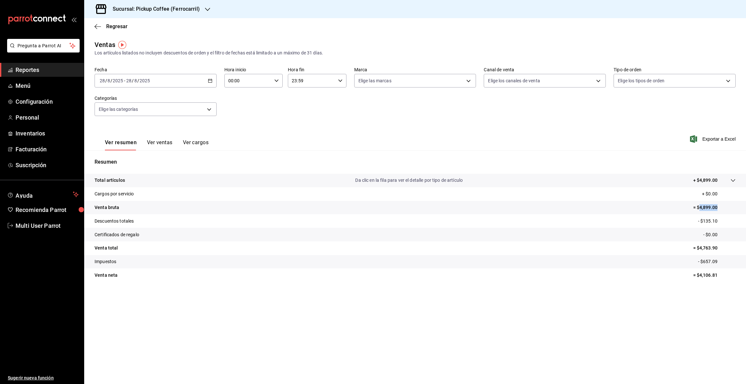
click at [211, 81] on icon "button" at bounding box center [210, 80] width 5 height 5
click at [212, 181] on button "29" at bounding box center [215, 181] width 11 height 12
drag, startPoint x: 701, startPoint y: 206, endPoint x: 746, endPoint y: 213, distance: 45.5
click at [746, 213] on tr "Venta bruta = $5,739.00" at bounding box center [415, 208] width 662 height 14
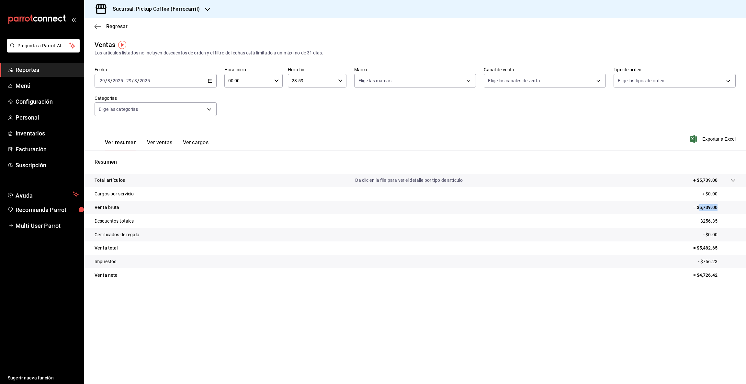
copy p "5,739.00"
click at [211, 82] on icon "button" at bounding box center [210, 80] width 5 height 5
click at [223, 181] on button "30" at bounding box center [226, 181] width 11 height 12
click at [205, 10] on icon "button" at bounding box center [207, 9] width 5 height 5
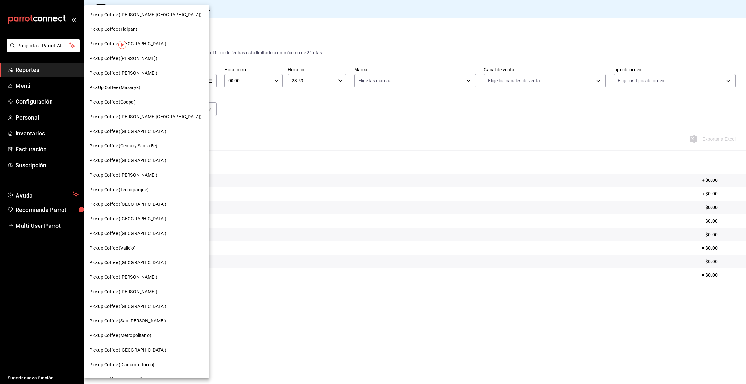
click at [124, 174] on span "Pickup Coffee ([PERSON_NAME])" at bounding box center [123, 175] width 68 height 7
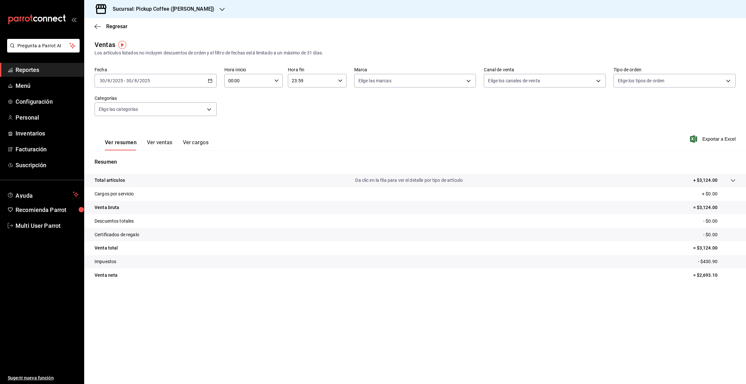
click at [208, 81] on icon "button" at bounding box center [210, 80] width 5 height 5
click at [131, 159] on span "Rango de fechas" at bounding box center [125, 158] width 50 height 7
click at [227, 102] on icon "button" at bounding box center [227, 104] width 8 height 8
click at [180, 182] on abbr "26" at bounding box center [180, 180] width 4 height 5
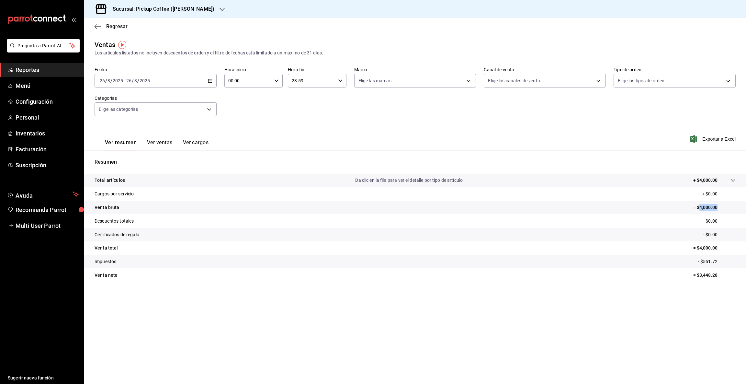
drag, startPoint x: 700, startPoint y: 206, endPoint x: 746, endPoint y: 205, distance: 45.7
click at [746, 205] on tr "Venta bruta = $4,000.00" at bounding box center [415, 208] width 662 height 14
click at [208, 81] on \(Stroke\) "button" at bounding box center [210, 81] width 4 height 4
click at [191, 180] on abbr "27" at bounding box center [192, 180] width 4 height 5
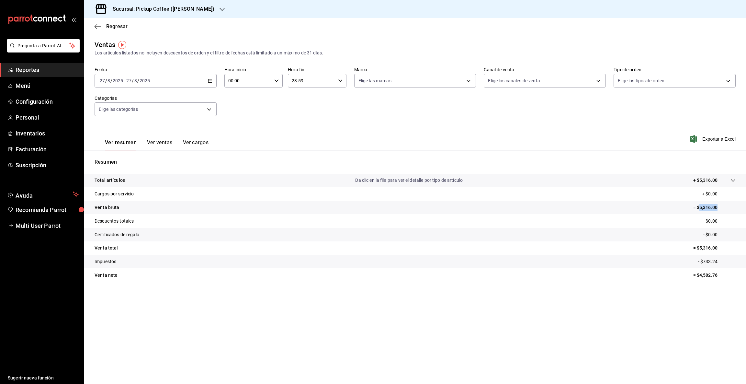
drag, startPoint x: 699, startPoint y: 206, endPoint x: 743, endPoint y: 206, distance: 43.4
click at [743, 206] on tr "Venta bruta = $5,316.00" at bounding box center [415, 208] width 662 height 14
click at [211, 79] on icon "button" at bounding box center [210, 80] width 5 height 5
click at [205, 181] on abbr "28" at bounding box center [203, 180] width 4 height 5
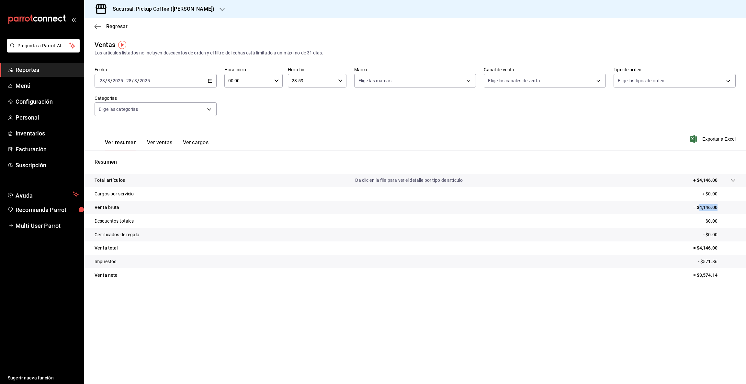
drag, startPoint x: 700, startPoint y: 206, endPoint x: 746, endPoint y: 209, distance: 45.8
click at [746, 209] on tr "Venta bruta = $4,146.00" at bounding box center [415, 208] width 662 height 14
click at [210, 80] on icon "button" at bounding box center [210, 80] width 5 height 5
click at [214, 178] on abbr "29" at bounding box center [215, 180] width 4 height 5
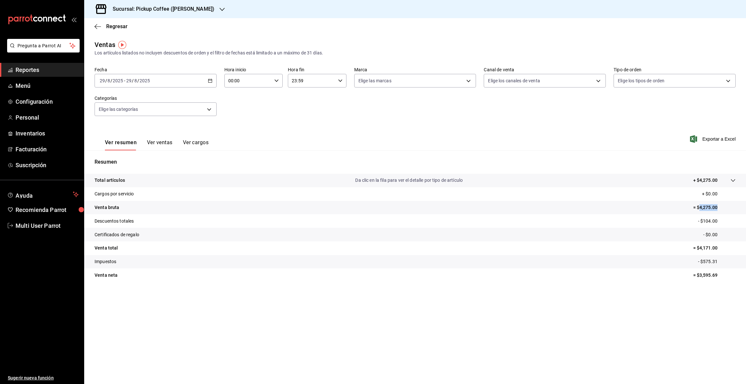
drag, startPoint x: 699, startPoint y: 206, endPoint x: 739, endPoint y: 204, distance: 40.2
click at [739, 204] on tr "Venta bruta = $4,275.00" at bounding box center [415, 208] width 662 height 14
click at [209, 80] on icon "button" at bounding box center [210, 80] width 5 height 5
click at [225, 182] on abbr "30" at bounding box center [226, 180] width 4 height 5
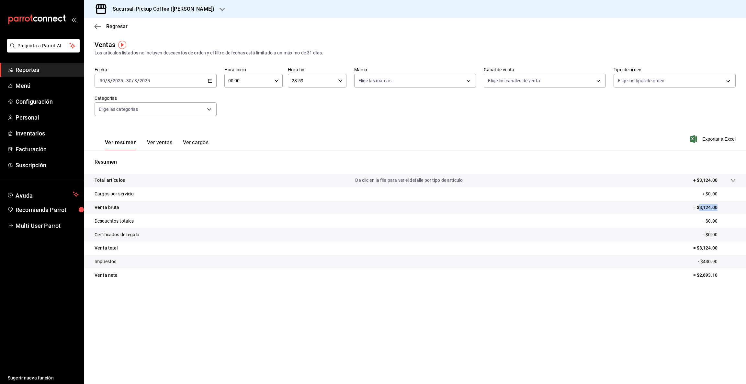
drag, startPoint x: 700, startPoint y: 207, endPoint x: 746, endPoint y: 212, distance: 45.9
click at [746, 212] on tr "Venta bruta = $3,124.00" at bounding box center [415, 208] width 662 height 14
click at [210, 78] on icon "button" at bounding box center [210, 80] width 5 height 5
click at [236, 181] on button "31" at bounding box center [238, 181] width 11 height 12
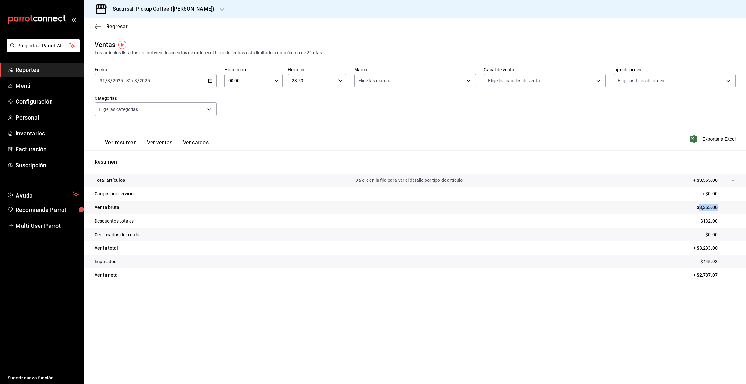
drag, startPoint x: 700, startPoint y: 205, endPoint x: 746, endPoint y: 206, distance: 45.7
click at [746, 206] on tr "Venta bruta = $3,365.00" at bounding box center [415, 208] width 662 height 14
click at [220, 9] on icon "button" at bounding box center [222, 9] width 5 height 3
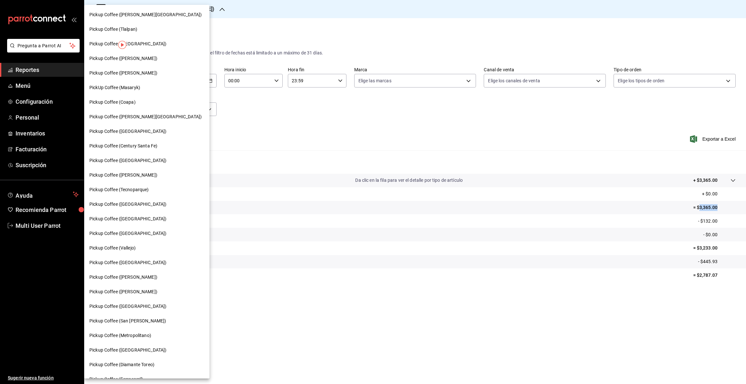
click at [135, 305] on span "Pickup Coffee ([GEOGRAPHIC_DATA])" at bounding box center [127, 306] width 77 height 7
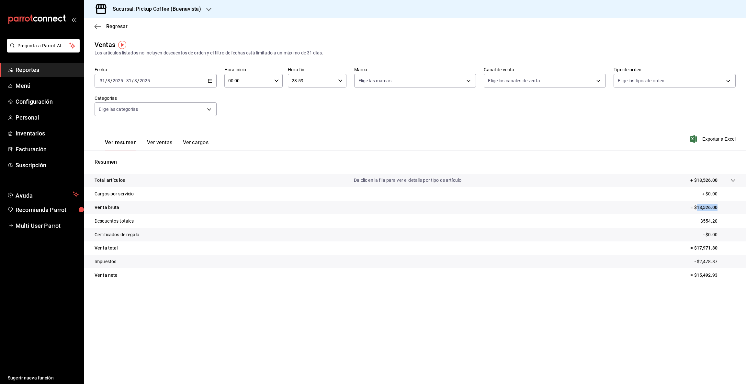
drag, startPoint x: 697, startPoint y: 206, endPoint x: 746, endPoint y: 208, distance: 48.6
click at [746, 208] on tr "Venta bruta = $18,526.00" at bounding box center [415, 208] width 662 height 14
click at [209, 80] on icon "button" at bounding box center [210, 80] width 5 height 5
click at [132, 158] on span "Rango de fechas" at bounding box center [125, 158] width 50 height 7
click at [226, 104] on icon "button" at bounding box center [227, 104] width 2 height 4
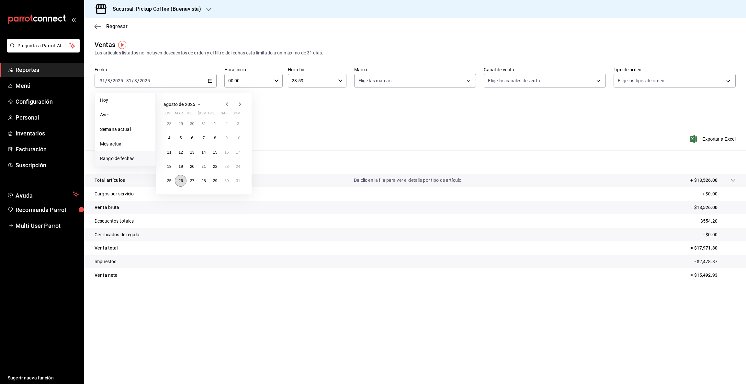
click at [182, 180] on abbr "26" at bounding box center [180, 180] width 4 height 5
drag, startPoint x: 697, startPoint y: 205, endPoint x: 746, endPoint y: 208, distance: 48.7
click at [746, 208] on tr "Venta bruta = $15,490.00" at bounding box center [415, 208] width 662 height 14
click at [209, 78] on icon "button" at bounding box center [210, 80] width 5 height 5
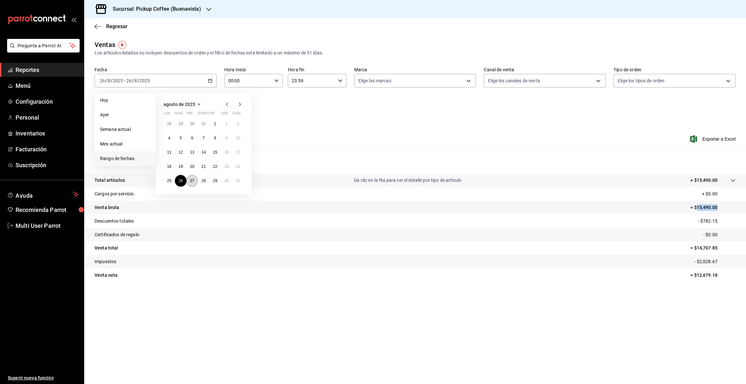
click at [192, 179] on abbr "27" at bounding box center [192, 180] width 4 height 5
drag, startPoint x: 696, startPoint y: 204, endPoint x: 745, endPoint y: 206, distance: 48.6
click at [745, 206] on tr "Venta bruta = $18,032.00" at bounding box center [415, 208] width 662 height 14
click at [211, 80] on icon "button" at bounding box center [210, 80] width 5 height 5
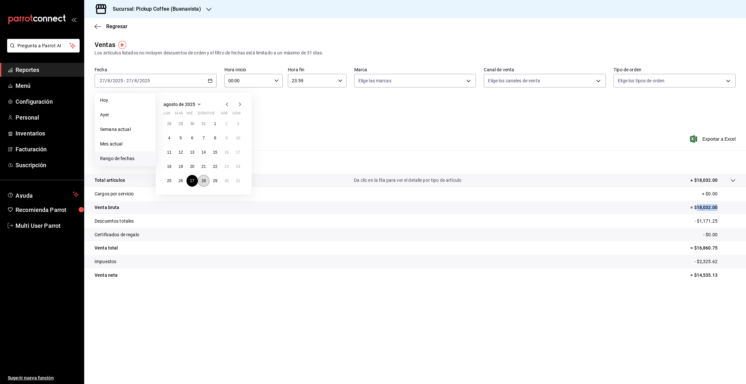
click at [204, 179] on abbr "28" at bounding box center [203, 180] width 4 height 5
click at [205, 179] on abbr "28" at bounding box center [203, 180] width 4 height 5
drag, startPoint x: 697, startPoint y: 206, endPoint x: 727, endPoint y: 202, distance: 30.0
click at [727, 202] on tr "Venta bruta = $14,125.00" at bounding box center [415, 208] width 662 height 14
click at [213, 80] on div "[DATE] [DATE] - [DATE] [DATE]" at bounding box center [156, 81] width 122 height 14
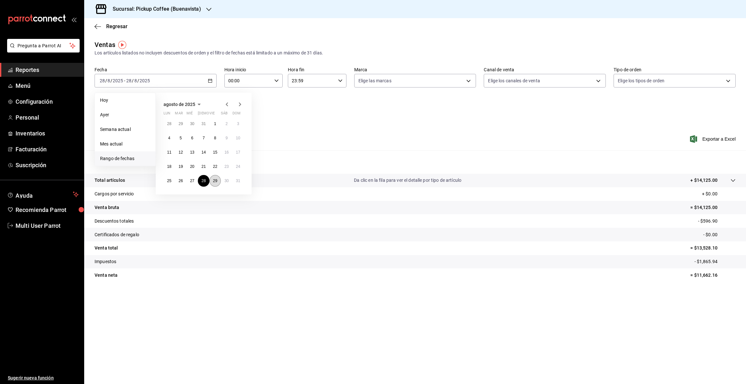
click at [214, 181] on abbr "29" at bounding box center [215, 180] width 4 height 5
drag, startPoint x: 697, startPoint y: 204, endPoint x: 729, endPoint y: 205, distance: 32.4
click at [729, 205] on p "= $21,689.00" at bounding box center [713, 207] width 45 height 7
click at [210, 82] on \(Stroke\) "button" at bounding box center [210, 81] width 4 height 4
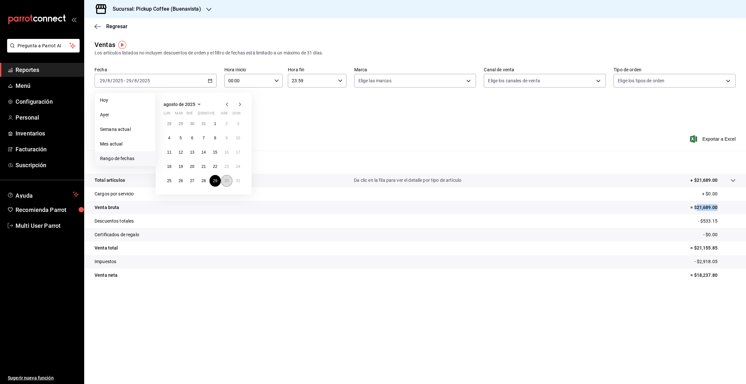
click at [230, 178] on button "30" at bounding box center [226, 181] width 11 height 12
click at [227, 180] on abbr "30" at bounding box center [226, 180] width 4 height 5
drag, startPoint x: 697, startPoint y: 207, endPoint x: 738, endPoint y: 211, distance: 41.1
click at [738, 211] on tr "Venta bruta = $21,442.00" at bounding box center [415, 208] width 662 height 14
click at [211, 80] on \(Stroke\) "button" at bounding box center [210, 80] width 4 height 0
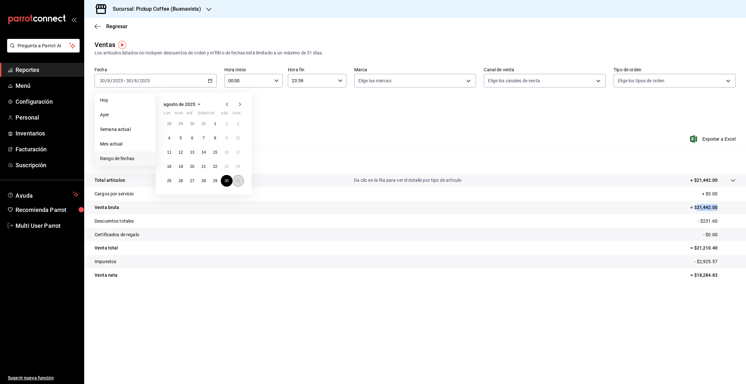
click at [239, 181] on abbr "31" at bounding box center [238, 180] width 4 height 5
drag, startPoint x: 696, startPoint y: 204, endPoint x: 734, endPoint y: 210, distance: 38.0
click at [734, 210] on p "= $18,526.00" at bounding box center [713, 207] width 45 height 7
click at [208, 9] on icon "button" at bounding box center [208, 9] width 5 height 5
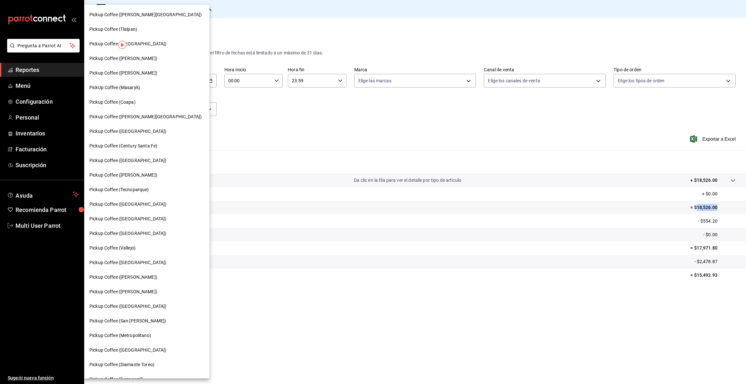
click at [135, 218] on span "Pickup Coffee ([GEOGRAPHIC_DATA])" at bounding box center [127, 218] width 77 height 7
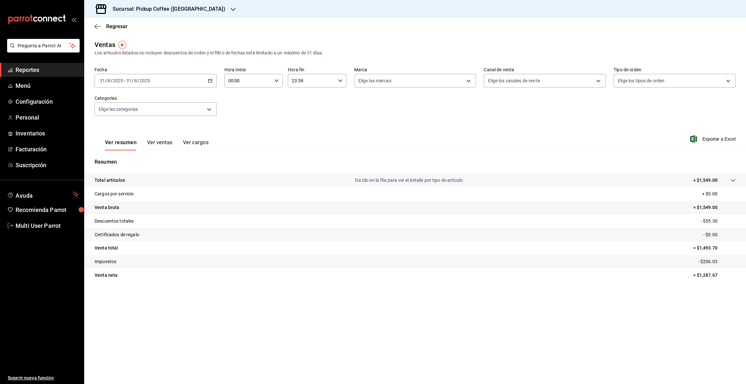
click at [210, 81] on icon "button" at bounding box center [210, 80] width 5 height 5
click at [114, 157] on span "Rango de fechas" at bounding box center [125, 158] width 50 height 7
click at [226, 103] on icon "button" at bounding box center [227, 104] width 8 height 8
click at [179, 179] on abbr "26" at bounding box center [180, 180] width 4 height 5
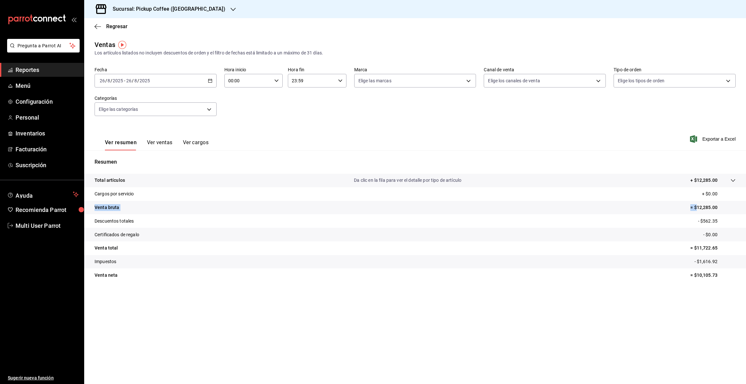
drag, startPoint x: 697, startPoint y: 204, endPoint x: 746, endPoint y: 198, distance: 48.7
click at [746, 198] on tbody "Total artículos Da clic en la fila para ver el detalle por tipo de artículo + $…" at bounding box center [415, 228] width 662 height 108
click at [669, 225] on tr "Descuentos totales - $562.35" at bounding box center [415, 221] width 662 height 14
drag, startPoint x: 697, startPoint y: 204, endPoint x: 731, endPoint y: 204, distance: 34.0
click at [731, 204] on p "= $12,285.00" at bounding box center [713, 207] width 45 height 7
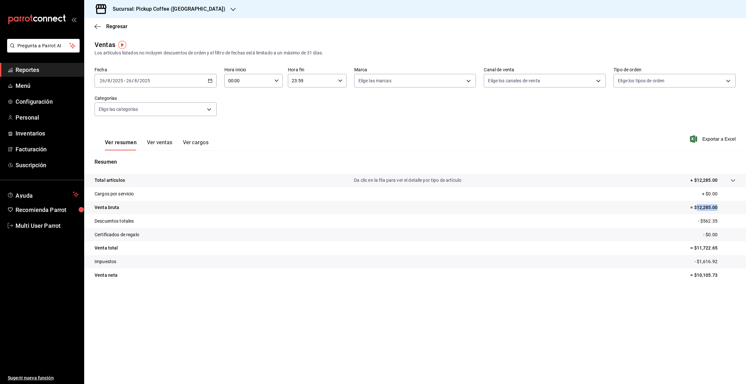
click at [209, 79] on icon "button" at bounding box center [210, 80] width 5 height 5
click at [190, 183] on button "27" at bounding box center [192, 181] width 11 height 12
drag, startPoint x: 696, startPoint y: 205, endPoint x: 746, endPoint y: 205, distance: 49.2
click at [746, 205] on tr "Venta bruta = $16,899.00" at bounding box center [415, 208] width 662 height 14
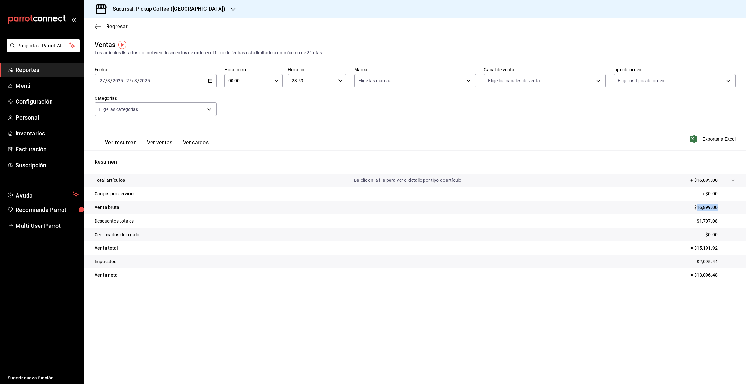
click at [208, 81] on icon "button" at bounding box center [210, 80] width 5 height 5
click at [205, 181] on abbr "28" at bounding box center [203, 180] width 4 height 5
drag, startPoint x: 696, startPoint y: 206, endPoint x: 746, endPoint y: 204, distance: 49.6
click at [746, 204] on tr "Venta bruta = $15,091.00" at bounding box center [415, 208] width 662 height 14
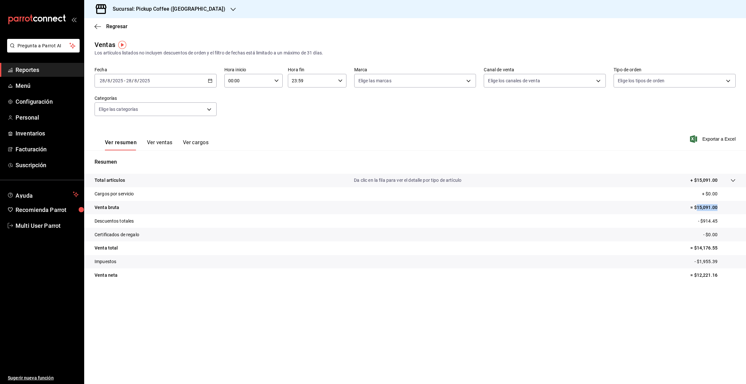
click at [210, 82] on icon "button" at bounding box center [210, 80] width 5 height 5
click at [214, 183] on button "29" at bounding box center [215, 181] width 11 height 12
click at [213, 183] on button "29" at bounding box center [215, 181] width 11 height 12
drag, startPoint x: 697, startPoint y: 206, endPoint x: 733, endPoint y: 202, distance: 36.6
click at [733, 202] on tr "Venta bruta = $15,376.00" at bounding box center [415, 208] width 662 height 14
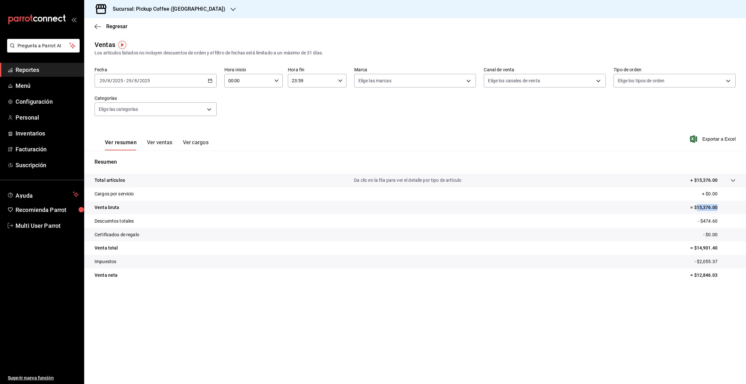
click at [210, 80] on \(Stroke\) "button" at bounding box center [210, 80] width 4 height 0
click at [228, 181] on abbr "30" at bounding box center [226, 180] width 4 height 5
drag, startPoint x: 700, startPoint y: 204, endPoint x: 746, endPoint y: 211, distance: 45.9
click at [746, 211] on tr "Venta bruta = $5,797.00" at bounding box center [415, 208] width 662 height 14
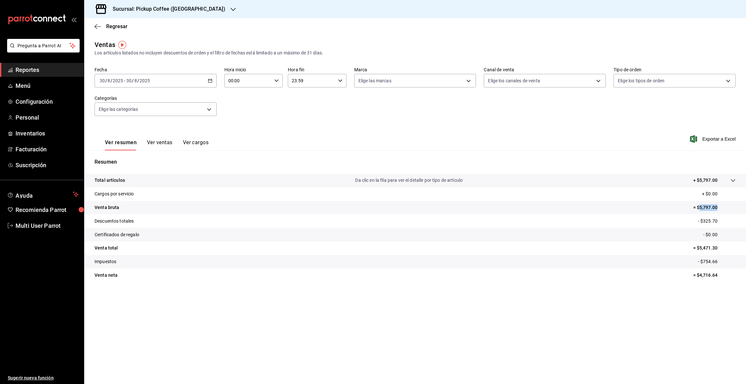
click at [210, 82] on icon "button" at bounding box center [210, 80] width 5 height 5
click at [239, 179] on abbr "31" at bounding box center [238, 180] width 4 height 5
drag, startPoint x: 700, startPoint y: 206, endPoint x: 746, endPoint y: 206, distance: 45.7
click at [746, 206] on tr "Venta bruta = $1,549.00" at bounding box center [415, 208] width 662 height 14
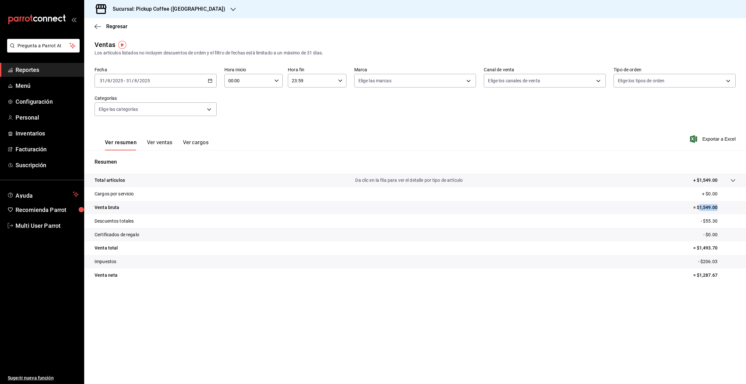
click at [231, 8] on icon "button" at bounding box center [233, 9] width 5 height 3
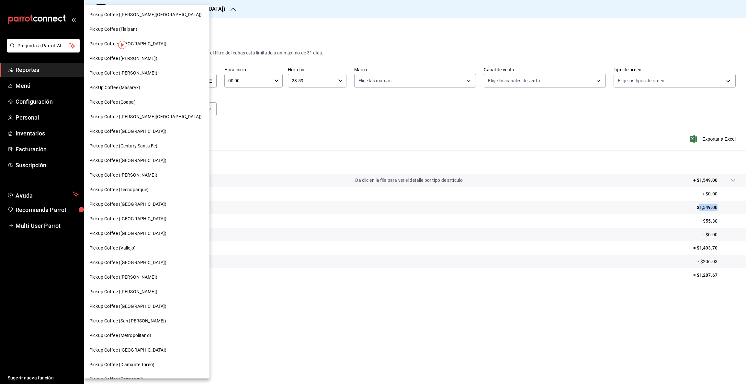
click at [137, 14] on span "Pickup Coffee ([PERSON_NAME][GEOGRAPHIC_DATA])" at bounding box center [145, 14] width 112 height 7
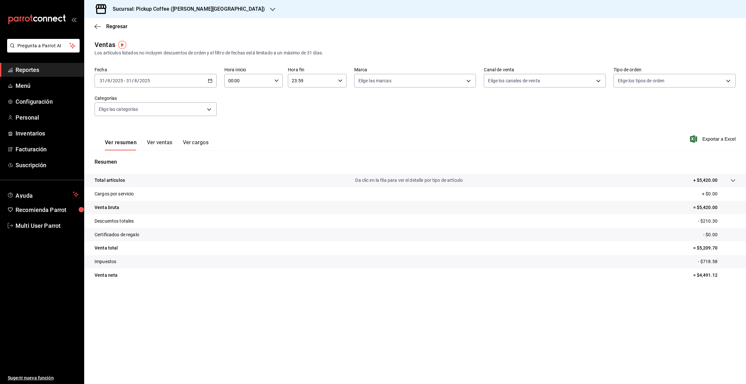
click at [209, 78] on icon "button" at bounding box center [210, 80] width 5 height 5
click at [302, 124] on div "Ver resumen Ver ventas Ver cargos Exportar a Excel" at bounding box center [415, 137] width 662 height 27
click at [211, 80] on icon "button" at bounding box center [210, 80] width 5 height 5
click at [118, 158] on span "Rango de fechas" at bounding box center [125, 158] width 50 height 7
click at [228, 104] on icon "button" at bounding box center [227, 104] width 8 height 8
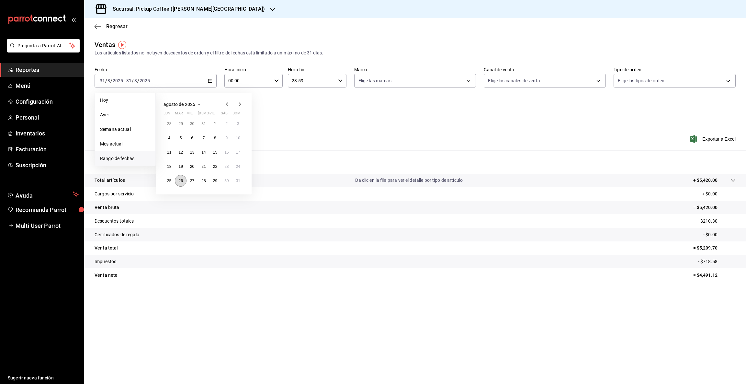
click at [179, 179] on abbr "26" at bounding box center [180, 180] width 4 height 5
click at [180, 179] on abbr "26" at bounding box center [180, 180] width 4 height 5
click at [697, 204] on p "= $7,650.00" at bounding box center [715, 207] width 42 height 7
drag, startPoint x: 699, startPoint y: 206, endPoint x: 728, endPoint y: 202, distance: 29.1
click at [728, 202] on tr "Venta bruta = $7,650.00" at bounding box center [415, 208] width 662 height 14
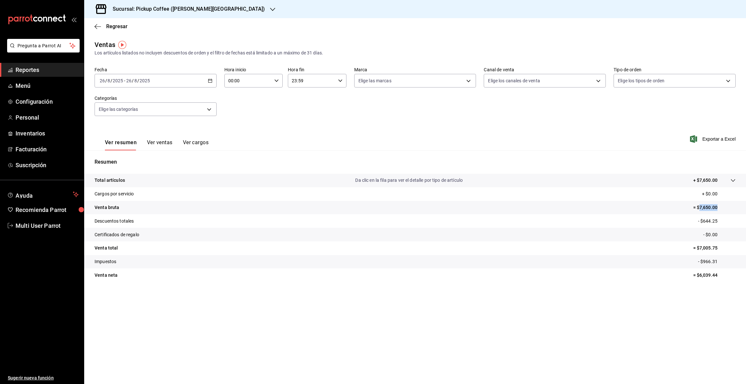
click at [211, 82] on icon "button" at bounding box center [210, 80] width 5 height 5
click at [192, 179] on abbr "27" at bounding box center [192, 180] width 4 height 5
drag, startPoint x: 699, startPoint y: 206, endPoint x: 746, endPoint y: 208, distance: 46.7
click at [746, 208] on tr "Venta bruta = $8,648.00" at bounding box center [415, 208] width 662 height 14
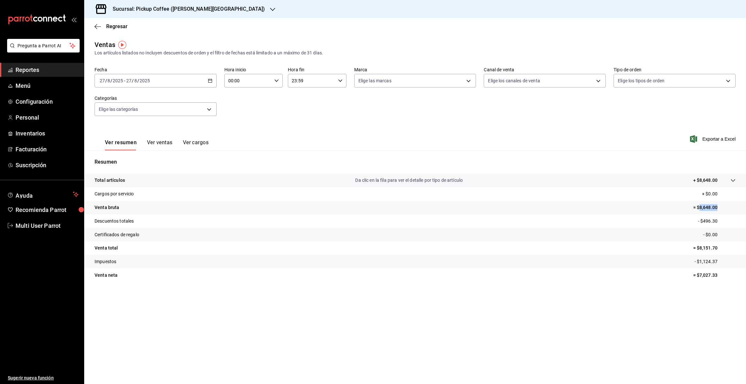
click at [211, 81] on icon "button" at bounding box center [210, 80] width 5 height 5
click at [205, 180] on abbr "28" at bounding box center [203, 180] width 4 height 5
drag, startPoint x: 699, startPoint y: 206, endPoint x: 731, endPoint y: 206, distance: 31.7
click at [731, 206] on p "= $7,637.00" at bounding box center [715, 207] width 42 height 7
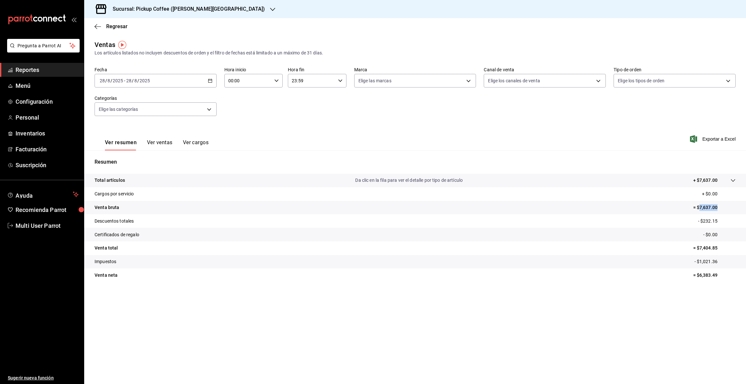
click at [210, 82] on icon "button" at bounding box center [210, 80] width 5 height 5
click at [217, 182] on abbr "29" at bounding box center [215, 180] width 4 height 5
click at [217, 181] on button "29" at bounding box center [215, 181] width 11 height 12
drag, startPoint x: 699, startPoint y: 205, endPoint x: 746, endPoint y: 206, distance: 46.3
click at [746, 206] on tr "Venta bruta = $8,295.00" at bounding box center [415, 208] width 662 height 14
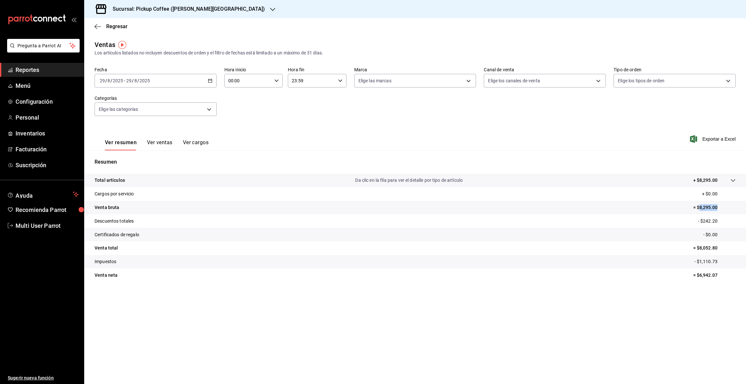
click at [209, 81] on icon "button" at bounding box center [210, 80] width 5 height 5
click at [226, 178] on button "30" at bounding box center [226, 181] width 11 height 12
drag, startPoint x: 699, startPoint y: 205, endPoint x: 729, endPoint y: 205, distance: 29.8
click at [729, 205] on p "= $5,069.00" at bounding box center [715, 207] width 42 height 7
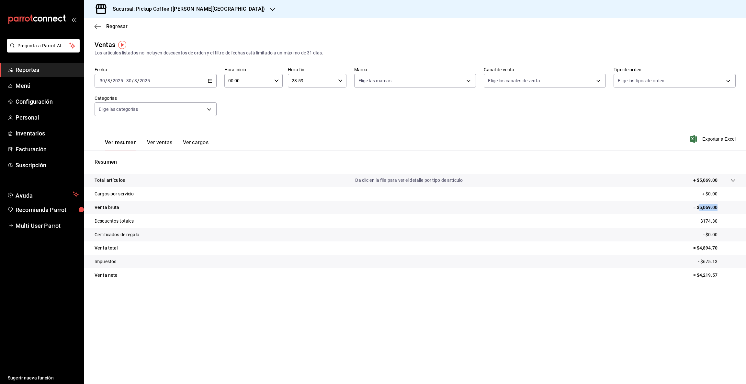
click at [212, 78] on icon "button" at bounding box center [210, 80] width 5 height 5
click at [236, 180] on abbr "31" at bounding box center [238, 180] width 4 height 5
drag, startPoint x: 700, startPoint y: 206, endPoint x: 746, endPoint y: 206, distance: 45.7
click at [746, 206] on tr "Venta bruta = $5,420.00" at bounding box center [415, 208] width 662 height 14
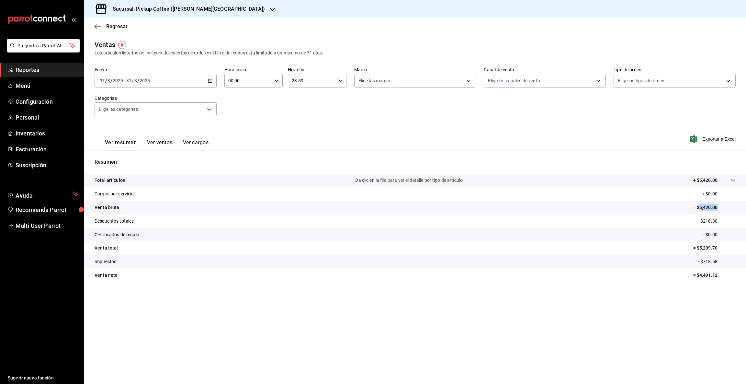
click at [270, 8] on icon "button" at bounding box center [272, 9] width 5 height 5
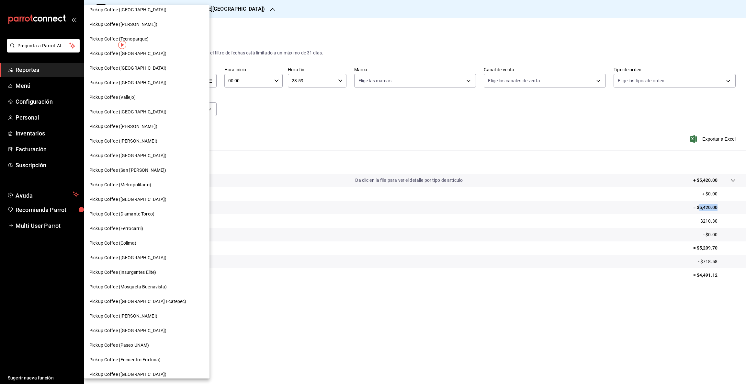
scroll to position [185, 0]
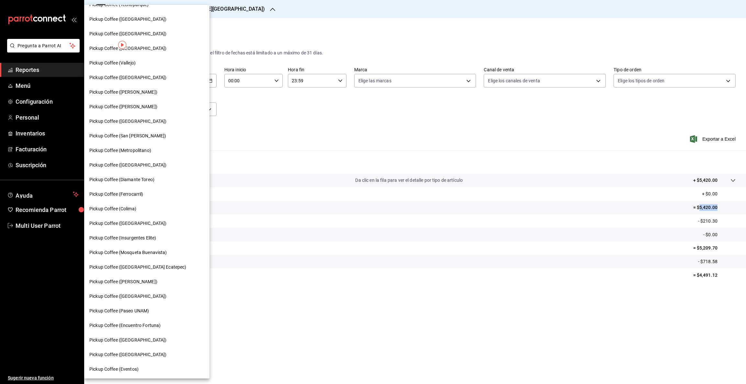
click at [138, 338] on span "Pickup Coffee ([GEOGRAPHIC_DATA])" at bounding box center [127, 340] width 77 height 7
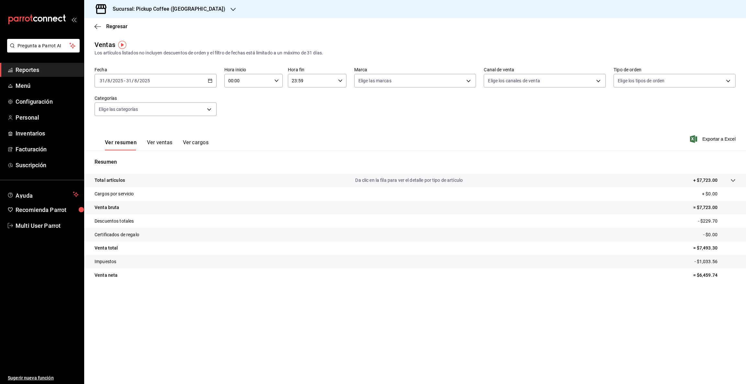
click at [210, 79] on icon "button" at bounding box center [210, 80] width 5 height 5
click at [123, 155] on span "Rango de fechas" at bounding box center [125, 158] width 50 height 7
click at [226, 103] on icon "button" at bounding box center [227, 104] width 8 height 8
click at [182, 180] on abbr "26" at bounding box center [180, 180] width 4 height 5
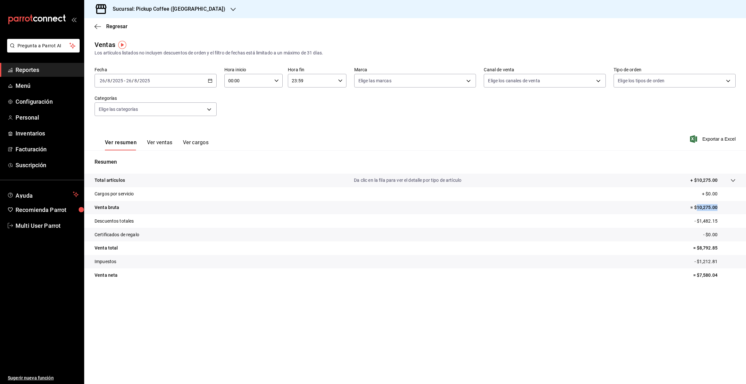
drag, startPoint x: 697, startPoint y: 206, endPoint x: 746, endPoint y: 212, distance: 49.0
click at [746, 212] on tr "Venta bruta = $10,275.00" at bounding box center [415, 208] width 662 height 14
click at [209, 82] on icon "button" at bounding box center [210, 80] width 5 height 5
click at [192, 179] on abbr "27" at bounding box center [192, 180] width 4 height 5
click at [193, 179] on abbr "27" at bounding box center [192, 180] width 4 height 5
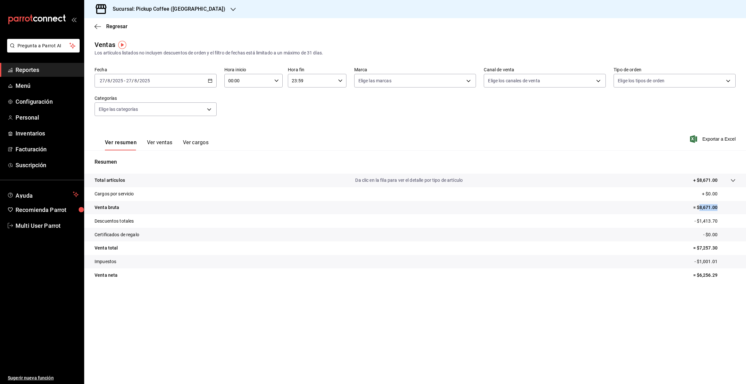
drag, startPoint x: 698, startPoint y: 205, endPoint x: 739, endPoint y: 206, distance: 40.5
click at [739, 206] on tr "Venta bruta = $8,671.00" at bounding box center [415, 208] width 662 height 14
click at [208, 81] on icon "button" at bounding box center [210, 80] width 5 height 5
click at [202, 180] on abbr "28" at bounding box center [203, 180] width 4 height 5
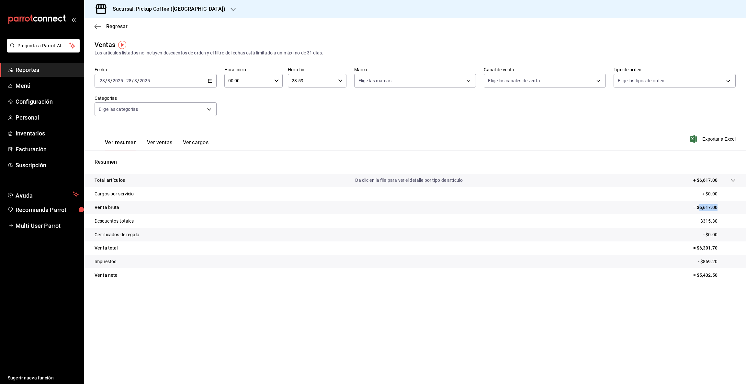
drag, startPoint x: 699, startPoint y: 206, endPoint x: 739, endPoint y: 208, distance: 39.9
click at [739, 208] on tr "Venta bruta = $6,617.00" at bounding box center [415, 208] width 662 height 14
click at [211, 81] on icon "button" at bounding box center [210, 80] width 5 height 5
click at [215, 181] on abbr "29" at bounding box center [215, 180] width 4 height 5
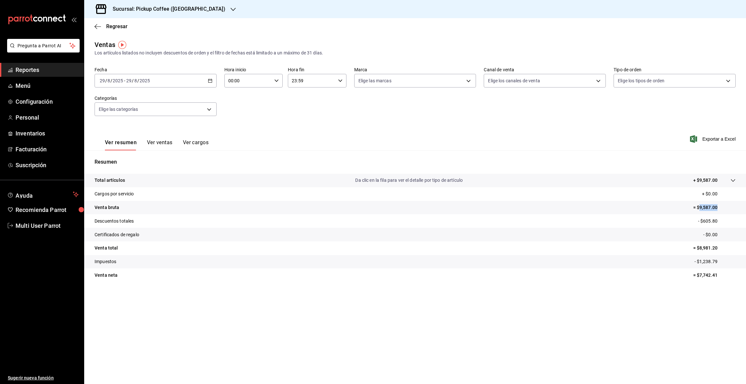
drag, startPoint x: 698, startPoint y: 205, endPoint x: 727, endPoint y: 208, distance: 29.0
click at [727, 208] on p "= $9,587.00" at bounding box center [715, 207] width 42 height 7
click at [210, 81] on icon "button" at bounding box center [210, 80] width 5 height 5
click at [226, 181] on abbr "30" at bounding box center [226, 180] width 4 height 5
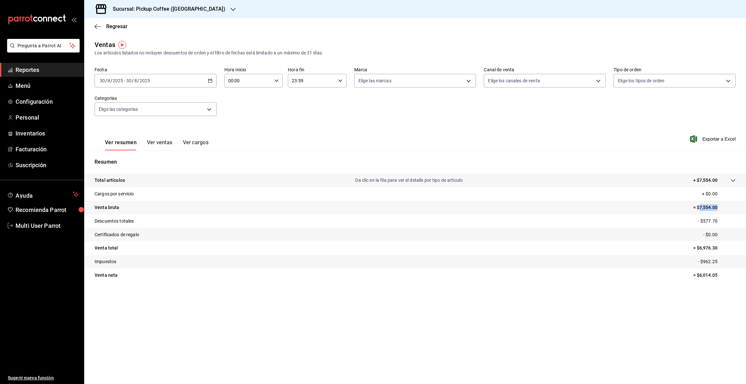
drag, startPoint x: 699, startPoint y: 204, endPoint x: 724, endPoint y: 206, distance: 24.4
click at [724, 206] on p "= $7,554.00" at bounding box center [715, 207] width 42 height 7
click at [210, 79] on icon "button" at bounding box center [210, 80] width 5 height 5
click at [236, 178] on button "31" at bounding box center [238, 181] width 11 height 12
click at [237, 178] on button "31" at bounding box center [238, 181] width 11 height 12
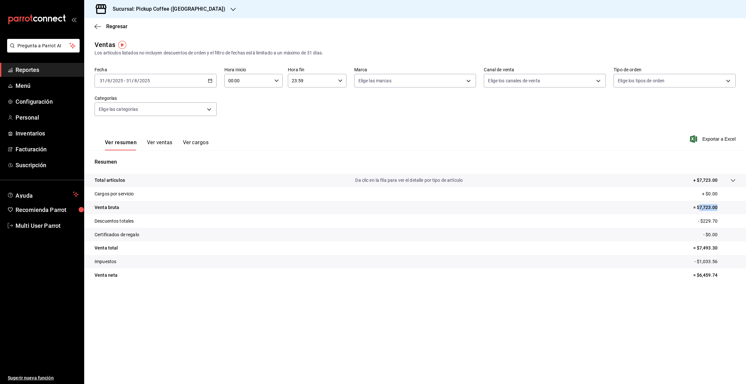
drag, startPoint x: 700, startPoint y: 205, endPoint x: 741, endPoint y: 204, distance: 40.5
click at [741, 204] on tr "Venta bruta = $7,723.00" at bounding box center [415, 208] width 662 height 14
click at [231, 7] on icon "button" at bounding box center [233, 9] width 5 height 5
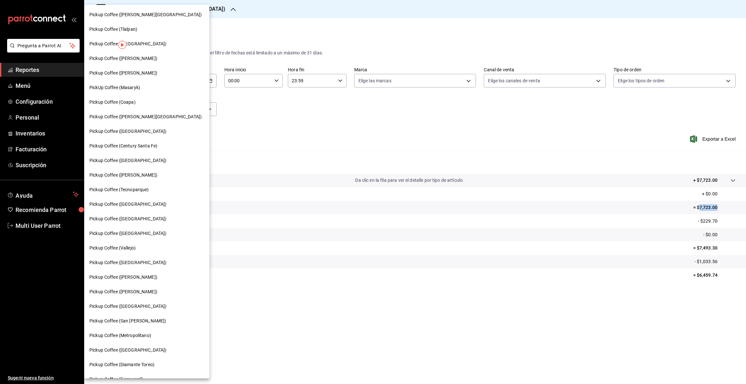
click at [131, 72] on span "Pickup Coffee ([PERSON_NAME])" at bounding box center [123, 73] width 68 height 7
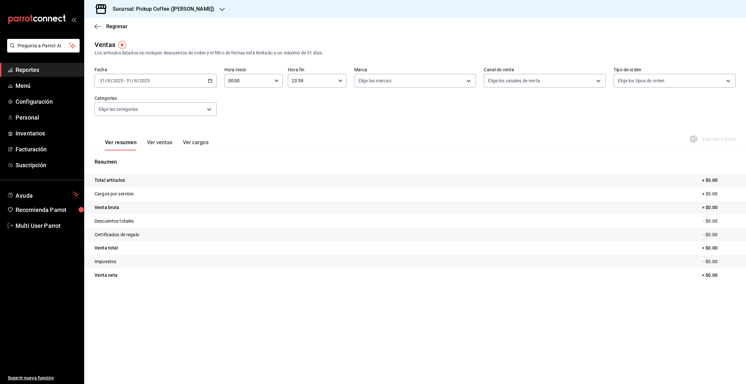
click at [210, 82] on icon "button" at bounding box center [210, 80] width 5 height 5
click at [120, 159] on span "Rango de fechas" at bounding box center [125, 158] width 50 height 7
click at [226, 103] on icon "button" at bounding box center [227, 104] width 8 height 8
click at [225, 183] on button "30" at bounding box center [226, 181] width 11 height 12
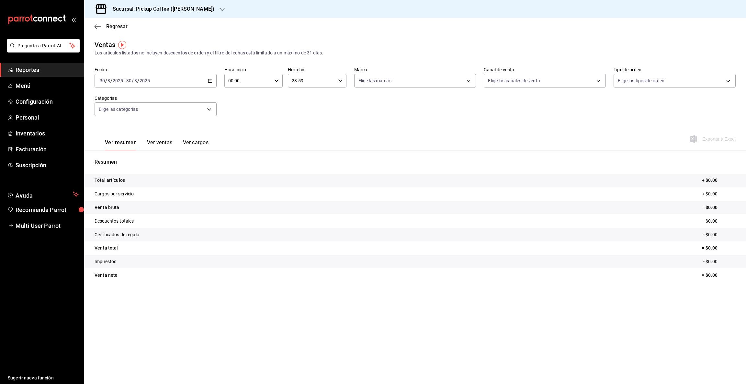
click at [211, 83] on div "[DATE] [DATE] - [DATE] [DATE]" at bounding box center [156, 81] width 122 height 14
click at [180, 182] on abbr "26" at bounding box center [180, 180] width 4 height 5
drag, startPoint x: 700, startPoint y: 205, endPoint x: 743, endPoint y: 209, distance: 43.3
click at [743, 209] on tr "Venta bruta = $4,072.00" at bounding box center [415, 208] width 662 height 14
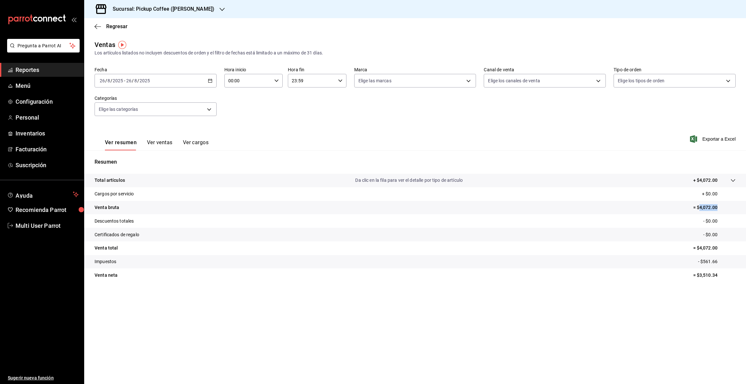
click at [209, 82] on icon "button" at bounding box center [210, 80] width 5 height 5
click at [193, 181] on abbr "27" at bounding box center [192, 180] width 4 height 5
drag, startPoint x: 700, startPoint y: 205, endPoint x: 721, endPoint y: 202, distance: 21.6
click at [721, 202] on tr "Venta bruta = $4,565.00" at bounding box center [415, 208] width 662 height 14
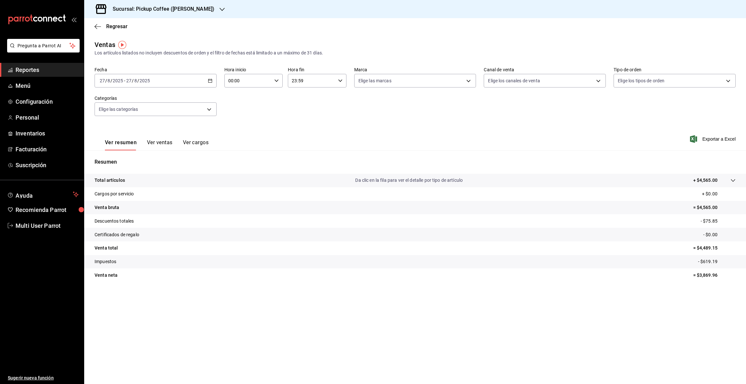
click at [210, 77] on div "[DATE] [DATE] - [DATE] [DATE]" at bounding box center [156, 81] width 122 height 14
click at [205, 181] on abbr "28" at bounding box center [203, 180] width 4 height 5
drag, startPoint x: 699, startPoint y: 208, endPoint x: 726, endPoint y: 208, distance: 26.9
click at [726, 208] on p "= $4,254.00" at bounding box center [715, 207] width 42 height 7
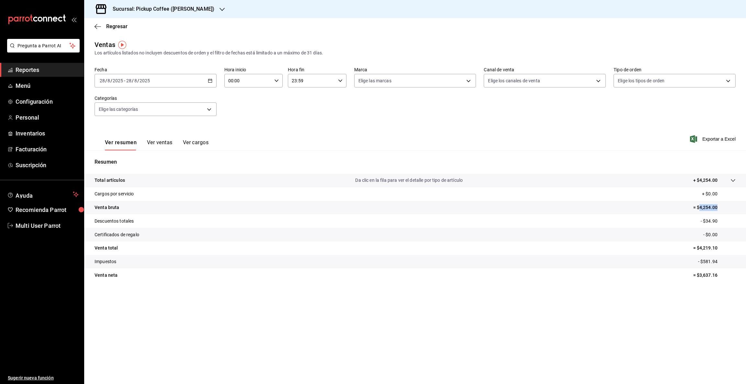
click at [211, 78] on icon "button" at bounding box center [210, 80] width 5 height 5
click at [215, 183] on button "29" at bounding box center [215, 181] width 11 height 12
click at [700, 204] on p "= $5,218.00" at bounding box center [715, 207] width 42 height 7
drag, startPoint x: 699, startPoint y: 207, endPoint x: 729, endPoint y: 209, distance: 29.5
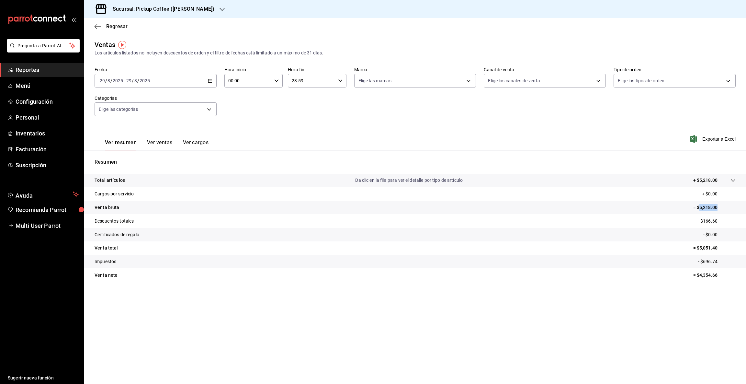
click at [729, 209] on p "= $5,218.00" at bounding box center [715, 207] width 42 height 7
click at [212, 81] on icon "button" at bounding box center [210, 80] width 5 height 5
click at [227, 181] on abbr "30" at bounding box center [226, 180] width 4 height 5
click at [220, 9] on icon "button" at bounding box center [222, 9] width 5 height 5
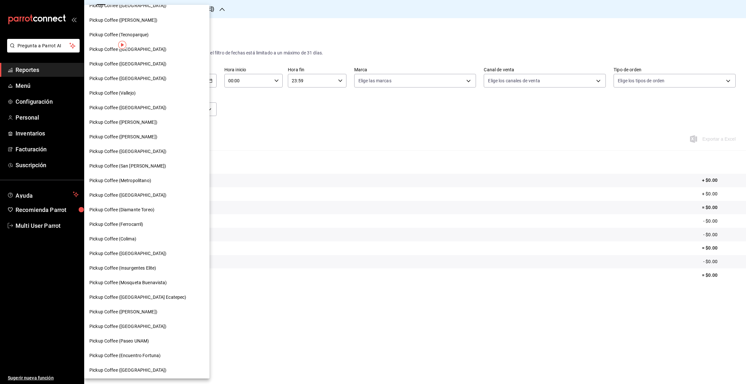
scroll to position [185, 0]
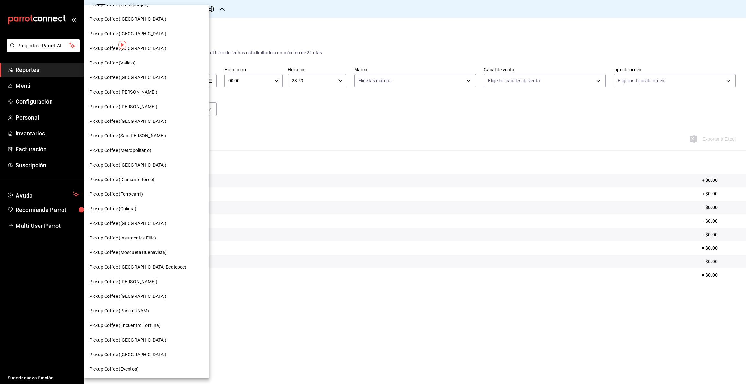
click at [149, 151] on span "Pickup Coffee (Metropolitano)" at bounding box center [120, 150] width 62 height 7
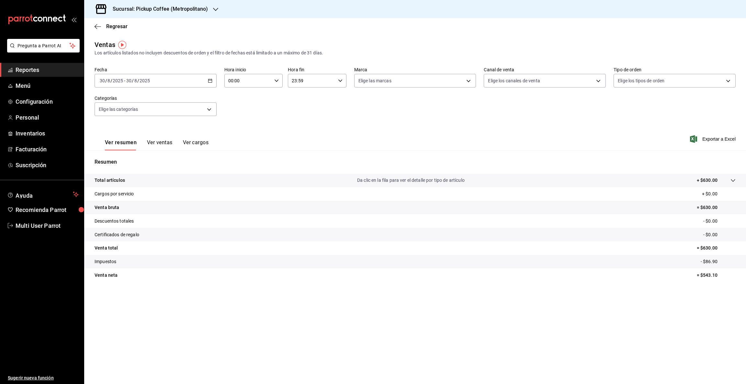
click at [209, 81] on icon "button" at bounding box center [210, 80] width 5 height 5
click at [137, 157] on span "Rango de fechas" at bounding box center [125, 158] width 50 height 7
click at [226, 103] on icon "button" at bounding box center [227, 104] width 8 height 8
click at [178, 183] on button "26" at bounding box center [180, 181] width 11 height 12
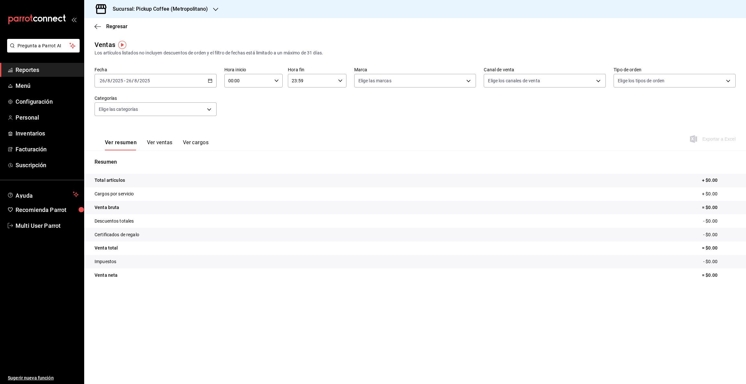
click at [209, 82] on icon "button" at bounding box center [210, 80] width 5 height 5
click at [214, 179] on abbr "29" at bounding box center [215, 180] width 4 height 5
click at [209, 82] on icon "button" at bounding box center [210, 80] width 5 height 5
click at [225, 180] on abbr "30" at bounding box center [226, 180] width 4 height 5
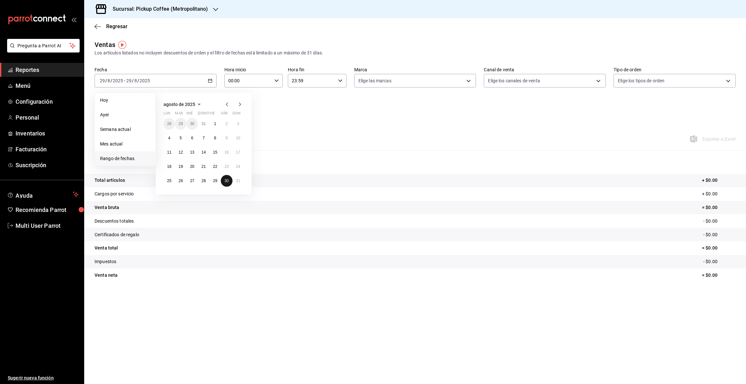
click at [225, 180] on abbr "30" at bounding box center [226, 180] width 4 height 5
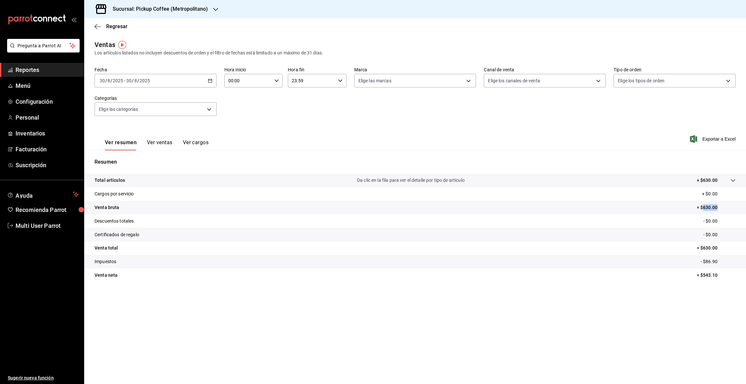
drag, startPoint x: 704, startPoint y: 207, endPoint x: 746, endPoint y: 209, distance: 41.8
click at [746, 209] on tr "Venta bruta = $630.00" at bounding box center [415, 208] width 662 height 14
click at [209, 80] on icon "button" at bounding box center [210, 80] width 5 height 5
click at [240, 182] on abbr "31" at bounding box center [238, 180] width 4 height 5
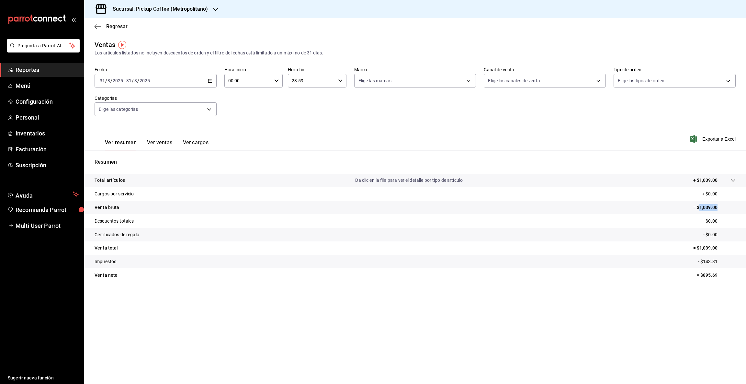
drag, startPoint x: 700, startPoint y: 205, endPoint x: 736, endPoint y: 208, distance: 35.7
click at [736, 208] on p "= $1,039.00" at bounding box center [715, 207] width 42 height 7
click at [213, 8] on icon "button" at bounding box center [215, 9] width 5 height 5
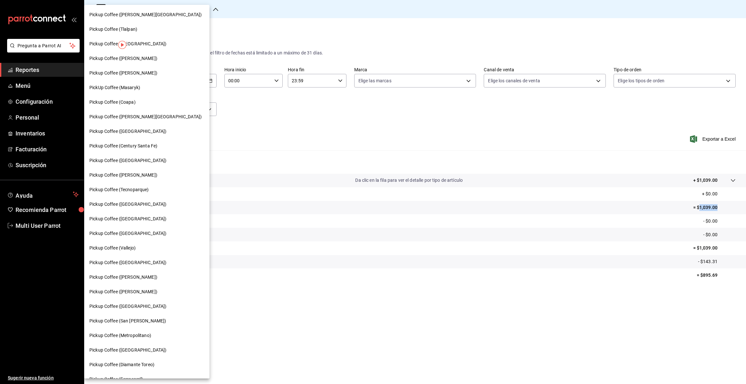
click at [142, 42] on div "Pickup Coffee ([GEOGRAPHIC_DATA])" at bounding box center [146, 43] width 115 height 7
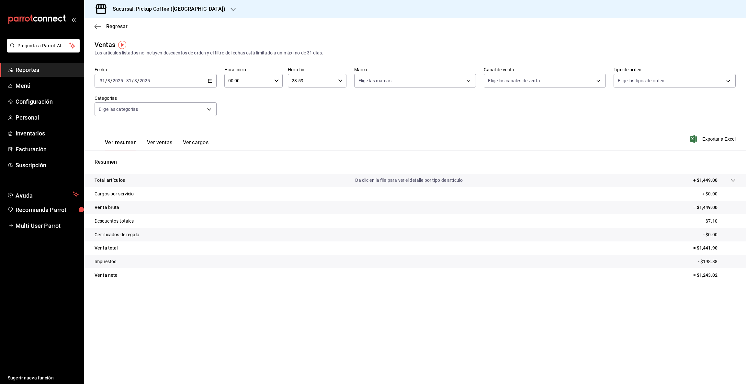
click at [211, 79] on icon "button" at bounding box center [210, 80] width 5 height 5
click at [131, 157] on span "Rango de fechas" at bounding box center [125, 158] width 50 height 7
click at [225, 103] on icon "button" at bounding box center [227, 104] width 8 height 8
click at [178, 179] on button "26" at bounding box center [180, 181] width 11 height 12
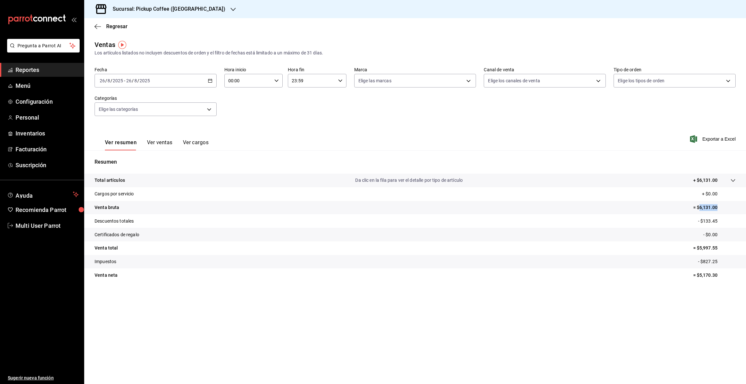
drag, startPoint x: 700, startPoint y: 206, endPoint x: 746, endPoint y: 210, distance: 45.8
click at [746, 210] on tr "Venta bruta = $6,131.00" at bounding box center [415, 208] width 662 height 14
click at [209, 79] on icon "button" at bounding box center [210, 80] width 5 height 5
click at [192, 181] on abbr "27" at bounding box center [192, 180] width 4 height 5
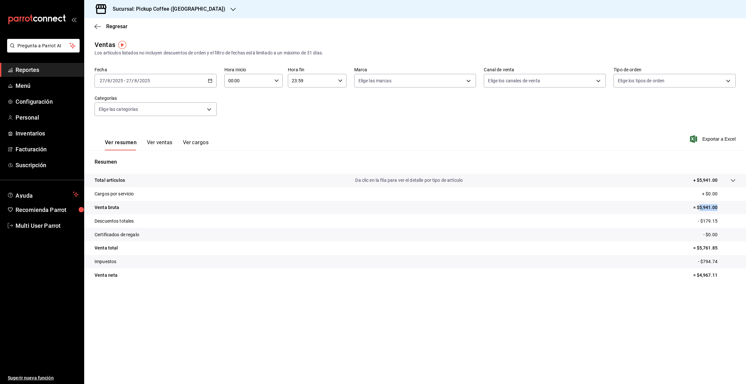
drag, startPoint x: 700, startPoint y: 205, endPoint x: 733, endPoint y: 203, distance: 33.1
click at [733, 203] on tr "Venta bruta = $5,941.00" at bounding box center [415, 208] width 662 height 14
click at [209, 81] on icon "button" at bounding box center [210, 80] width 5 height 5
click at [205, 180] on abbr "28" at bounding box center [203, 180] width 4 height 5
click at [204, 180] on abbr "28" at bounding box center [203, 180] width 4 height 5
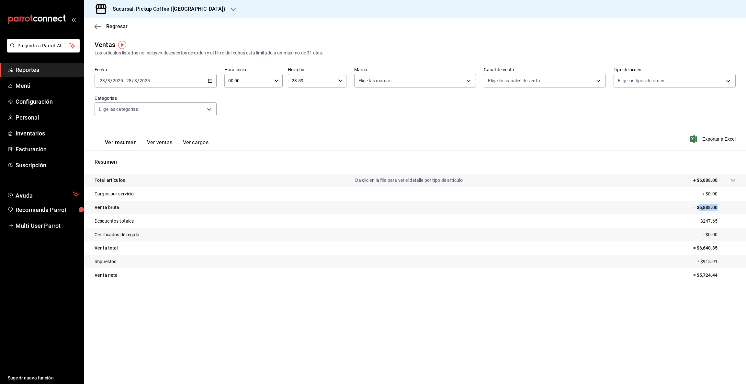
drag, startPoint x: 699, startPoint y: 208, endPoint x: 745, endPoint y: 206, distance: 45.7
click at [740, 207] on tr "Venta bruta = $6,888.00" at bounding box center [415, 208] width 662 height 14
click at [209, 78] on icon "button" at bounding box center [210, 80] width 5 height 5
click at [217, 181] on button "29" at bounding box center [215, 181] width 11 height 12
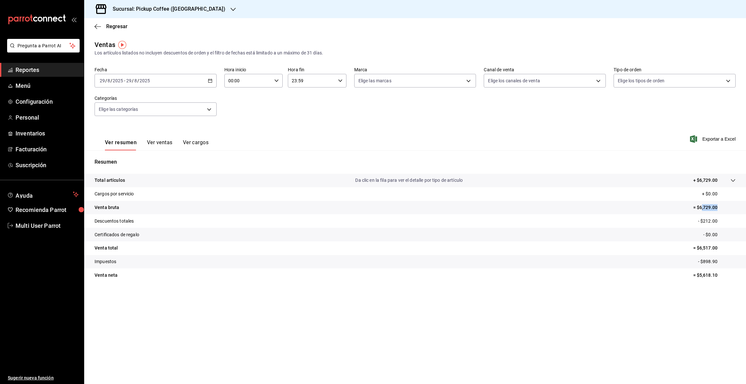
drag, startPoint x: 701, startPoint y: 208, endPoint x: 718, endPoint y: 210, distance: 17.3
click at [718, 210] on p "= $6,729.00" at bounding box center [715, 207] width 42 height 7
drag, startPoint x: 700, startPoint y: 207, endPoint x: 733, endPoint y: 208, distance: 33.0
click at [733, 208] on p "= $6,729.00" at bounding box center [715, 207] width 42 height 7
click at [212, 80] on \(Stroke\) "button" at bounding box center [210, 81] width 4 height 4
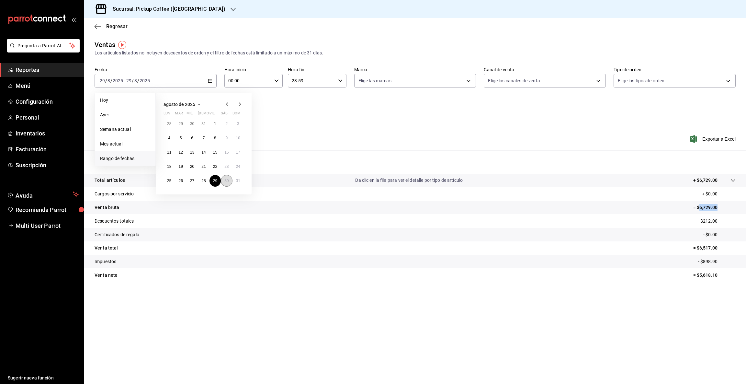
click at [225, 181] on abbr "30" at bounding box center [226, 180] width 4 height 5
click at [226, 181] on abbr "30" at bounding box center [226, 180] width 4 height 5
drag, startPoint x: 701, startPoint y: 207, endPoint x: 743, endPoint y: 209, distance: 42.5
click at [743, 209] on tr "Venta bruta = $2,767.00" at bounding box center [415, 208] width 662 height 14
click at [211, 78] on icon "button" at bounding box center [210, 80] width 5 height 5
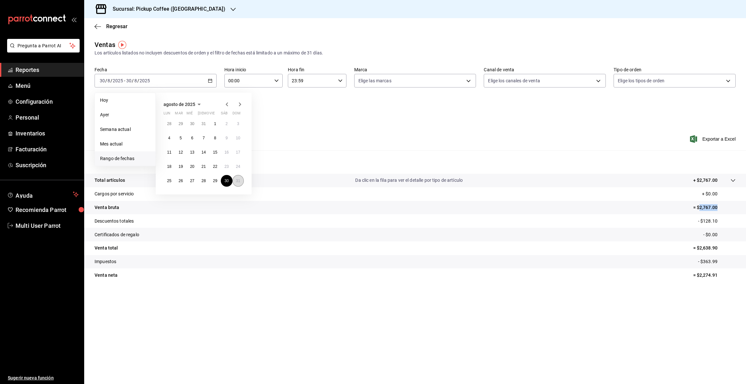
click at [241, 181] on button "31" at bounding box center [238, 181] width 11 height 12
click at [240, 181] on abbr "31" at bounding box center [238, 180] width 4 height 5
drag, startPoint x: 700, startPoint y: 207, endPoint x: 744, endPoint y: 208, distance: 43.8
click at [744, 208] on tr "Venta bruta = $1,449.00" at bounding box center [415, 208] width 662 height 14
click at [209, 82] on icon "button" at bounding box center [210, 80] width 5 height 5
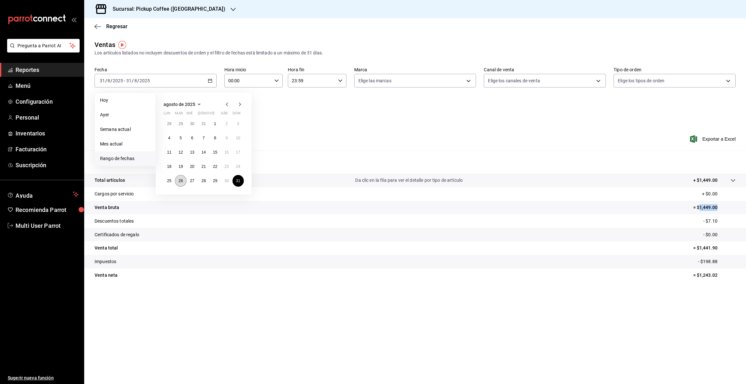
click at [180, 182] on abbr "26" at bounding box center [180, 180] width 4 height 5
click at [231, 10] on icon "button" at bounding box center [233, 9] width 5 height 5
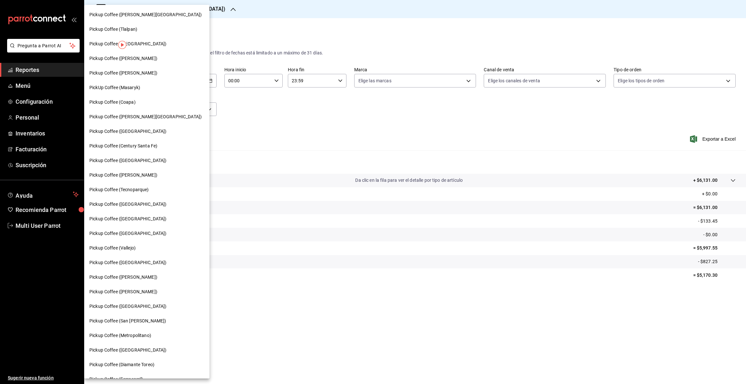
click at [143, 348] on span "Pickup Coffee ([GEOGRAPHIC_DATA])" at bounding box center [127, 350] width 77 height 7
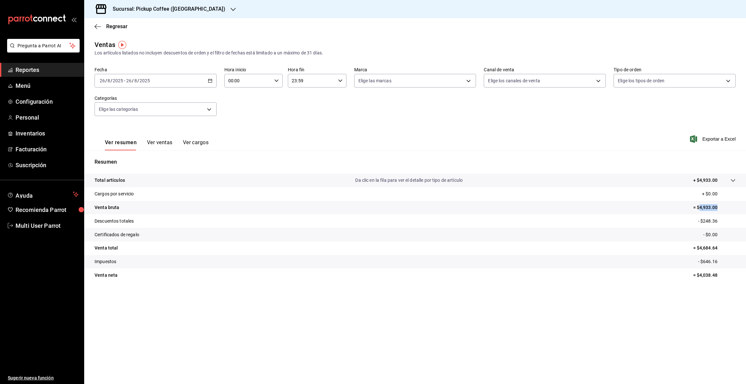
drag, startPoint x: 701, startPoint y: 206, endPoint x: 746, endPoint y: 207, distance: 45.0
click at [746, 207] on tr "Venta bruta = $4,933.00" at bounding box center [415, 208] width 662 height 14
click at [209, 81] on icon "button" at bounding box center [210, 80] width 5 height 5
click at [146, 159] on span "Rango de fechas" at bounding box center [125, 158] width 50 height 7
click at [227, 103] on icon "button" at bounding box center [227, 104] width 2 height 4
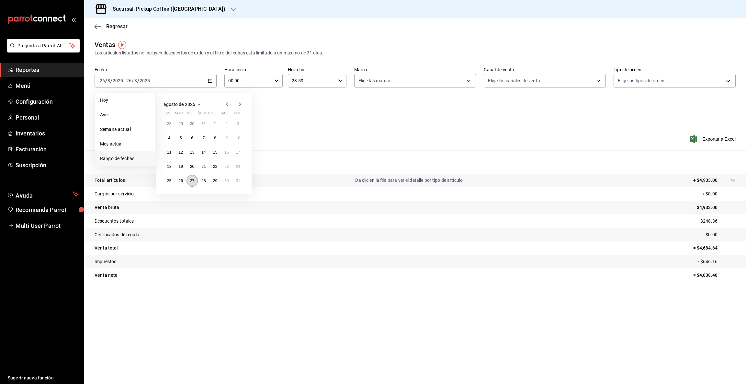
click at [191, 181] on abbr "27" at bounding box center [192, 180] width 4 height 5
drag, startPoint x: 191, startPoint y: 181, endPoint x: 140, endPoint y: 157, distance: 56.8
click at [191, 181] on abbr "27" at bounding box center [192, 180] width 4 height 5
drag, startPoint x: 700, startPoint y: 206, endPoint x: 731, endPoint y: 206, distance: 31.4
click at [731, 206] on p "= $5,641.00" at bounding box center [715, 207] width 42 height 7
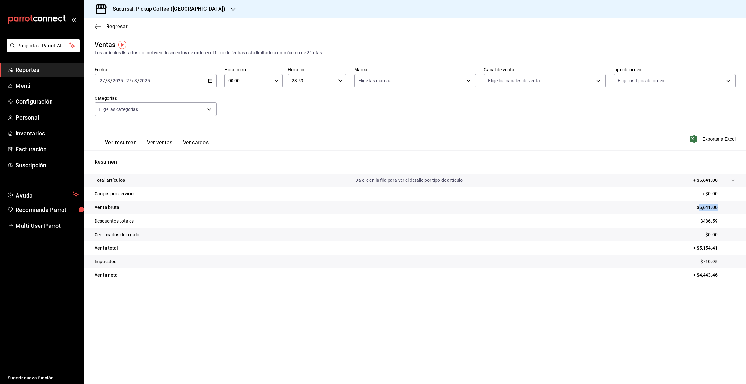
click at [211, 81] on icon "button" at bounding box center [210, 80] width 5 height 5
click at [205, 179] on abbr "28" at bounding box center [203, 180] width 4 height 5
drag, startPoint x: 700, startPoint y: 206, endPoint x: 738, endPoint y: 206, distance: 37.9
click at [737, 206] on tr "Venta bruta = $1,816.00" at bounding box center [415, 208] width 662 height 14
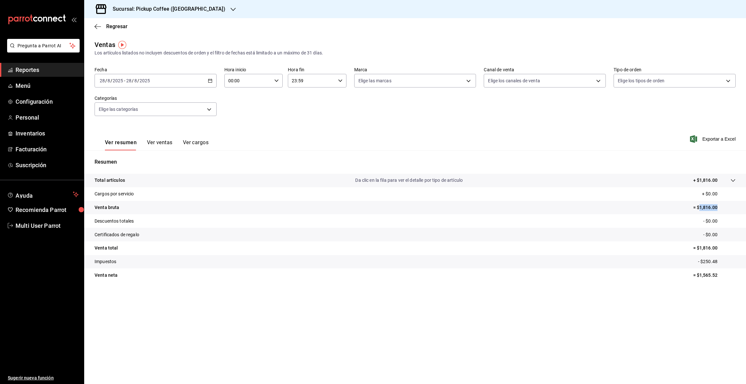
click at [210, 81] on icon "button" at bounding box center [210, 80] width 5 height 5
click at [216, 179] on abbr "29" at bounding box center [215, 180] width 4 height 5
drag, startPoint x: 699, startPoint y: 206, endPoint x: 746, endPoint y: 207, distance: 46.7
click at [746, 207] on tr "Venta bruta = $5,017.00" at bounding box center [415, 208] width 662 height 14
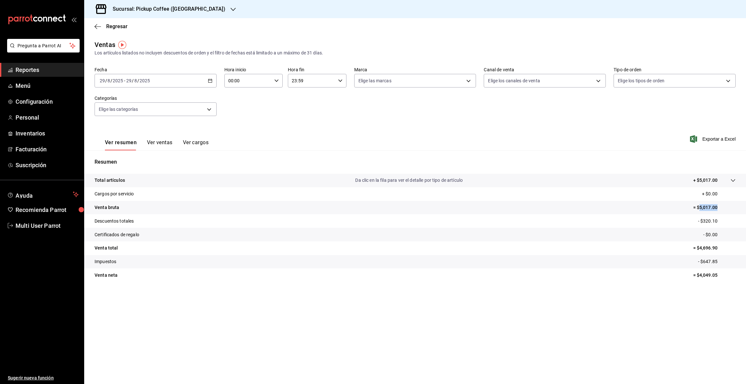
click at [210, 79] on icon "button" at bounding box center [210, 80] width 5 height 5
click at [227, 180] on abbr "30" at bounding box center [226, 180] width 4 height 5
click at [226, 180] on abbr "30" at bounding box center [226, 180] width 4 height 5
drag, startPoint x: 700, startPoint y: 204, endPoint x: 746, endPoint y: 206, distance: 45.7
click at [746, 206] on tr "Venta bruta = $7,527.00" at bounding box center [415, 208] width 662 height 14
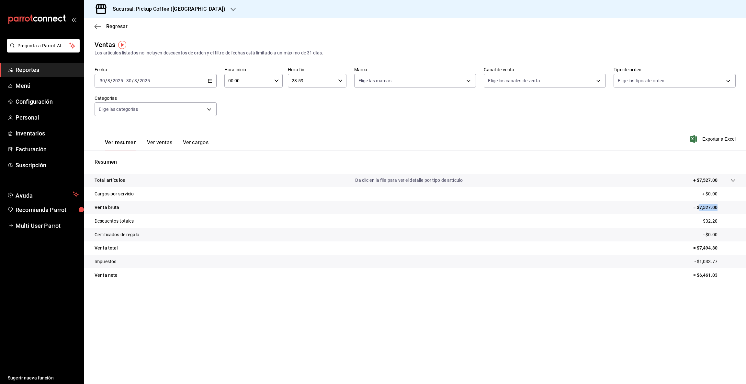
click at [212, 80] on icon "button" at bounding box center [210, 80] width 5 height 5
click at [236, 182] on button "31" at bounding box center [238, 181] width 11 height 12
click at [235, 182] on button "31" at bounding box center [238, 181] width 11 height 12
drag, startPoint x: 700, startPoint y: 206, endPoint x: 726, endPoint y: 207, distance: 25.9
click at [726, 207] on p "= $6,438.00" at bounding box center [715, 207] width 42 height 7
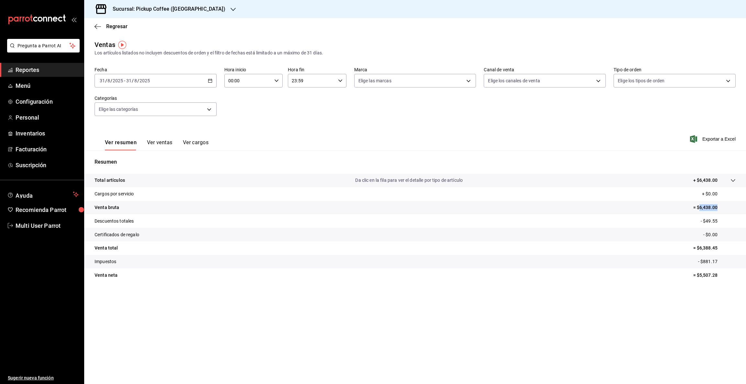
click at [231, 10] on icon "button" at bounding box center [233, 9] width 5 height 5
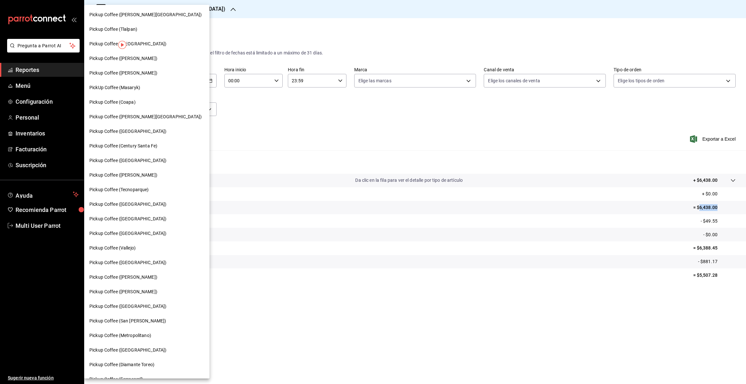
click at [131, 263] on span "Pickup Coffee ([GEOGRAPHIC_DATA])" at bounding box center [127, 262] width 77 height 7
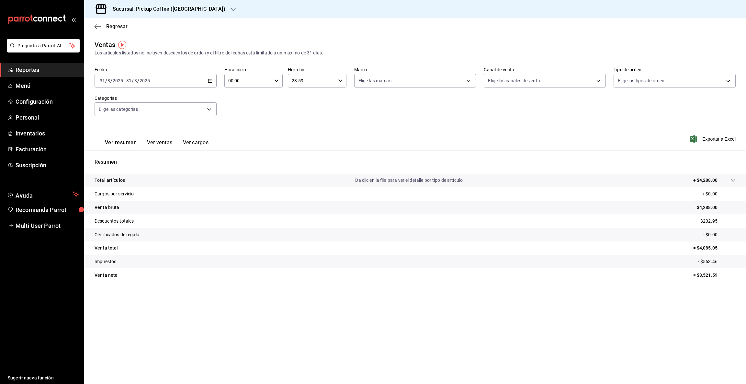
click at [209, 81] on icon "button" at bounding box center [210, 80] width 5 height 5
click at [121, 156] on span "Rango de fechas" at bounding box center [125, 158] width 50 height 7
click at [226, 105] on icon "button" at bounding box center [227, 104] width 2 height 4
click at [182, 180] on abbr "26" at bounding box center [180, 180] width 4 height 5
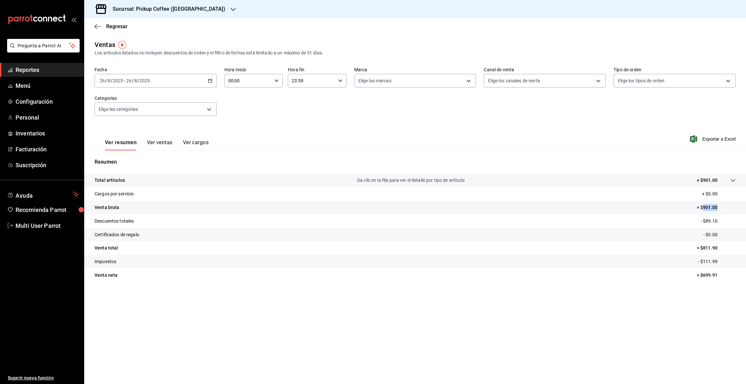
drag, startPoint x: 703, startPoint y: 207, endPoint x: 746, endPoint y: 206, distance: 43.1
click at [746, 206] on tr "Venta bruta = $901.00" at bounding box center [415, 208] width 662 height 14
click at [211, 81] on icon "button" at bounding box center [210, 80] width 5 height 5
click at [194, 182] on abbr "27" at bounding box center [192, 180] width 4 height 5
click at [195, 182] on button "27" at bounding box center [192, 181] width 11 height 12
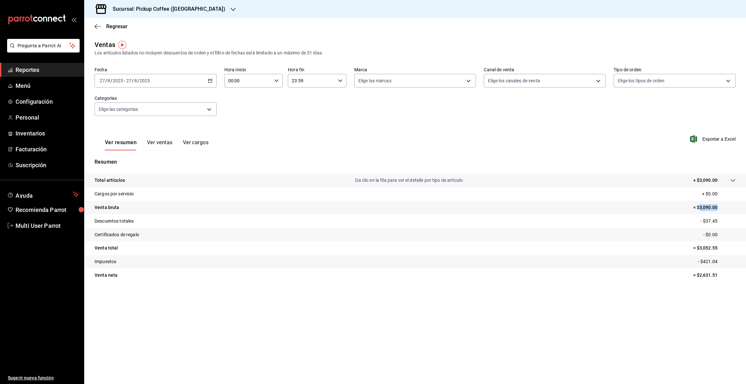
drag, startPoint x: 699, startPoint y: 206, endPoint x: 746, endPoint y: 210, distance: 47.1
click at [746, 210] on tr "Venta bruta = $3,090.00" at bounding box center [415, 208] width 662 height 14
click at [208, 80] on icon "button" at bounding box center [210, 80] width 5 height 5
click at [204, 179] on abbr "28" at bounding box center [203, 180] width 4 height 5
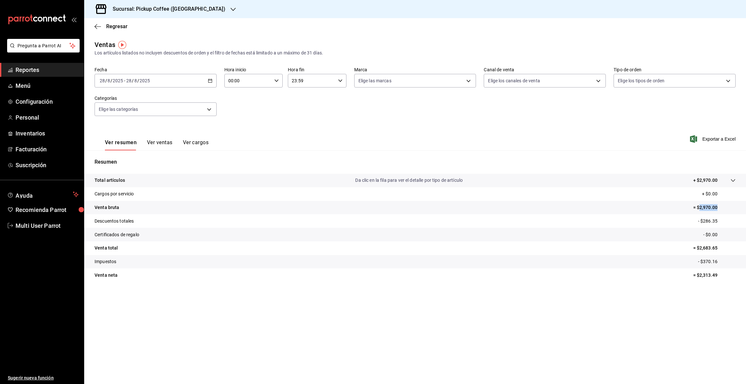
drag, startPoint x: 700, startPoint y: 206, endPoint x: 735, endPoint y: 210, distance: 35.2
click at [735, 210] on p "= $2,970.00" at bounding box center [715, 207] width 42 height 7
click at [212, 83] on div "[DATE] [DATE] - [DATE] [DATE]" at bounding box center [156, 81] width 122 height 14
click at [216, 181] on abbr "29" at bounding box center [215, 180] width 4 height 5
click at [215, 182] on abbr "29" at bounding box center [215, 180] width 4 height 5
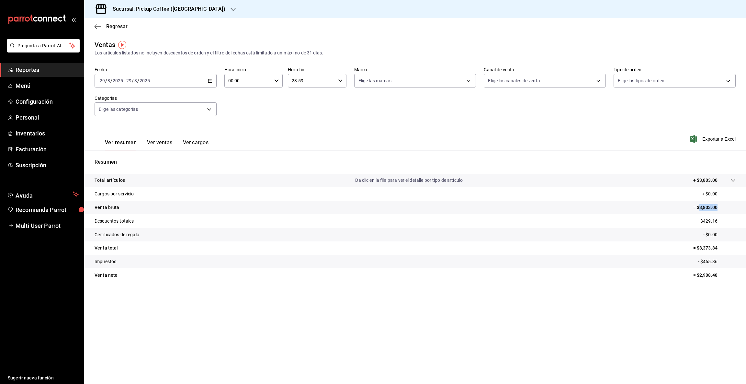
drag, startPoint x: 714, startPoint y: 206, endPoint x: 734, endPoint y: 208, distance: 20.2
click at [734, 208] on p "= $3,803.00" at bounding box center [715, 207] width 42 height 7
click at [211, 80] on icon "button" at bounding box center [210, 80] width 5 height 5
click at [225, 181] on abbr "30" at bounding box center [226, 180] width 4 height 5
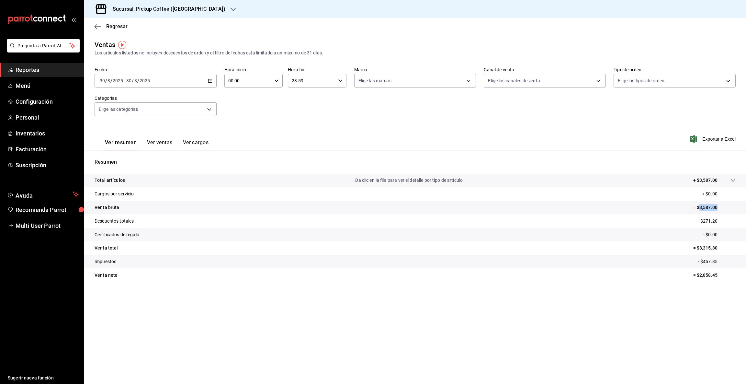
drag, startPoint x: 700, startPoint y: 206, endPoint x: 746, endPoint y: 207, distance: 45.7
click at [746, 207] on tr "Venta bruta = $3,587.00" at bounding box center [415, 208] width 662 height 14
click at [207, 80] on div "[DATE] [DATE] - [DATE] [DATE]" at bounding box center [156, 81] width 122 height 14
click at [238, 182] on abbr "31" at bounding box center [238, 180] width 4 height 5
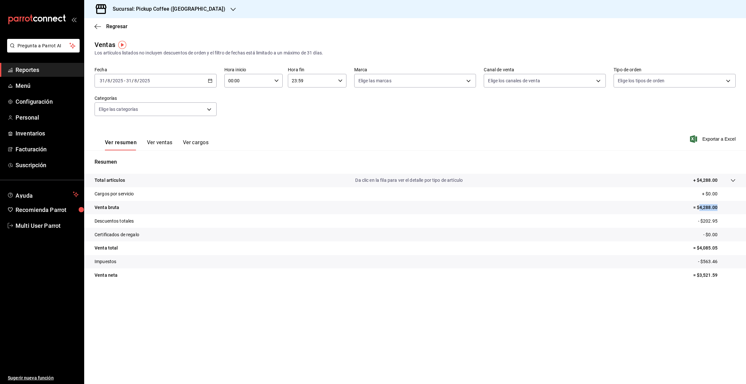
drag, startPoint x: 699, startPoint y: 206, endPoint x: 746, endPoint y: 208, distance: 47.0
click at [746, 208] on tr "Venta bruta = $4,288.00" at bounding box center [415, 208] width 662 height 14
click at [231, 7] on icon "button" at bounding box center [233, 9] width 5 height 5
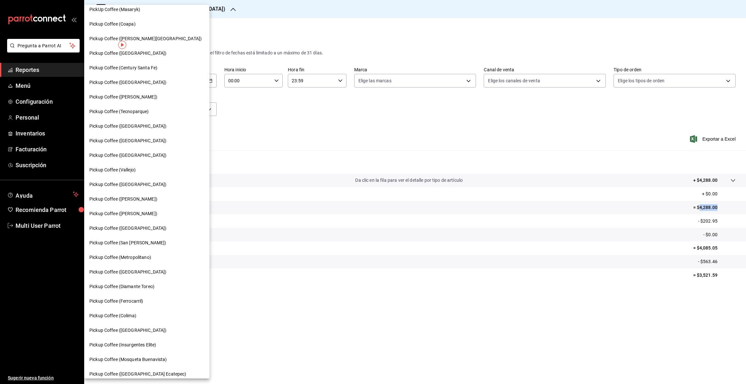
scroll to position [113, 0]
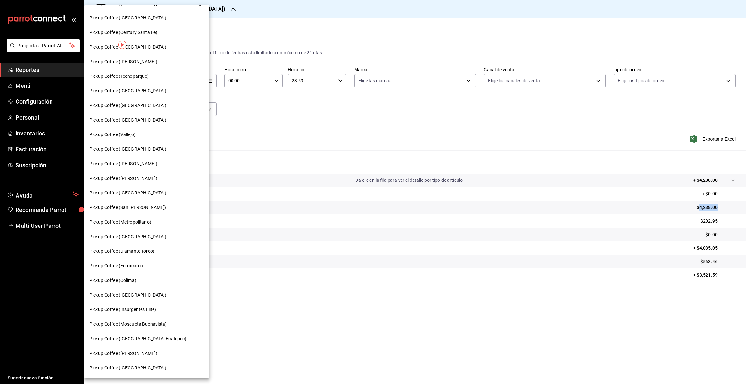
click at [154, 251] on span "Pickup Coffee (Diamante Toreo)" at bounding box center [121, 251] width 65 height 7
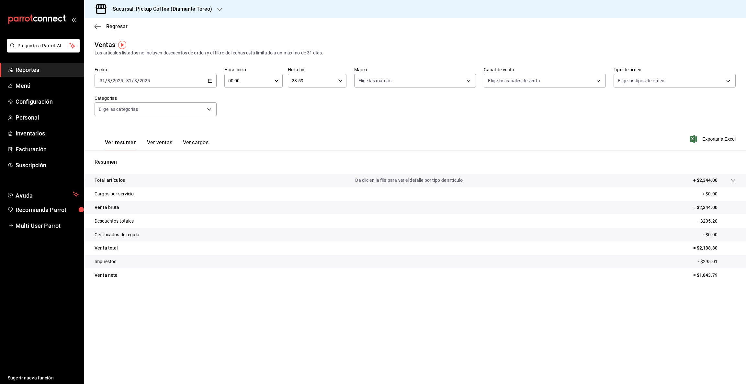
click at [209, 81] on icon "button" at bounding box center [210, 80] width 5 height 5
click at [135, 159] on span "Rango de fechas" at bounding box center [125, 158] width 50 height 7
click at [227, 100] on icon "button" at bounding box center [227, 104] width 8 height 8
click at [182, 179] on abbr "26" at bounding box center [180, 180] width 4 height 5
click at [183, 179] on button "26" at bounding box center [180, 181] width 11 height 12
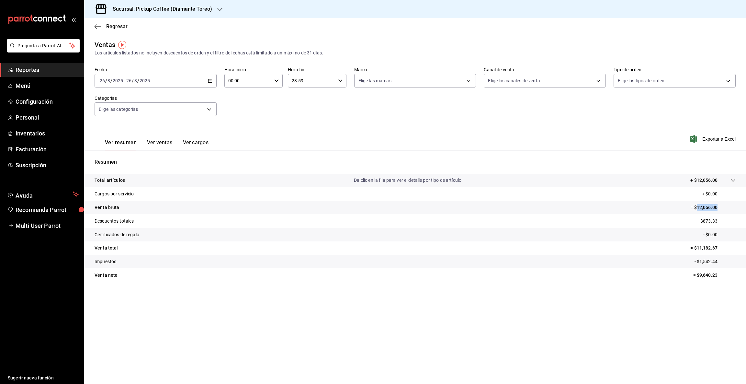
drag, startPoint x: 697, startPoint y: 205, endPoint x: 738, endPoint y: 204, distance: 40.8
click at [738, 204] on tr "Venta bruta = $12,056.00" at bounding box center [415, 208] width 662 height 14
click at [210, 78] on div "2025-08-26 26 / 8 / 2025 - 2025-08-26 26 / 8 / 2025" at bounding box center [156, 81] width 122 height 14
click at [191, 181] on abbr "27" at bounding box center [192, 180] width 4 height 5
click at [193, 181] on abbr "27" at bounding box center [192, 180] width 4 height 5
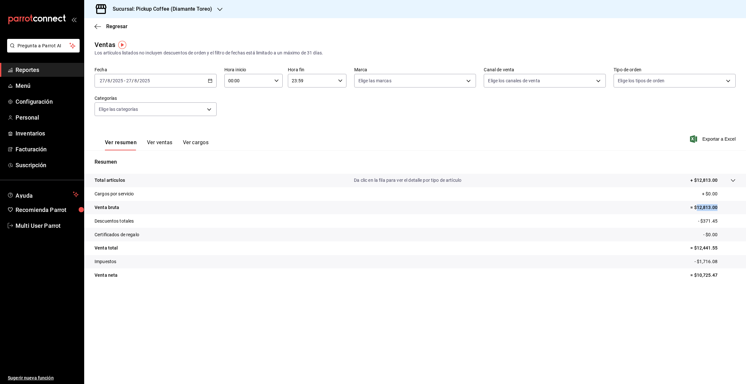
drag, startPoint x: 697, startPoint y: 207, endPoint x: 738, endPoint y: 212, distance: 40.8
click at [738, 212] on tr "Venta bruta = $12,813.00" at bounding box center [415, 208] width 662 height 14
click at [211, 82] on \(Stroke\) "button" at bounding box center [210, 81] width 4 height 4
click at [205, 179] on abbr "28" at bounding box center [203, 180] width 4 height 5
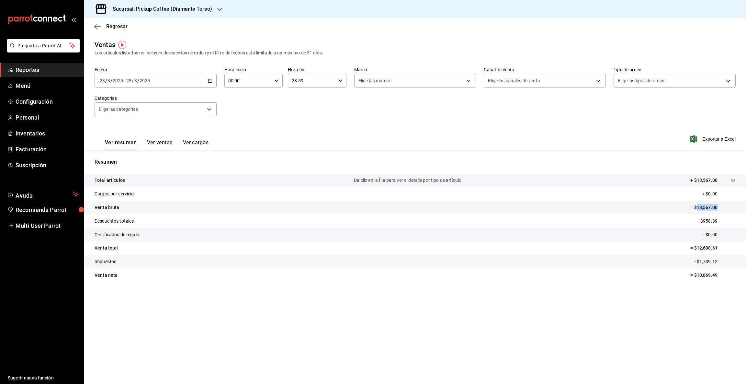
drag, startPoint x: 696, startPoint y: 204, endPoint x: 742, endPoint y: 204, distance: 45.4
click at [742, 204] on tr "Venta bruta = $13,567.00" at bounding box center [415, 208] width 662 height 14
click at [209, 83] on div "[DATE] [DATE] - [DATE] [DATE]" at bounding box center [156, 81] width 122 height 14
click at [215, 183] on button "29" at bounding box center [215, 181] width 11 height 12
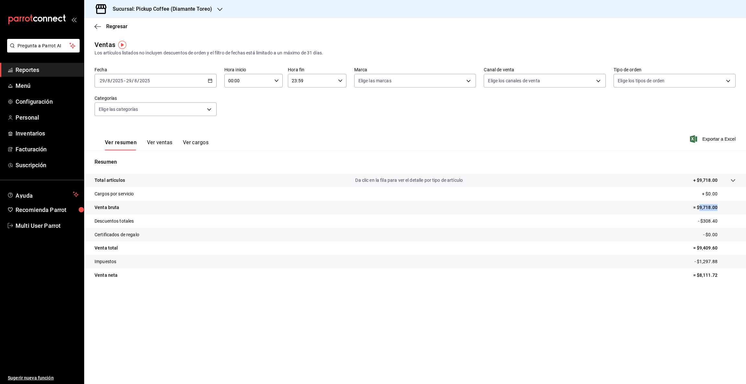
drag, startPoint x: 699, startPoint y: 206, endPoint x: 746, endPoint y: 206, distance: 46.6
click at [746, 206] on tr "Venta bruta = $9,718.00" at bounding box center [415, 208] width 662 height 14
click at [211, 78] on icon "button" at bounding box center [210, 80] width 5 height 5
click at [227, 180] on abbr "30" at bounding box center [226, 180] width 4 height 5
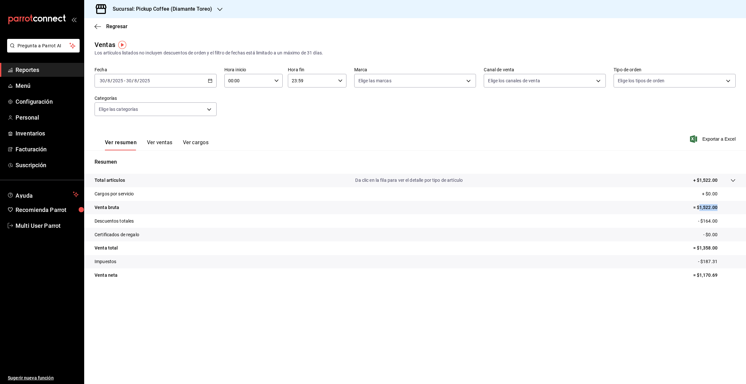
drag, startPoint x: 700, startPoint y: 207, endPoint x: 746, endPoint y: 203, distance: 45.5
click at [746, 203] on tr "Venta bruta = $1,522.00" at bounding box center [415, 208] width 662 height 14
click at [211, 82] on icon "button" at bounding box center [210, 80] width 5 height 5
click at [239, 180] on abbr "31" at bounding box center [238, 180] width 4 height 5
click at [239, 179] on abbr "31" at bounding box center [238, 180] width 4 height 5
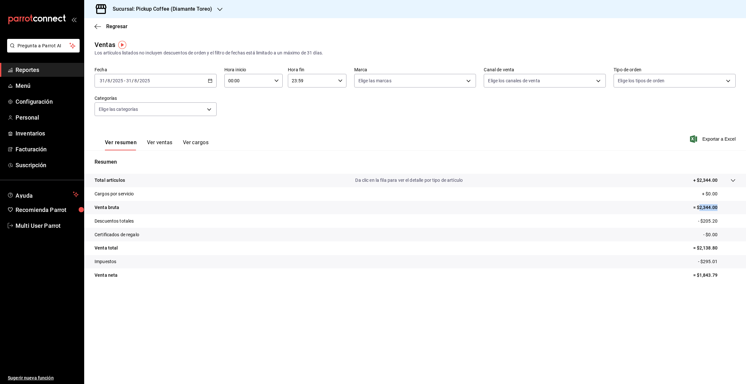
drag, startPoint x: 699, startPoint y: 206, endPoint x: 746, endPoint y: 206, distance: 46.3
click at [746, 206] on tr "Venta bruta = $2,344.00" at bounding box center [415, 208] width 662 height 14
click at [219, 10] on icon "button" at bounding box center [219, 9] width 5 height 5
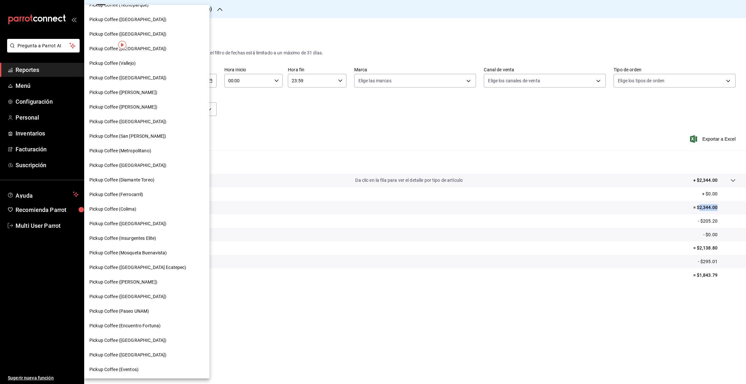
scroll to position [185, 0]
click at [143, 293] on span "Pickup Coffee ([GEOGRAPHIC_DATA])" at bounding box center [127, 296] width 77 height 7
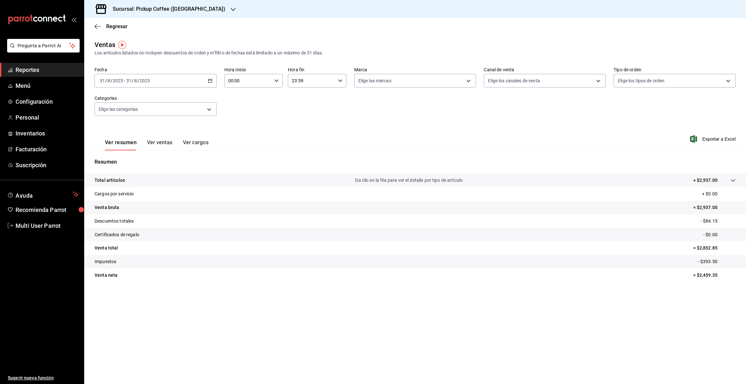
click at [209, 80] on icon "button" at bounding box center [210, 80] width 5 height 5
click at [124, 157] on span "Rango de fechas" at bounding box center [125, 158] width 50 height 7
click at [226, 103] on icon "button" at bounding box center [227, 104] width 2 height 4
click at [181, 179] on abbr "26" at bounding box center [180, 180] width 4 height 5
click at [182, 179] on abbr "26" at bounding box center [180, 180] width 4 height 5
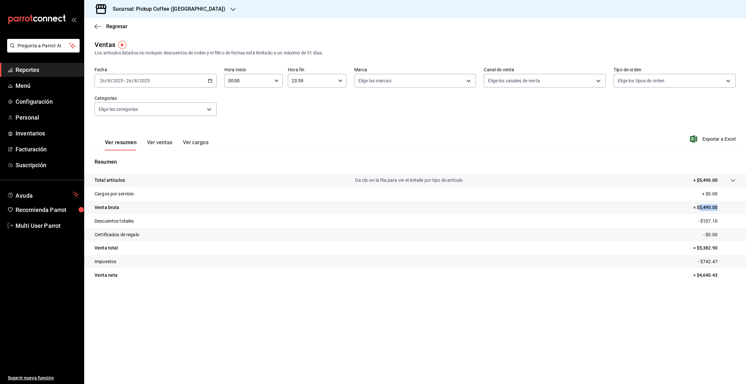
drag, startPoint x: 699, startPoint y: 207, endPoint x: 739, endPoint y: 209, distance: 40.2
click at [739, 209] on tr "Venta bruta = $5,490.00" at bounding box center [415, 208] width 662 height 14
click at [210, 80] on \(Stroke\) "button" at bounding box center [210, 80] width 4 height 0
click at [192, 180] on abbr "27" at bounding box center [192, 180] width 4 height 5
click at [193, 180] on abbr "27" at bounding box center [192, 180] width 4 height 5
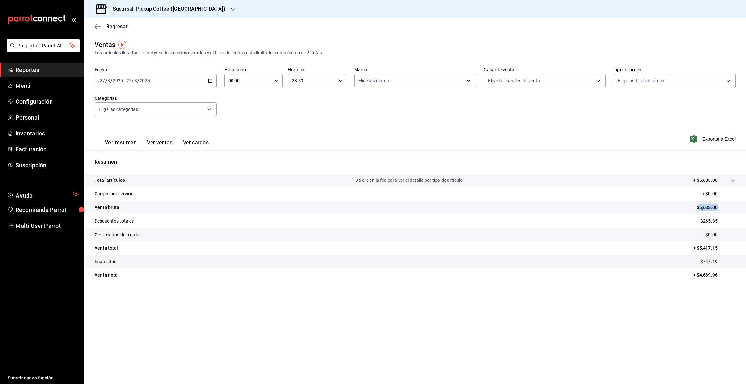
drag, startPoint x: 699, startPoint y: 206, endPoint x: 746, endPoint y: 206, distance: 46.6
click at [746, 206] on tr "Venta bruta = $5,683.00" at bounding box center [415, 208] width 662 height 14
click at [212, 80] on \(Stroke\) "button" at bounding box center [210, 80] width 4 height 0
click at [204, 180] on abbr "28" at bounding box center [203, 180] width 4 height 5
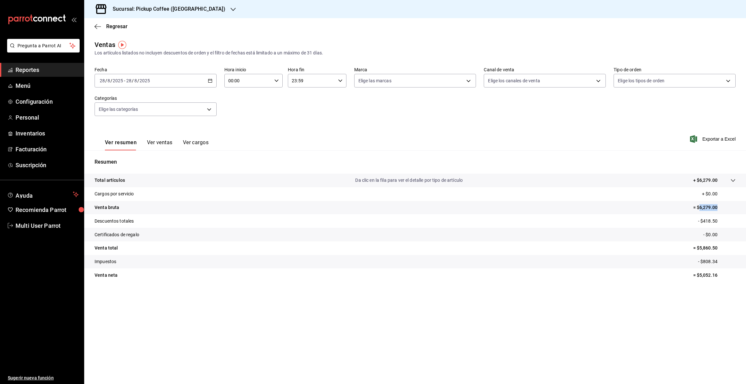
drag, startPoint x: 700, startPoint y: 205, endPoint x: 746, endPoint y: 206, distance: 45.4
click at [746, 206] on tr "Venta bruta = $6,279.00" at bounding box center [415, 208] width 662 height 14
click at [212, 81] on icon "button" at bounding box center [210, 80] width 5 height 5
click at [216, 181] on abbr "29" at bounding box center [215, 180] width 4 height 5
click at [214, 181] on abbr "29" at bounding box center [215, 180] width 4 height 5
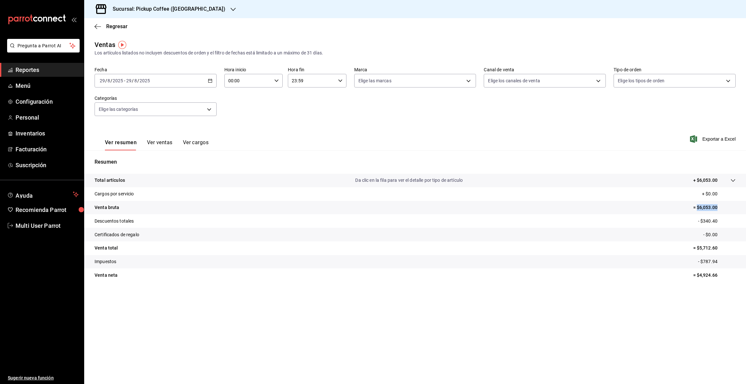
drag, startPoint x: 698, startPoint y: 206, endPoint x: 729, endPoint y: 206, distance: 31.1
click at [729, 206] on p "= $6,053.00" at bounding box center [715, 207] width 42 height 7
drag, startPoint x: 699, startPoint y: 207, endPoint x: 703, endPoint y: 206, distance: 4.2
click at [700, 207] on p "= $6,053.00" at bounding box center [715, 207] width 42 height 7
click at [702, 222] on p "- $340.40" at bounding box center [717, 221] width 38 height 7
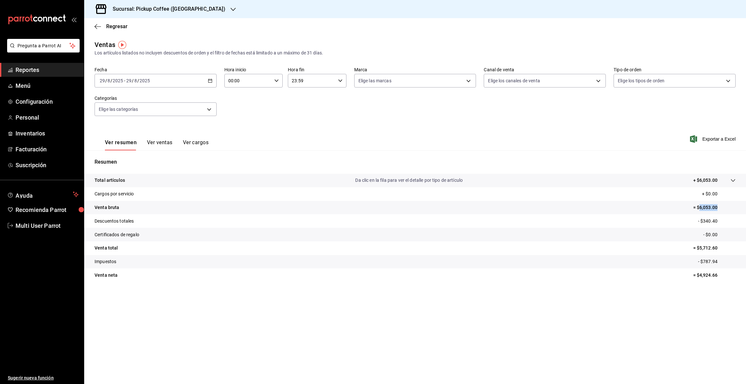
drag, startPoint x: 699, startPoint y: 206, endPoint x: 743, endPoint y: 202, distance: 44.2
click at [743, 202] on tr "Venta bruta = $6,053.00" at bounding box center [415, 208] width 662 height 14
click at [212, 80] on icon "button" at bounding box center [210, 80] width 5 height 5
click at [226, 182] on abbr "30" at bounding box center [226, 180] width 4 height 5
click at [227, 182] on abbr "30" at bounding box center [226, 180] width 4 height 5
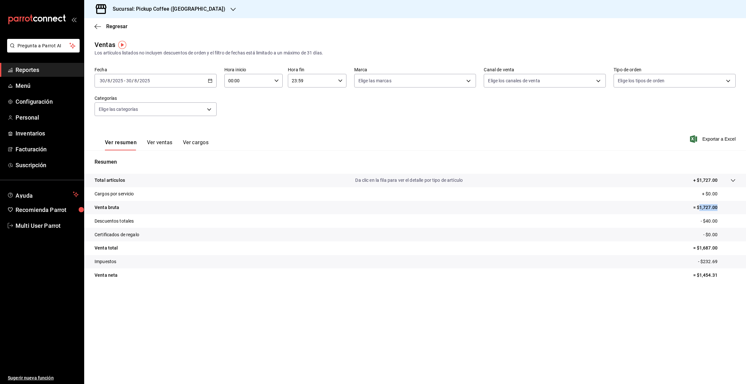
drag, startPoint x: 699, startPoint y: 206, endPoint x: 746, endPoint y: 207, distance: 46.3
click at [746, 207] on tr "Venta bruta = $1,727.00" at bounding box center [415, 208] width 662 height 14
click at [212, 81] on icon "button" at bounding box center [210, 80] width 5 height 5
click at [239, 179] on abbr "31" at bounding box center [238, 180] width 4 height 5
click at [238, 179] on abbr "31" at bounding box center [238, 180] width 4 height 5
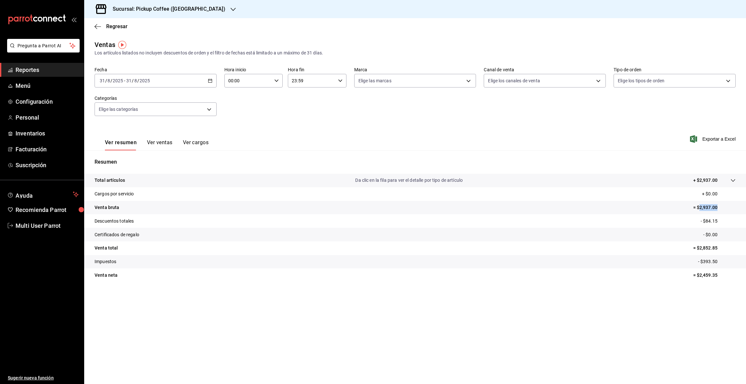
drag, startPoint x: 700, startPoint y: 205, endPoint x: 739, endPoint y: 207, distance: 39.2
click at [739, 207] on tr "Venta bruta = $2,937.00" at bounding box center [415, 208] width 662 height 14
click at [231, 10] on icon "button" at bounding box center [233, 9] width 5 height 5
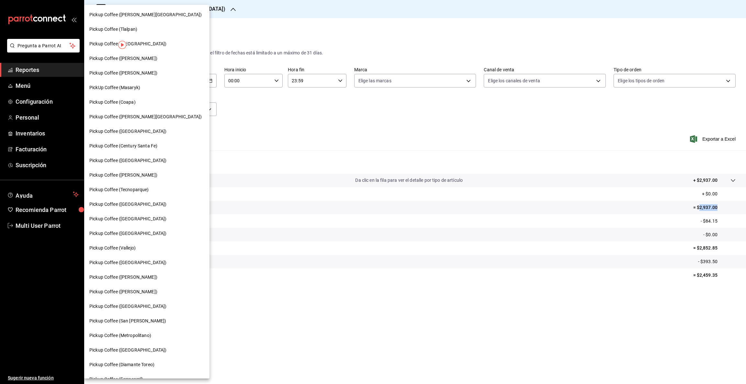
click at [142, 144] on span "Pickup Coffee (Century Santa Fe)" at bounding box center [123, 146] width 68 height 7
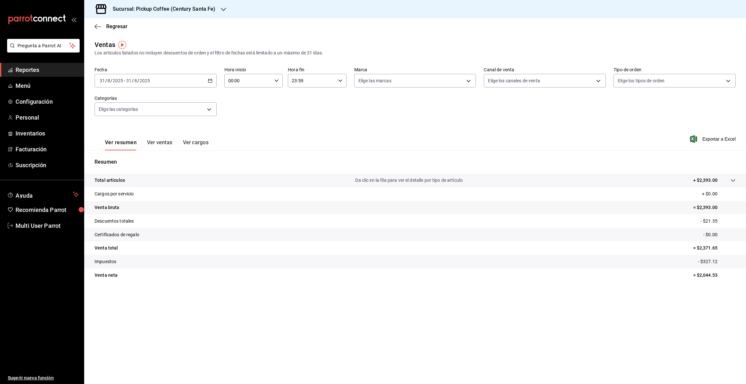
click at [211, 81] on icon "button" at bounding box center [210, 80] width 5 height 5
click at [128, 157] on span "Rango de fechas" at bounding box center [125, 158] width 50 height 7
click at [229, 103] on icon "button" at bounding box center [227, 104] width 8 height 8
click at [181, 180] on abbr "26" at bounding box center [180, 180] width 4 height 5
click at [182, 180] on abbr "26" at bounding box center [180, 180] width 4 height 5
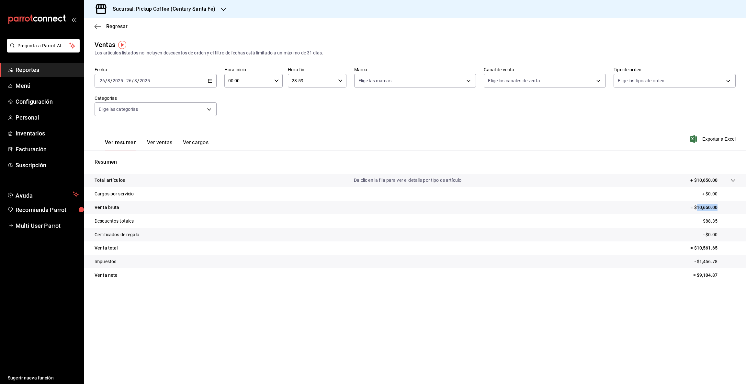
drag, startPoint x: 697, startPoint y: 206, endPoint x: 742, endPoint y: 201, distance: 44.3
click at [741, 201] on tr "Venta bruta = $10,650.00" at bounding box center [415, 208] width 662 height 14
click at [210, 81] on icon "button" at bounding box center [210, 80] width 5 height 5
click at [191, 181] on abbr "27" at bounding box center [192, 180] width 4 height 5
click at [192, 181] on abbr "27" at bounding box center [192, 180] width 4 height 5
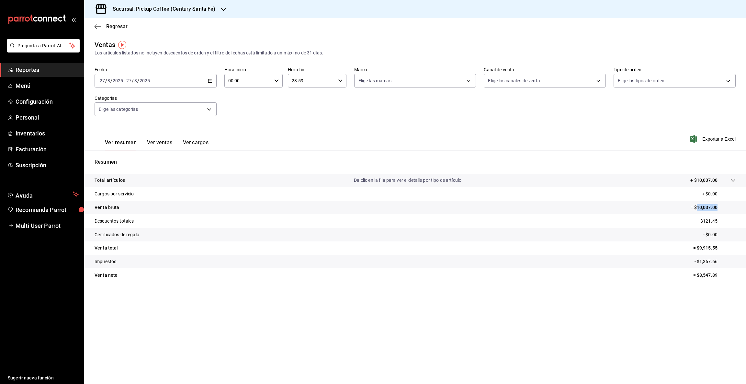
drag, startPoint x: 697, startPoint y: 206, endPoint x: 746, endPoint y: 208, distance: 49.0
click at [746, 208] on tr "Venta bruta = $10,037.00" at bounding box center [415, 208] width 662 height 14
click at [209, 82] on icon "button" at bounding box center [210, 80] width 5 height 5
click at [203, 182] on abbr "28" at bounding box center [203, 180] width 4 height 5
click at [204, 182] on abbr "28" at bounding box center [203, 180] width 4 height 5
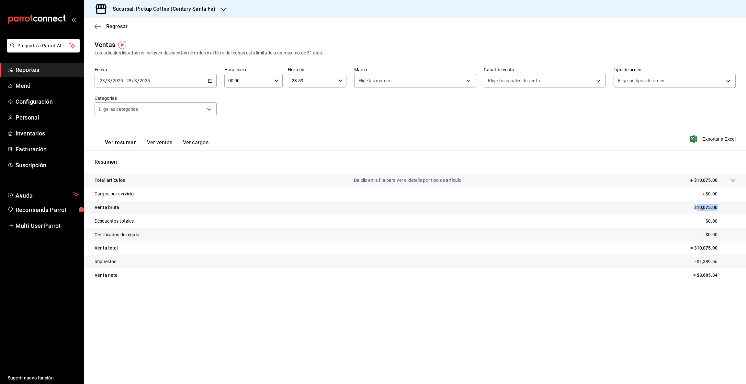
drag, startPoint x: 696, startPoint y: 205, endPoint x: 739, endPoint y: 206, distance: 43.1
click at [741, 206] on tr "Venta bruta = $10,075.00" at bounding box center [415, 208] width 662 height 14
click at [209, 81] on icon "button" at bounding box center [210, 80] width 5 height 5
click at [215, 181] on abbr "29" at bounding box center [215, 180] width 4 height 5
click at [215, 180] on abbr "29" at bounding box center [215, 180] width 4 height 5
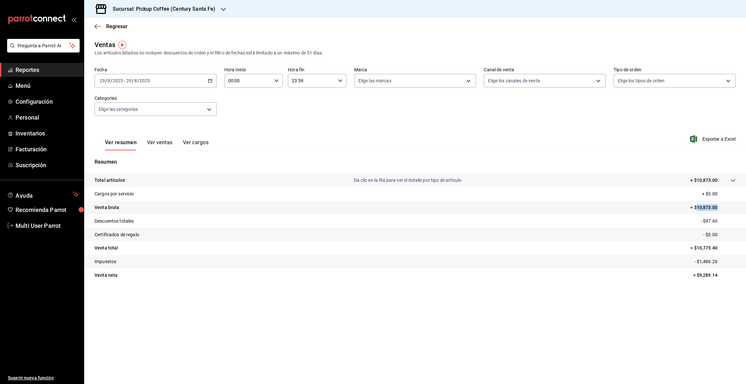
drag, startPoint x: 697, startPoint y: 206, endPoint x: 746, endPoint y: 204, distance: 48.6
click at [746, 204] on tr "Venta bruta = $10,873.00" at bounding box center [415, 208] width 662 height 14
click at [211, 79] on icon "button" at bounding box center [210, 80] width 5 height 5
click at [227, 180] on abbr "30" at bounding box center [226, 180] width 4 height 5
click at [228, 180] on abbr "30" at bounding box center [226, 180] width 4 height 5
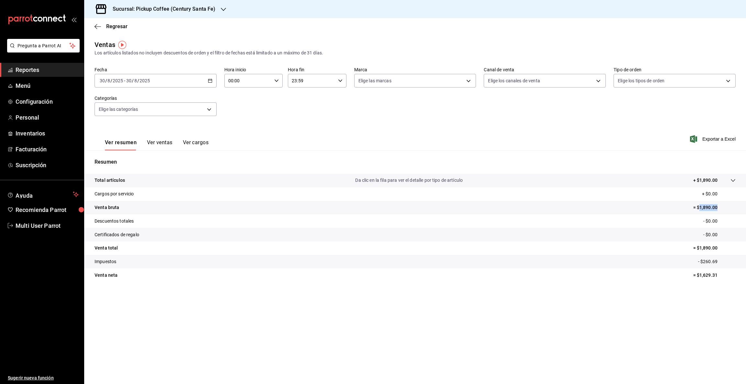
drag, startPoint x: 699, startPoint y: 207, endPoint x: 746, endPoint y: 205, distance: 46.7
click at [746, 205] on tr "Venta bruta = $1,890.00" at bounding box center [415, 208] width 662 height 14
click at [211, 82] on \(Stroke\) "button" at bounding box center [210, 81] width 4 height 4
click at [239, 177] on button "31" at bounding box center [238, 181] width 11 height 12
click at [240, 178] on button "31" at bounding box center [238, 181] width 11 height 12
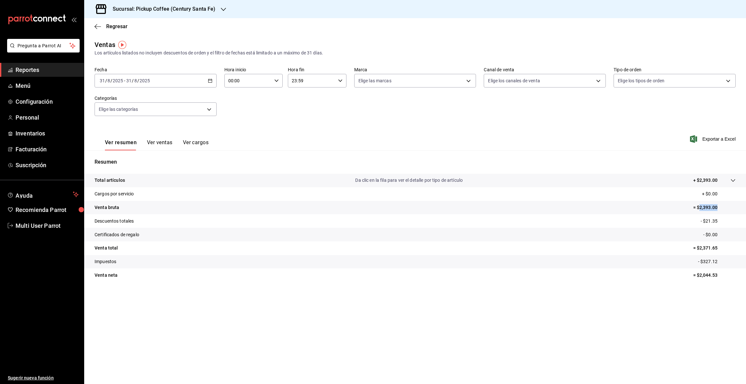
drag, startPoint x: 699, startPoint y: 208, endPoint x: 746, endPoint y: 208, distance: 47.0
click at [746, 208] on tr "Venta bruta = $2,393.00" at bounding box center [415, 208] width 662 height 14
